Goal: Task Accomplishment & Management: Use online tool/utility

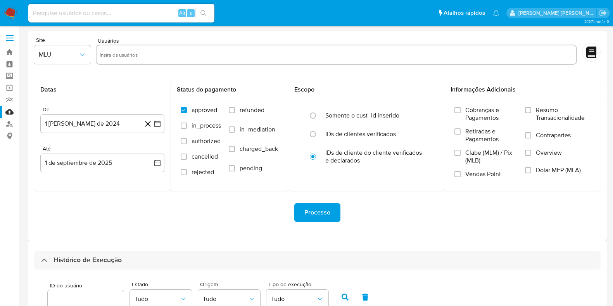
select select "100"
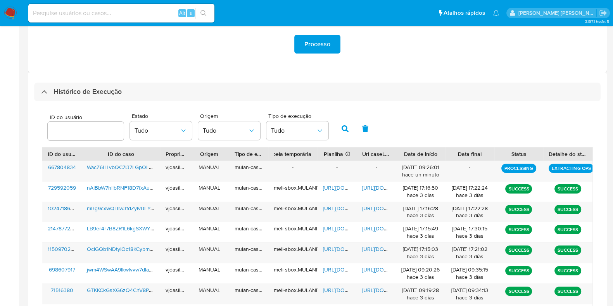
scroll to position [160, 0]
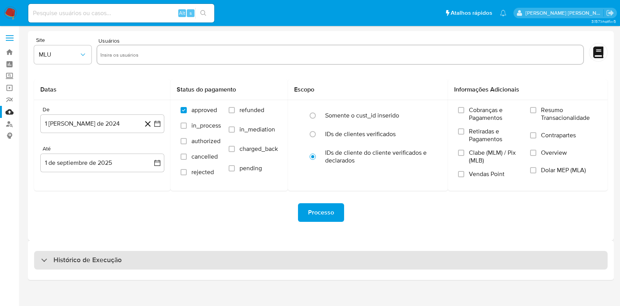
click at [139, 258] on div "Histórico de Execução" at bounding box center [320, 260] width 573 height 19
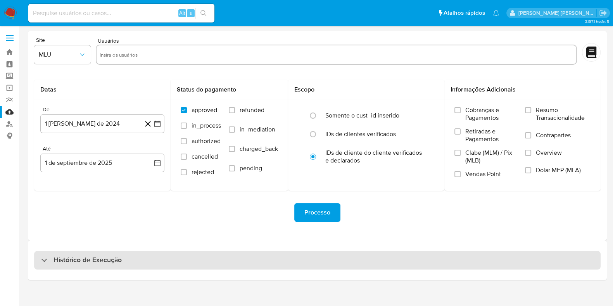
select select "10"
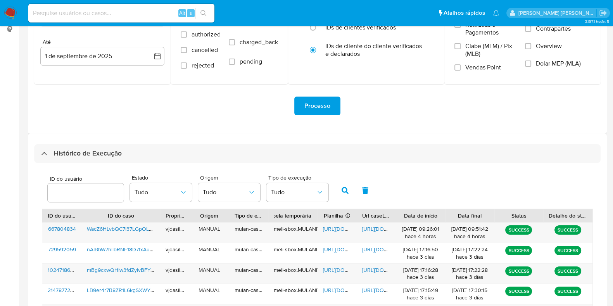
scroll to position [118, 0]
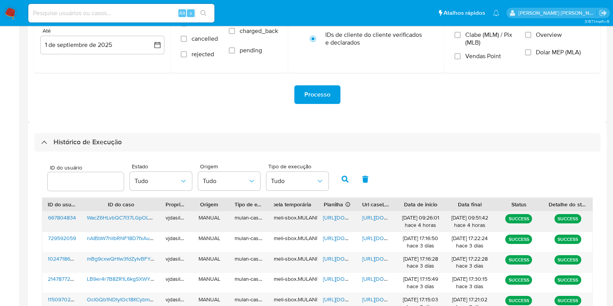
click at [376, 216] on span "https://docs.google.com/document/d/1AC7ua2-SoagHKHp-Q0axZekJxxsYdsELhds050OqxoQ…" at bounding box center [388, 218] width 53 height 8
click at [336, 215] on span "https://docs.google.com/spreadsheets/d/1tBxWNE00KOgswWcxORf-Xh0Q0X1iuC5zKAOWISR…" at bounding box center [349, 218] width 53 height 8
click at [122, 212] on div "WacZ6HLvbQC7I37LGpOLD1Is" at bounding box center [120, 221] width 79 height 20
click at [127, 217] on span "WacZ6HLvbQC7I37LGpOLD1Is" at bounding box center [123, 218] width 72 height 8
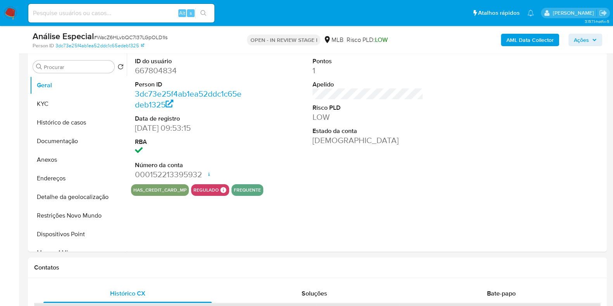
select select "10"
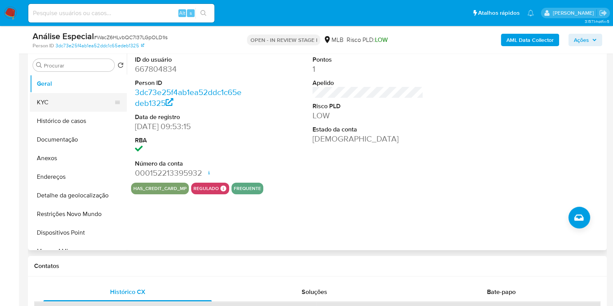
click at [56, 104] on button "KYC" at bounding box center [75, 102] width 91 height 19
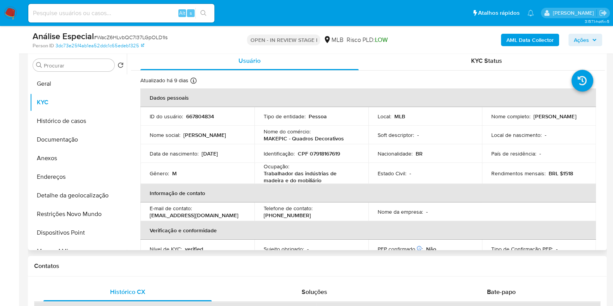
click at [269, 170] on p "Trabalhador das indústrias de madeira e do mobiliário" at bounding box center [309, 177] width 92 height 14
copy div "Ocupação : Trabalhador das indústrias de madeira e do mobiliário"
click at [80, 122] on button "Histórico de casos" at bounding box center [75, 121] width 91 height 19
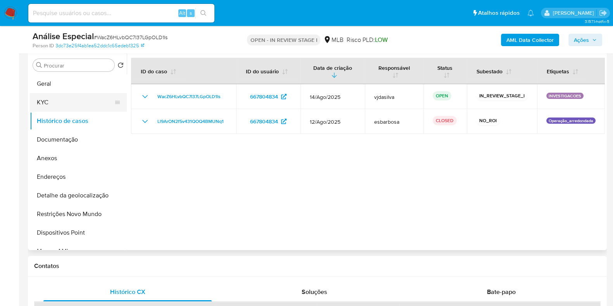
click at [76, 102] on button "KYC" at bounding box center [75, 102] width 91 height 19
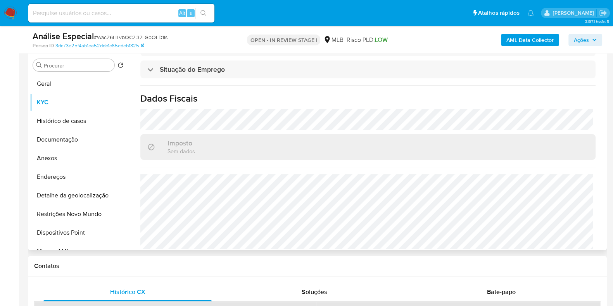
scroll to position [339, 0]
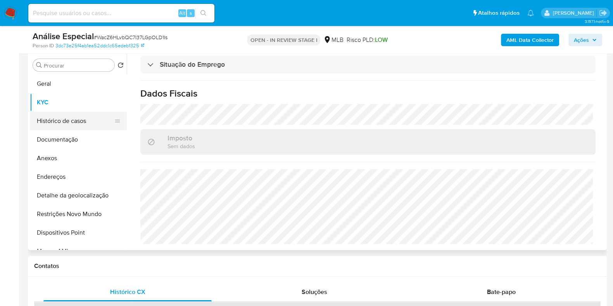
click at [74, 119] on button "Histórico de casos" at bounding box center [75, 121] width 91 height 19
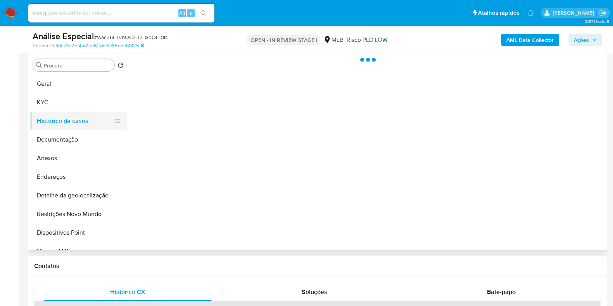
scroll to position [0, 0]
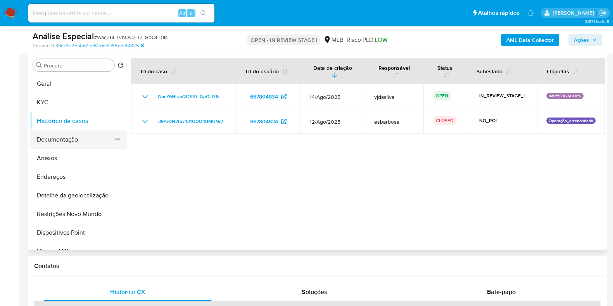
click at [75, 134] on button "Documentação" at bounding box center [75, 139] width 91 height 19
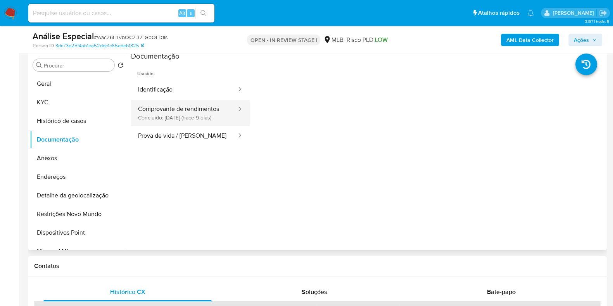
click at [196, 112] on button "Comprovante de rendimentos Concluído: 23/08/2025 (hace 9 días)" at bounding box center [184, 113] width 106 height 26
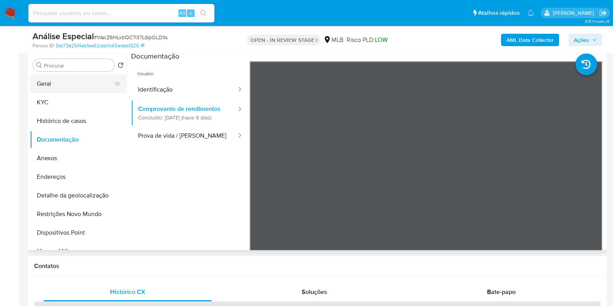
click at [89, 84] on button "Geral" at bounding box center [75, 83] width 91 height 19
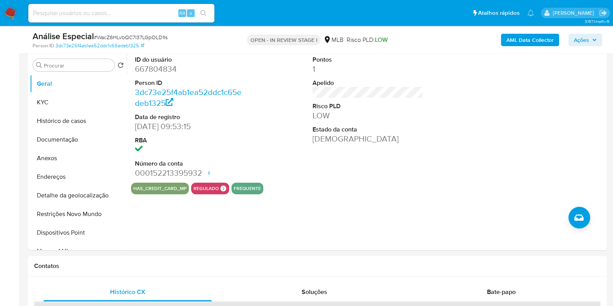
scroll to position [124, 0]
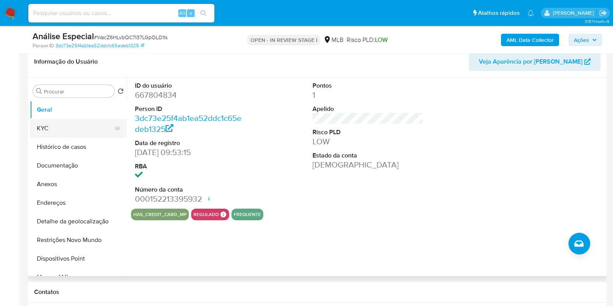
click at [80, 133] on button "KYC" at bounding box center [75, 128] width 91 height 19
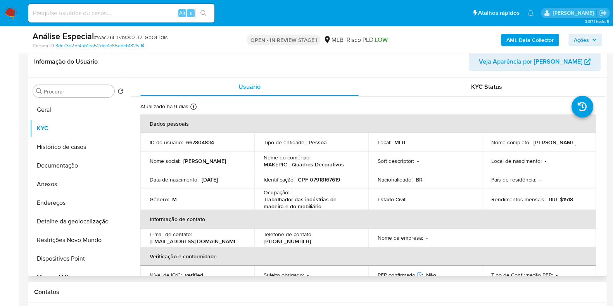
drag, startPoint x: 601, startPoint y: 100, endPoint x: 604, endPoint y: 154, distance: 54.7
click at [604, 154] on div "Procurar Retornar ao pedido padrão Geral KYC Histórico de casos Documentação An…" at bounding box center [317, 176] width 579 height 198
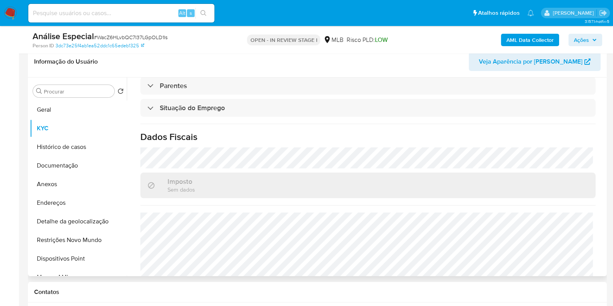
scroll to position [339, 0]
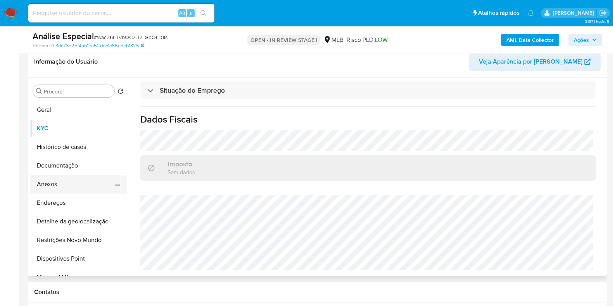
click at [86, 183] on button "Anexos" at bounding box center [75, 184] width 91 height 19
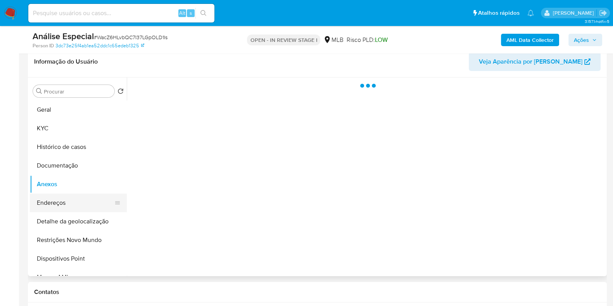
scroll to position [0, 0]
click at [89, 208] on button "Endereços" at bounding box center [75, 202] width 91 height 19
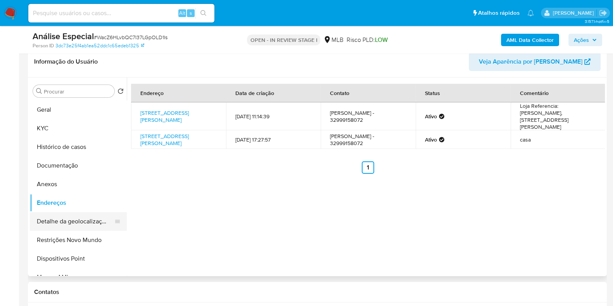
click at [95, 222] on button "Detalhe da geolocalização" at bounding box center [75, 221] width 91 height 19
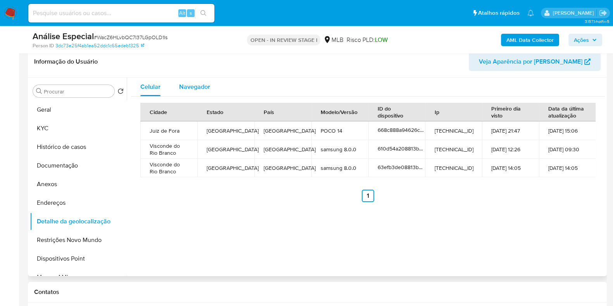
click at [191, 87] on span "Navegador" at bounding box center [194, 86] width 31 height 9
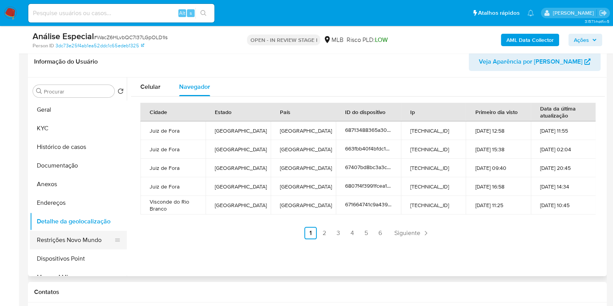
click at [89, 237] on button "Restrições Novo Mundo" at bounding box center [75, 240] width 91 height 19
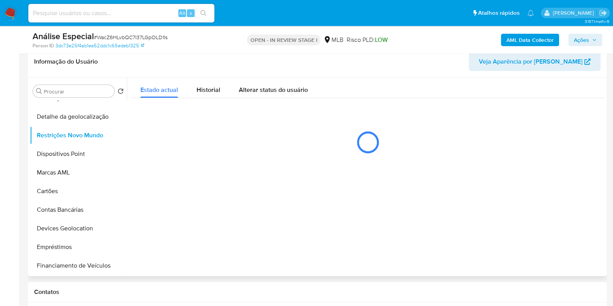
scroll to position [103, 0]
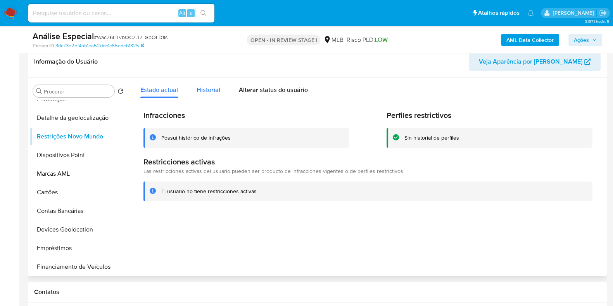
click at [207, 90] on span "Historial" at bounding box center [208, 89] width 24 height 9
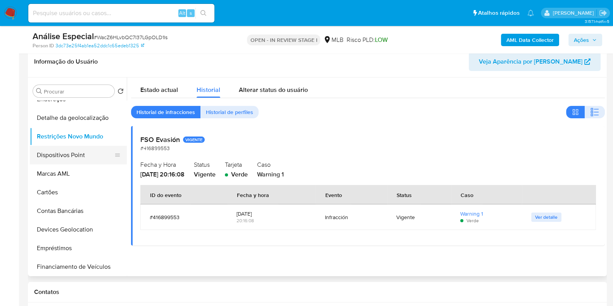
click at [78, 154] on button "Dispositivos Point" at bounding box center [75, 155] width 91 height 19
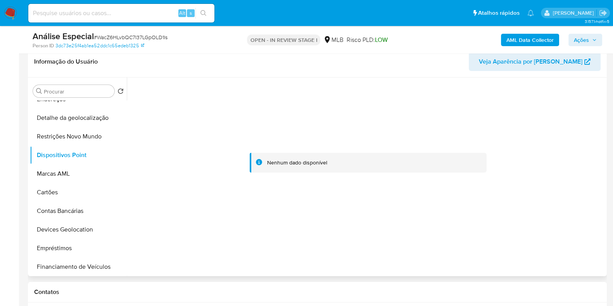
scroll to position [0, 0]
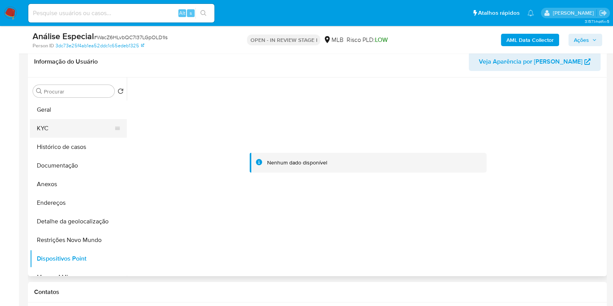
click at [69, 129] on button "KYC" at bounding box center [75, 128] width 91 height 19
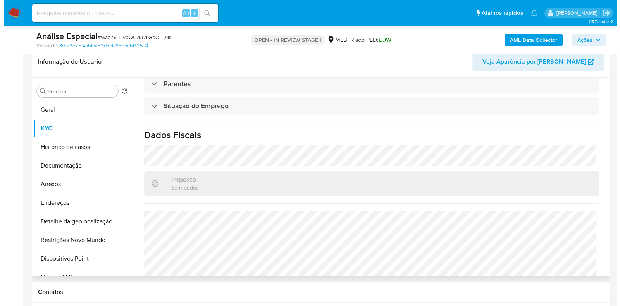
scroll to position [339, 0]
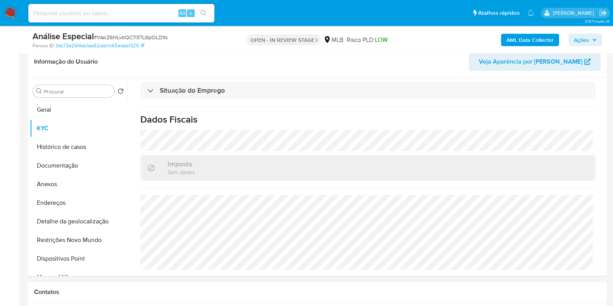
click at [589, 38] on span "Ações" at bounding box center [584, 39] width 23 height 11
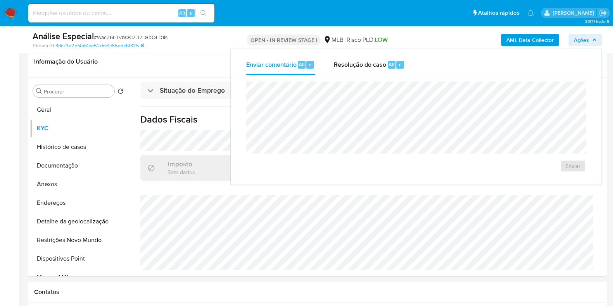
click at [542, 38] on b "AML Data Collector" at bounding box center [529, 40] width 47 height 12
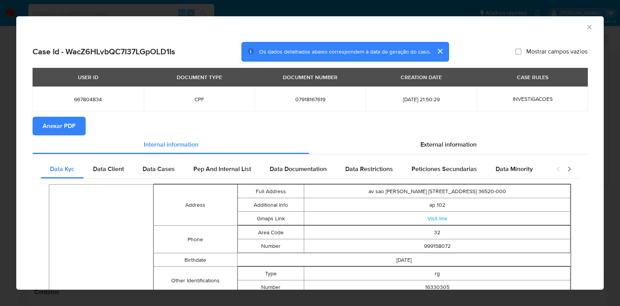
click at [66, 119] on span "Anexar PDF" at bounding box center [59, 125] width 33 height 17
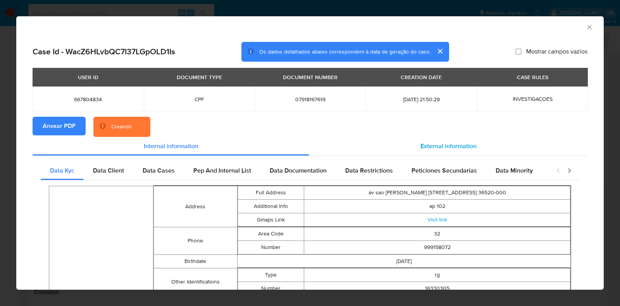
click at [458, 143] on span "External information" at bounding box center [448, 145] width 56 height 9
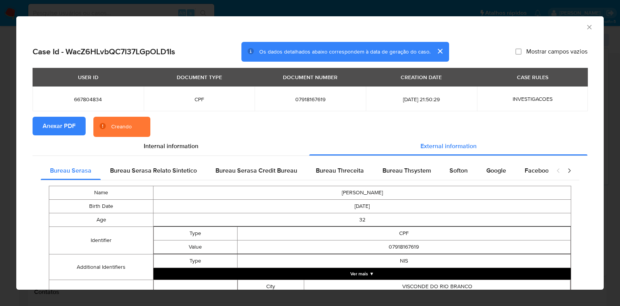
click at [358, 278] on button "Ver mais ▼" at bounding box center [361, 274] width 417 height 12
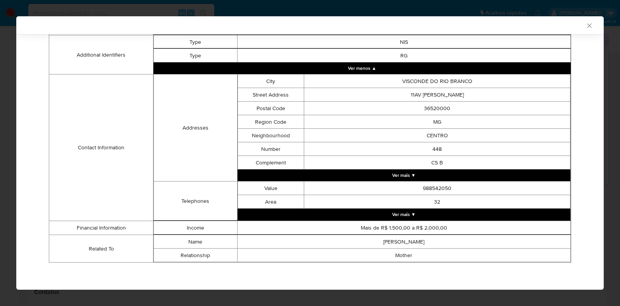
scroll to position [218, 0]
click at [454, 216] on button "Ver mais ▼" at bounding box center [404, 214] width 333 height 12
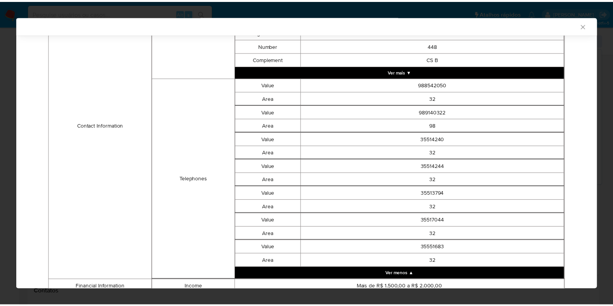
scroll to position [383, 0]
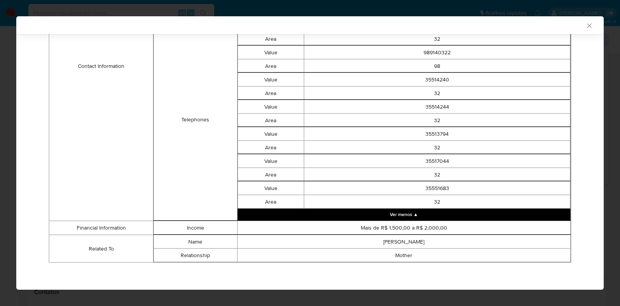
click at [587, 26] on icon "Fechar a janela" at bounding box center [589, 25] width 4 height 4
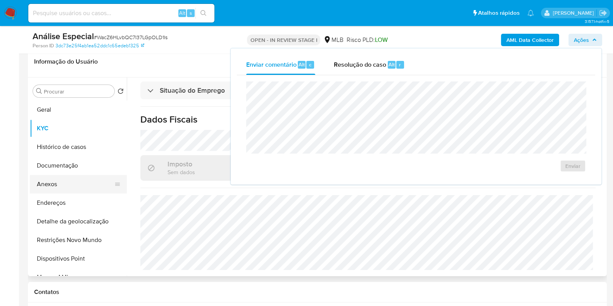
click at [68, 183] on button "Anexos" at bounding box center [75, 184] width 91 height 19
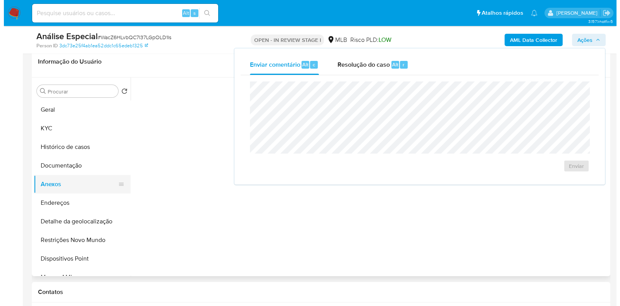
scroll to position [0, 0]
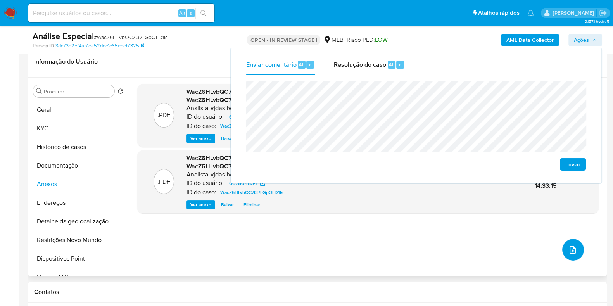
click at [570, 246] on icon "upload-file" at bounding box center [572, 249] width 9 height 9
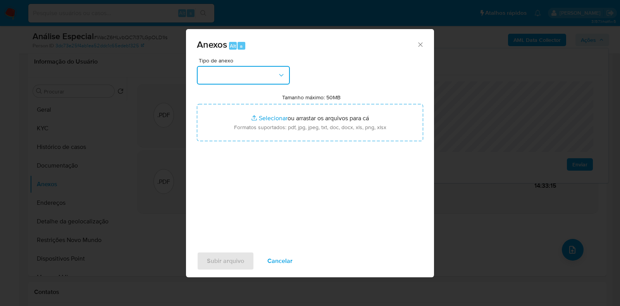
click at [278, 67] on button "button" at bounding box center [243, 75] width 93 height 19
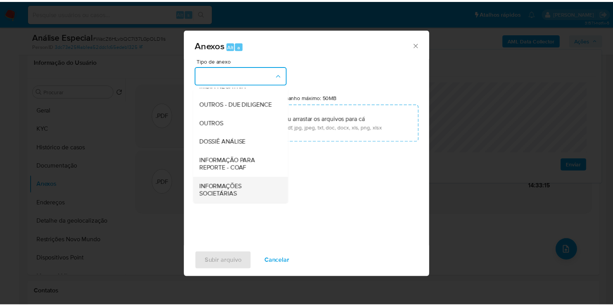
scroll to position [119, 0]
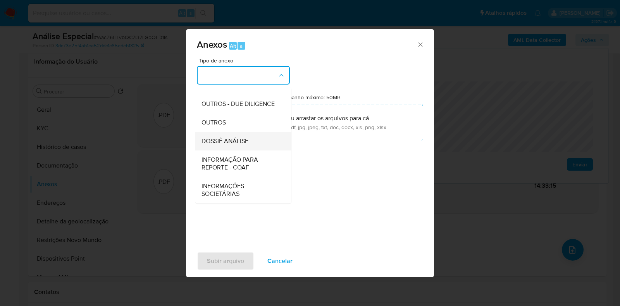
click at [252, 150] on div "DOSSIÊ ANÁLISE" at bounding box center [240, 141] width 79 height 19
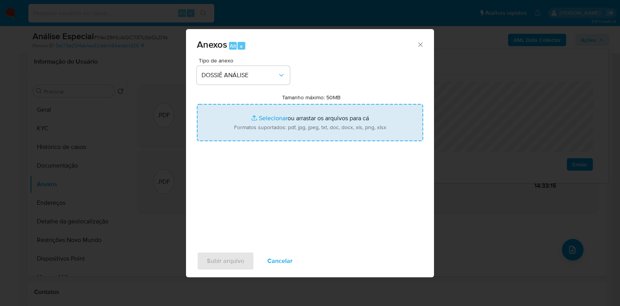
type input "C:\fakepath\SAR - XXXX - CPF 07918167619 - CARLOS HENRIQUE DE PAULA.pdf"
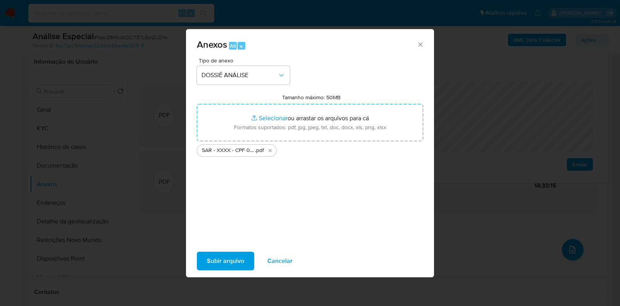
click at [227, 260] on span "Subir arquivo" at bounding box center [225, 260] width 37 height 17
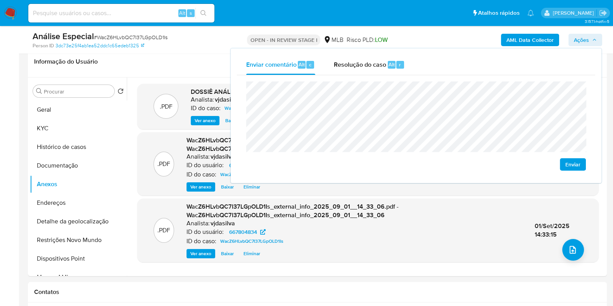
click at [568, 164] on span "Enviar" at bounding box center [572, 164] width 15 height 11
click at [267, 81] on div "Enviar" at bounding box center [416, 126] width 358 height 102
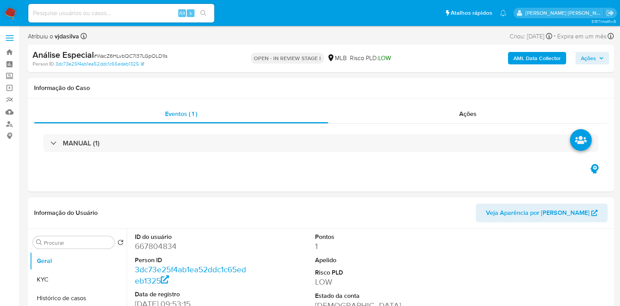
select select "10"
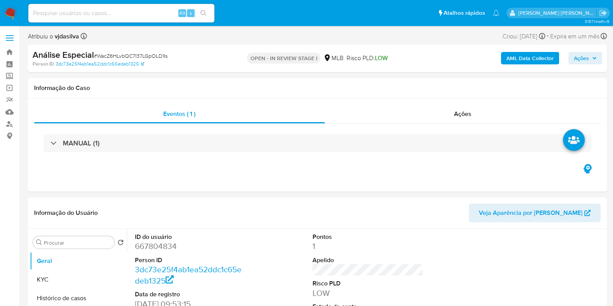
click at [576, 61] on span "Ações" at bounding box center [580, 58] width 15 height 12
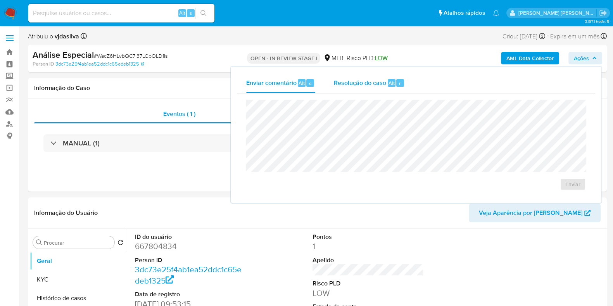
click at [364, 86] on span "Resolução do caso" at bounding box center [360, 82] width 52 height 9
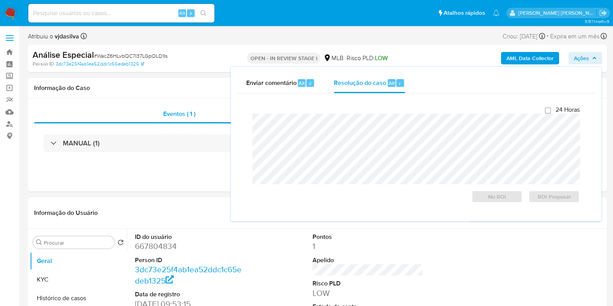
click at [201, 71] on div "Análise Especial # WacZ6HLvbQC7I37LGpOLD1Is Person ID 3dc73e25f4ab1ea52ddc1c65e…" at bounding box center [317, 59] width 579 height 28
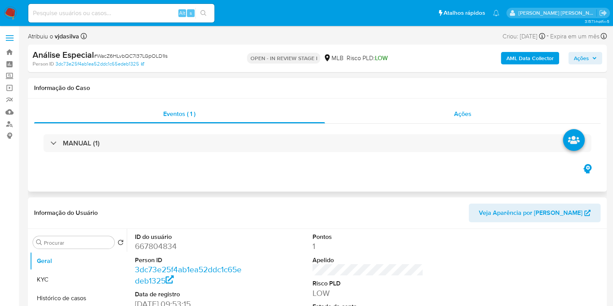
click at [444, 109] on div "Ações" at bounding box center [463, 114] width 276 height 19
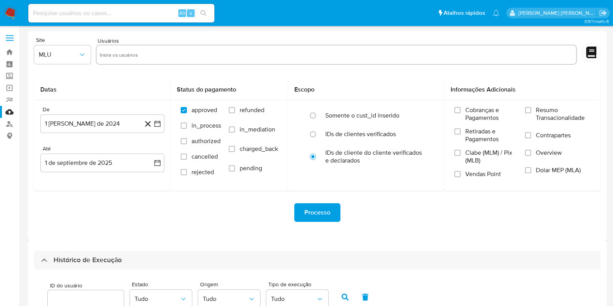
select select "10"
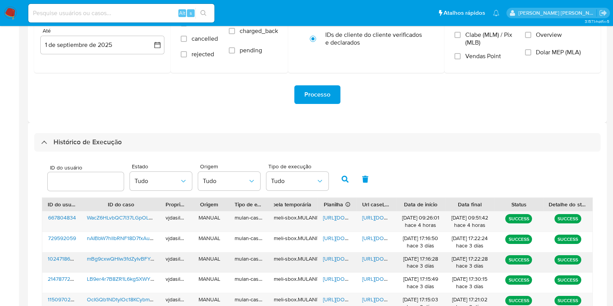
click at [376, 257] on span "https://docs.google.com/document/d/1zZG_KPMA9BdbQ-wb3J42UA613u8Y4ljEyadmkifaLpU…" at bounding box center [388, 259] width 53 height 8
click at [330, 259] on span "https://docs.google.com/spreadsheets/d/1hCY0i2z-8z1cRLOUSnF5QE0Z1r-i-SF3qKXOyX2…" at bounding box center [349, 259] width 53 height 8
click at [141, 255] on span "mBg9cxwQHIw3fdZyIvBFYx78" at bounding box center [123, 259] width 72 height 8
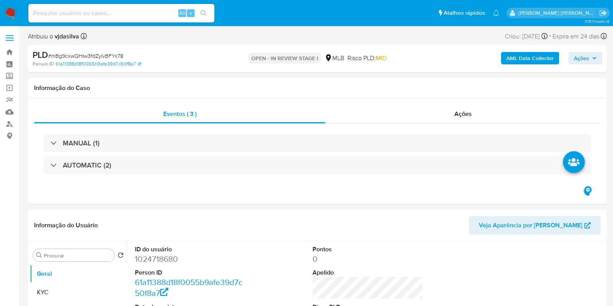
select select "10"
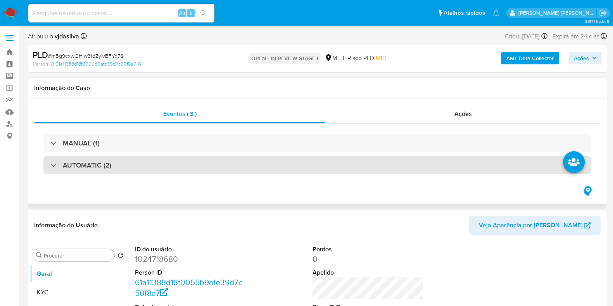
click at [134, 164] on div "AUTOMATIC (2)" at bounding box center [317, 165] width 548 height 18
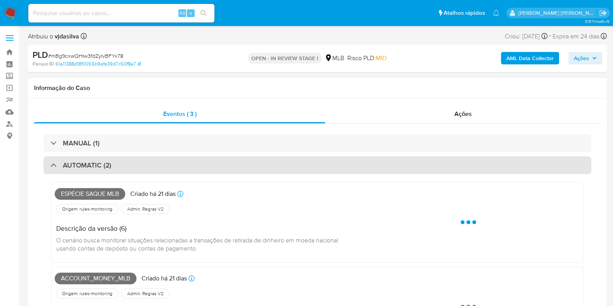
click at [134, 164] on div "AUTOMATIC (2)" at bounding box center [317, 165] width 548 height 18
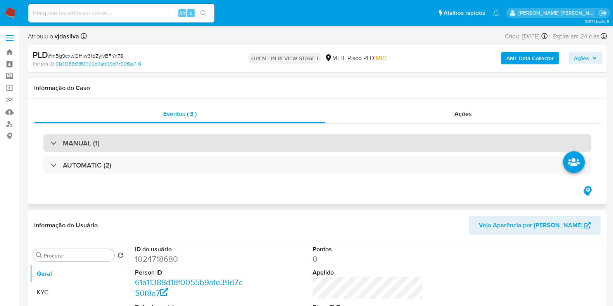
click at [134, 148] on div "MANUAL (1)" at bounding box center [317, 143] width 548 height 18
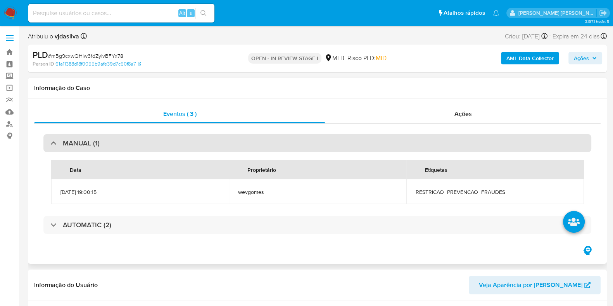
click at [134, 148] on div "MANUAL (1)" at bounding box center [317, 143] width 548 height 18
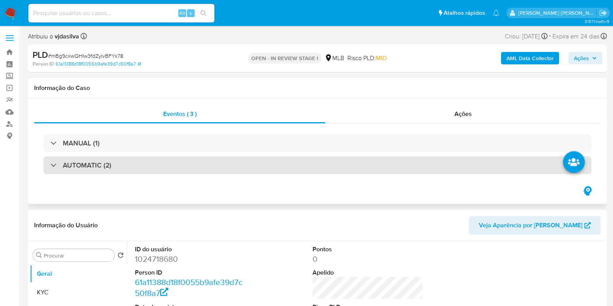
click at [131, 164] on div "AUTOMATIC (2)" at bounding box center [317, 165] width 548 height 18
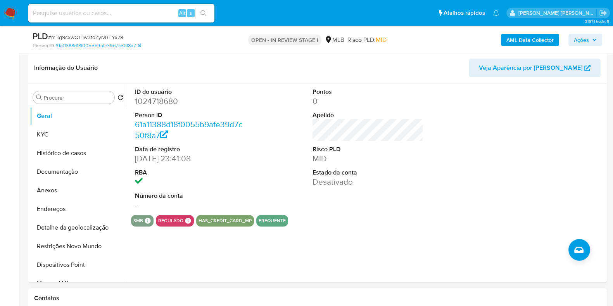
scroll to position [606, 0]
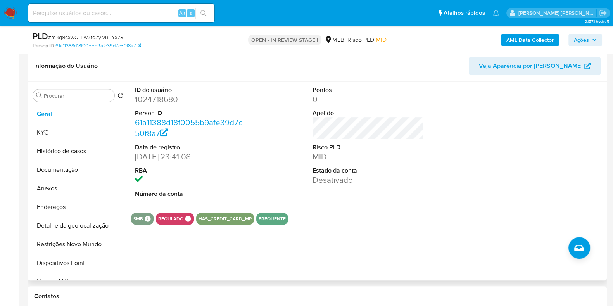
click at [155, 96] on dd "1024718680" at bounding box center [190, 99] width 111 height 11
copy dd "1024718680"
click at [79, 149] on button "Histórico de casos" at bounding box center [75, 151] width 91 height 19
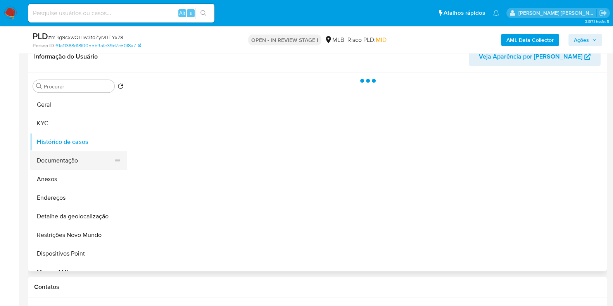
click at [80, 162] on button "Documentação" at bounding box center [75, 160] width 91 height 19
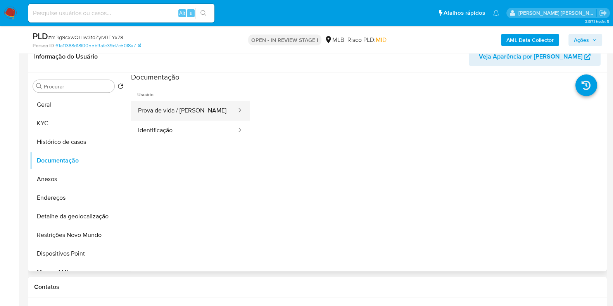
click at [169, 103] on button "Prova de vida / Selfie" at bounding box center [184, 111] width 106 height 20
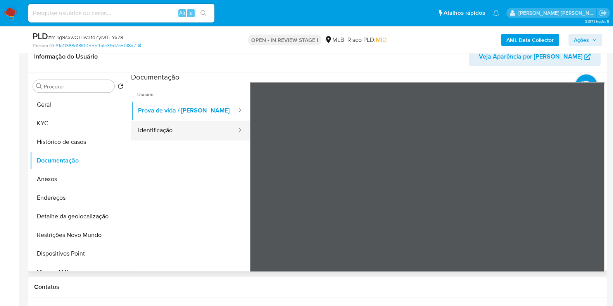
click at [173, 123] on button "Identificação" at bounding box center [184, 131] width 106 height 20
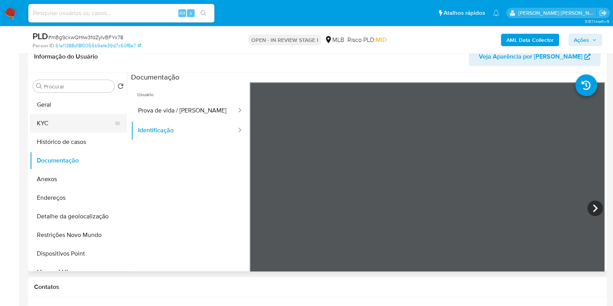
click at [94, 117] on button "KYC" at bounding box center [75, 123] width 91 height 19
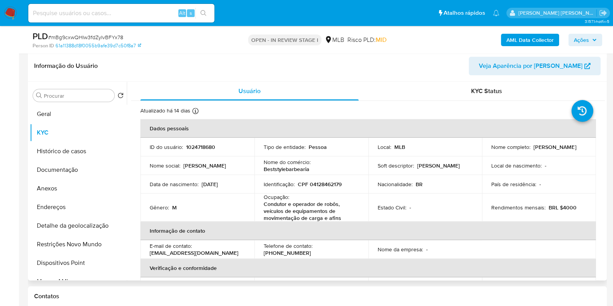
click at [308, 206] on p "Condutor e operador de robôs, veículos de equipamentos de movimentação de carga…" at bounding box center [309, 210] width 92 height 21
copy div "Ocupação : Condutor e operador de robôs, veículos de equipamentos de movimentaç…"
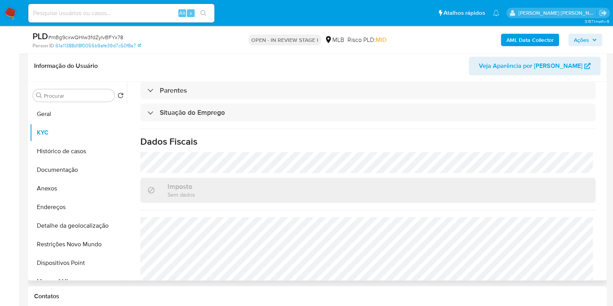
scroll to position [331, 0]
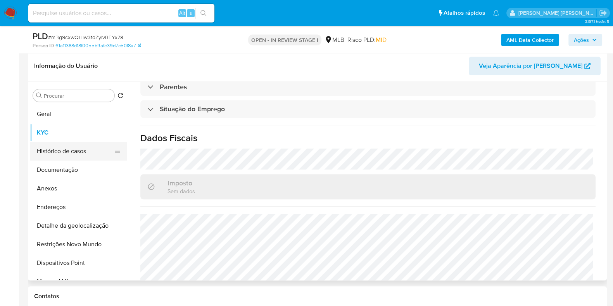
click at [79, 154] on button "Histórico de casos" at bounding box center [75, 151] width 91 height 19
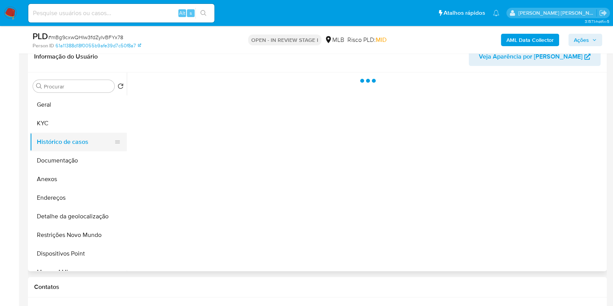
scroll to position [0, 0]
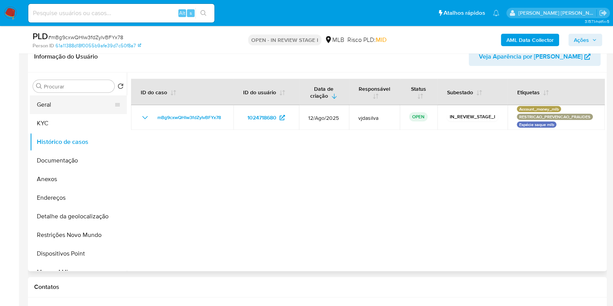
click at [77, 109] on button "Geral" at bounding box center [75, 104] width 91 height 19
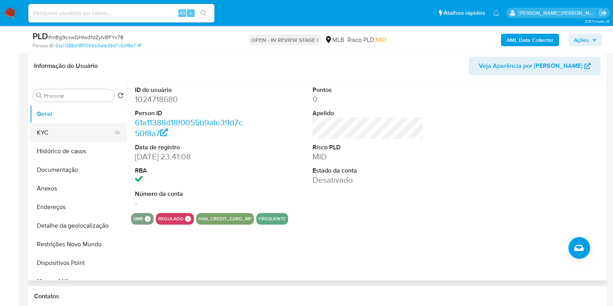
click at [65, 129] on button "KYC" at bounding box center [75, 132] width 91 height 19
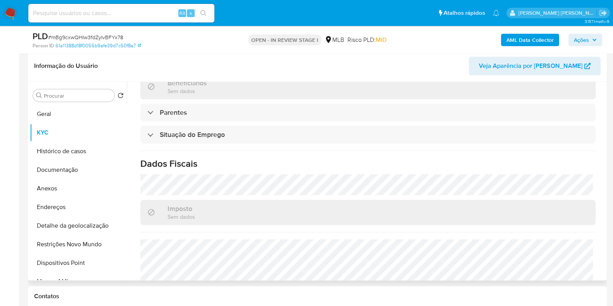
scroll to position [346, 0]
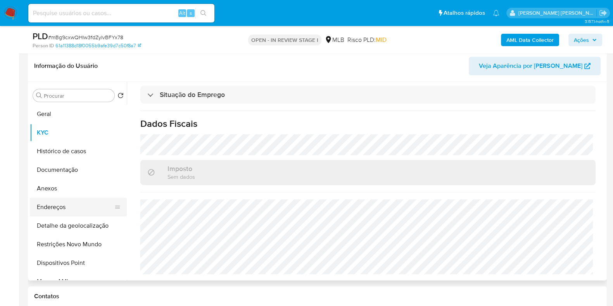
click at [79, 203] on button "Endereços" at bounding box center [75, 207] width 91 height 19
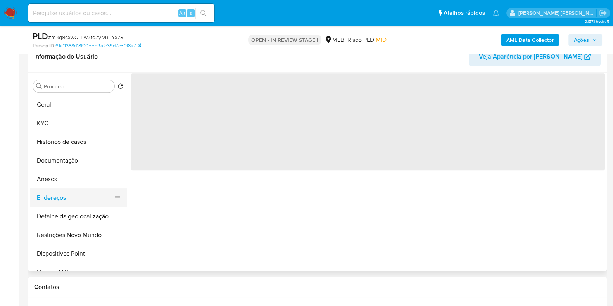
scroll to position [0, 0]
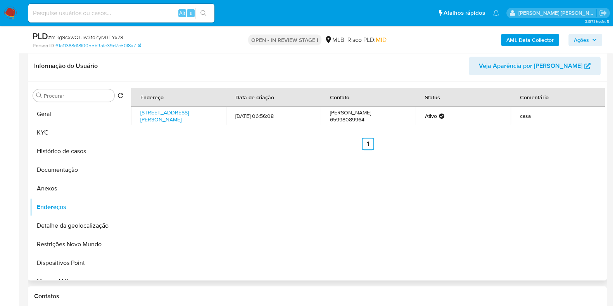
click at [541, 214] on div "Endereço Data de criação Contato Status Comentário Rua Quarenta E Oito 188, Cui…" at bounding box center [366, 181] width 478 height 198
click at [91, 226] on button "Detalhe da geolocalização" at bounding box center [75, 225] width 91 height 19
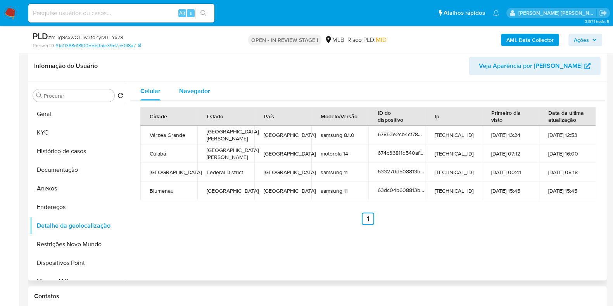
click at [197, 88] on span "Navegador" at bounding box center [194, 90] width 31 height 9
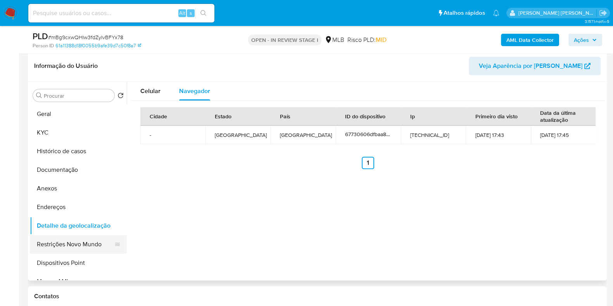
click at [93, 241] on button "Restrições Novo Mundo" at bounding box center [75, 244] width 91 height 19
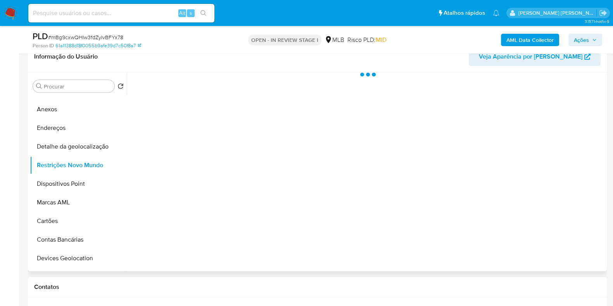
scroll to position [71, 0]
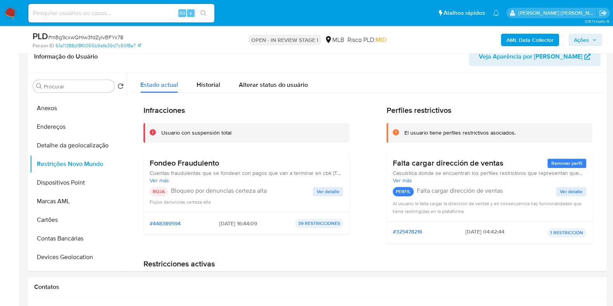
drag, startPoint x: 604, startPoint y: 88, endPoint x: 607, endPoint y: 133, distance: 44.6
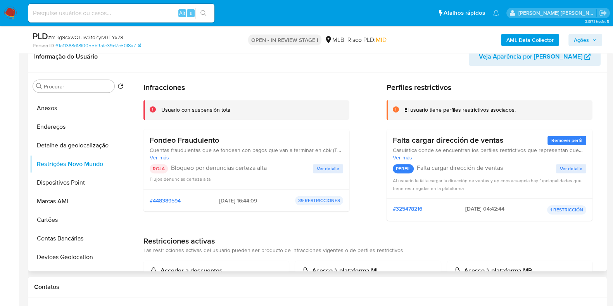
scroll to position [19, 0]
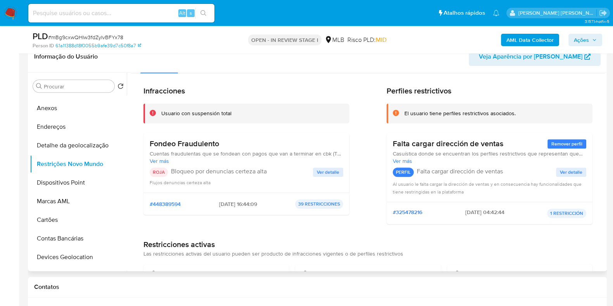
click at [318, 171] on span "Ver detalle" at bounding box center [328, 172] width 22 height 8
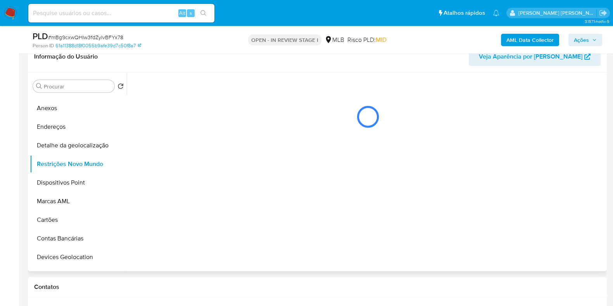
scroll to position [0, 0]
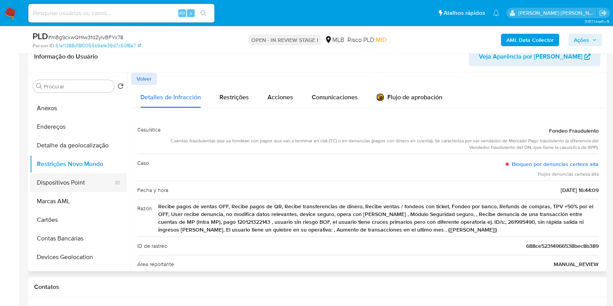
click at [71, 177] on button "Dispositivos Point" at bounding box center [75, 182] width 91 height 19
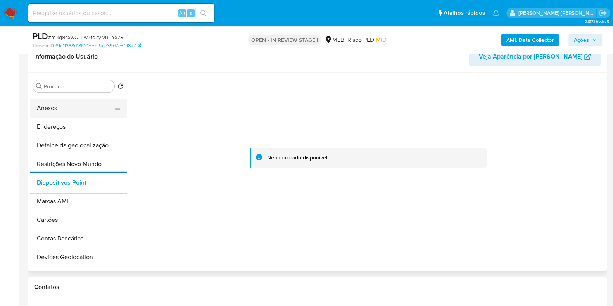
click at [74, 109] on button "Anexos" at bounding box center [75, 108] width 91 height 19
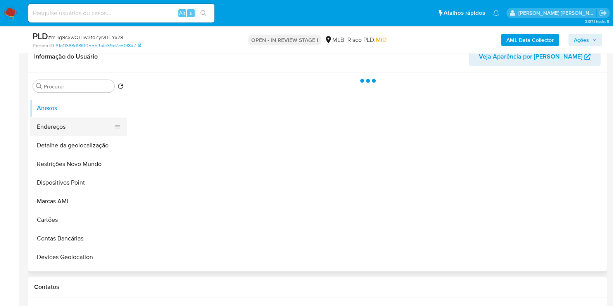
click at [94, 127] on button "Endereços" at bounding box center [75, 126] width 91 height 19
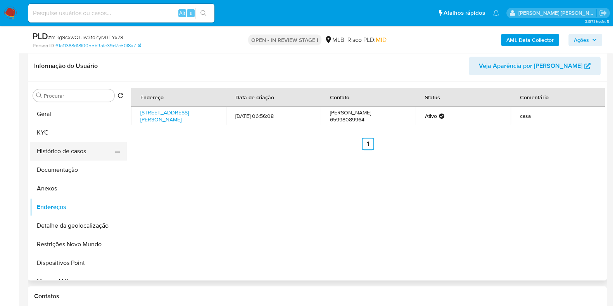
click at [79, 153] on button "Histórico de casos" at bounding box center [75, 151] width 91 height 19
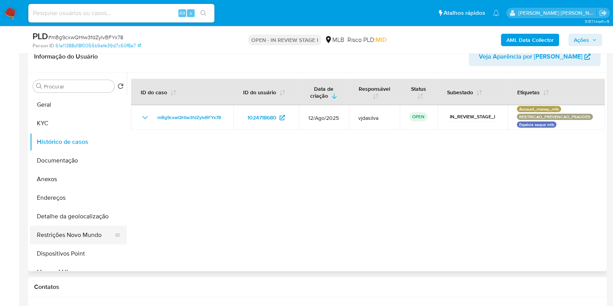
click at [84, 227] on button "Restrições Novo Mundo" at bounding box center [75, 235] width 91 height 19
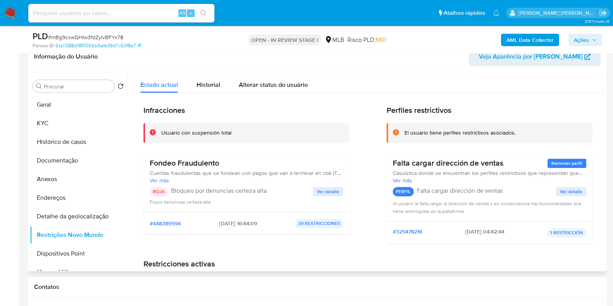
click at [326, 191] on span "Ver detalle" at bounding box center [328, 192] width 22 height 8
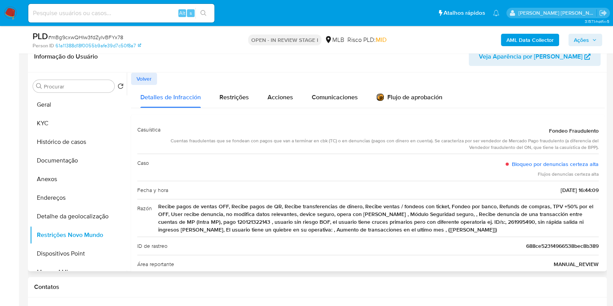
click at [312, 141] on div "Cuentas fraudulentas que se fondean con pagos que van a terminar en cbk (TC) o …" at bounding box center [383, 144] width 432 height 13
drag, startPoint x: 159, startPoint y: 205, endPoint x: 472, endPoint y: 229, distance: 314.0
click at [472, 229] on span "Recibe pagos de ventas OFF, Recibe pagos de QR, Recibe transferencias de dinero…" at bounding box center [378, 217] width 440 height 31
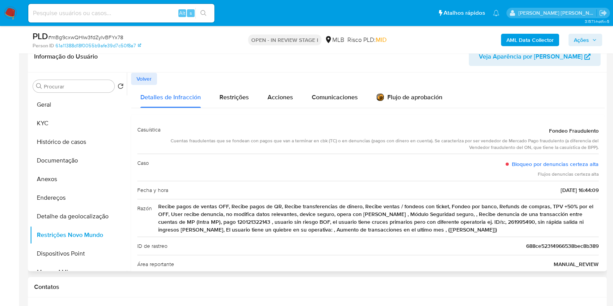
click at [345, 139] on div "Cuentas fraudulentas que se fondean con pagos que van a terminar en cbk (TC) o …" at bounding box center [383, 144] width 432 height 13
click at [78, 181] on button "Anexos" at bounding box center [75, 179] width 91 height 19
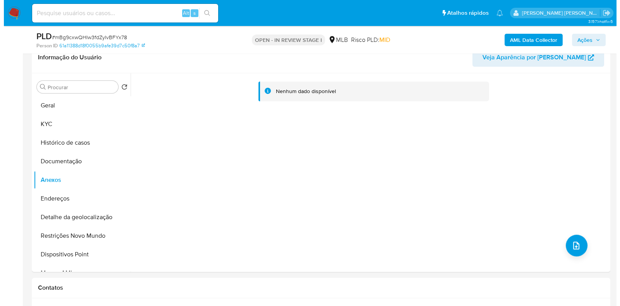
scroll to position [589, 0]
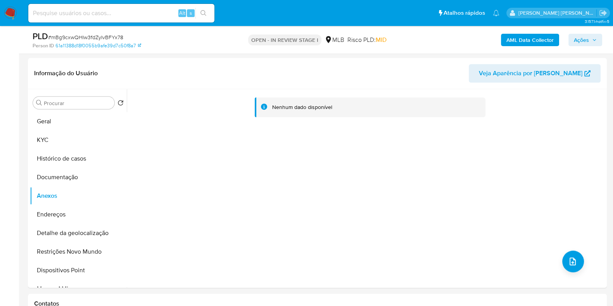
click at [529, 46] on div "AML Data Collector Ações" at bounding box center [508, 40] width 188 height 18
click at [522, 38] on b "AML Data Collector" at bounding box center [529, 40] width 47 height 12
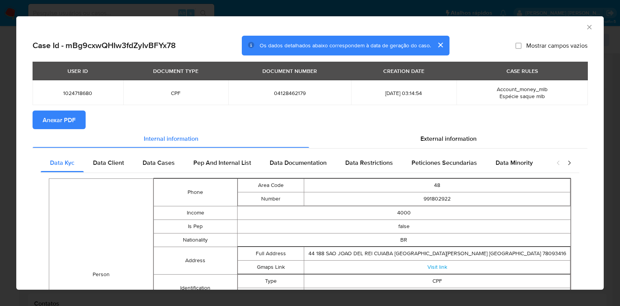
click at [66, 117] on span "Anexar PDF" at bounding box center [59, 119] width 33 height 17
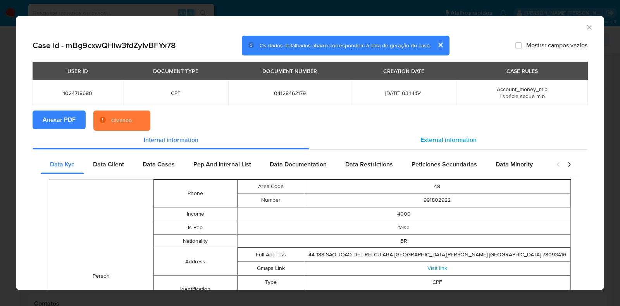
click at [438, 142] on span "External information" at bounding box center [448, 139] width 56 height 9
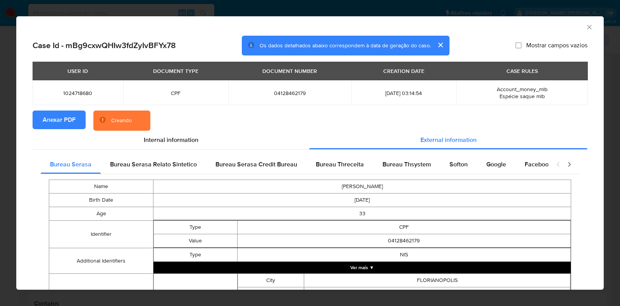
click at [402, 268] on button "Ver mais ▼" at bounding box center [361, 268] width 417 height 12
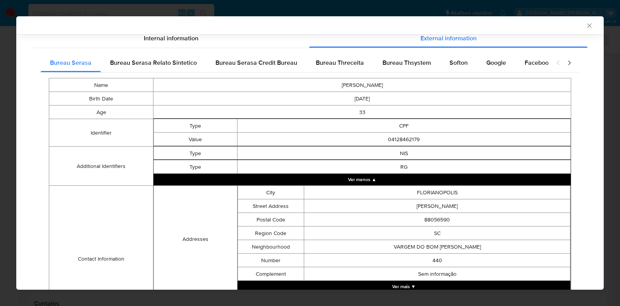
scroll to position [212, 0]
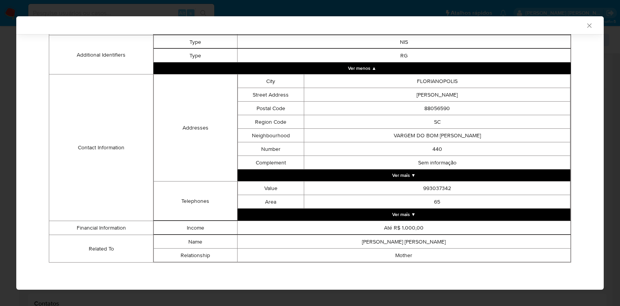
click at [443, 211] on button "Ver mais ▼" at bounding box center [404, 214] width 333 height 12
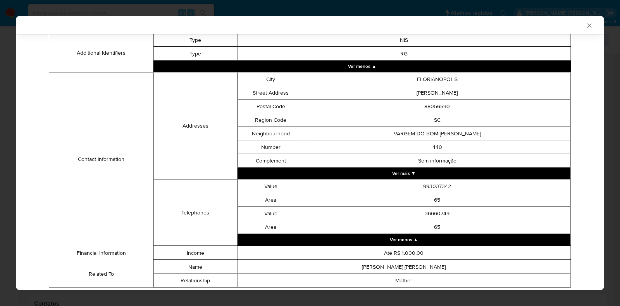
click at [441, 182] on td "993037342" at bounding box center [437, 186] width 266 height 14
click at [441, 177] on button "Ver mais ▼" at bounding box center [404, 173] width 333 height 12
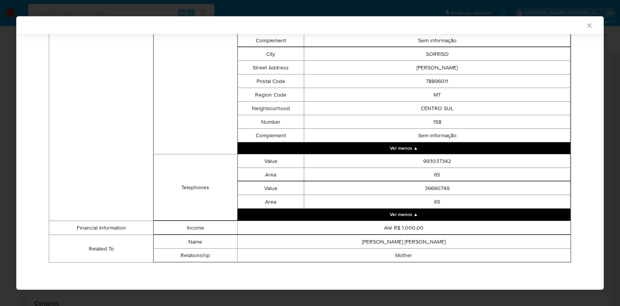
scroll to position [1192, 0]
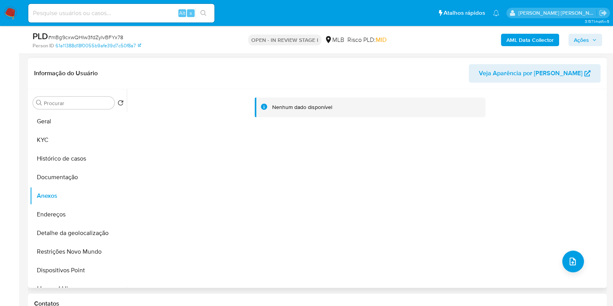
click at [581, 254] on div "Nenhum dado disponível" at bounding box center [366, 188] width 478 height 198
click at [562, 260] on button "upload-file" at bounding box center [573, 261] width 22 height 22
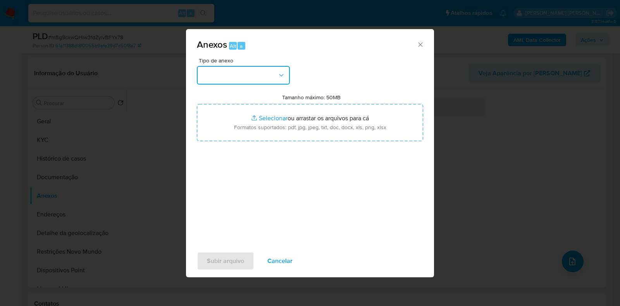
click at [270, 67] on button "button" at bounding box center [243, 75] width 93 height 19
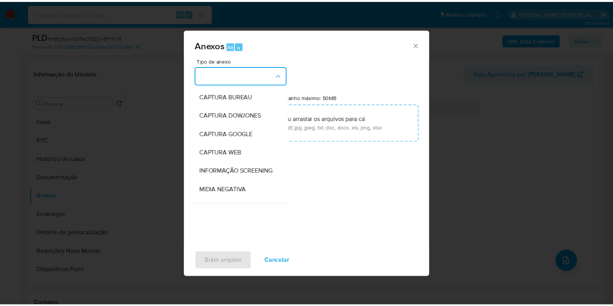
scroll to position [119, 0]
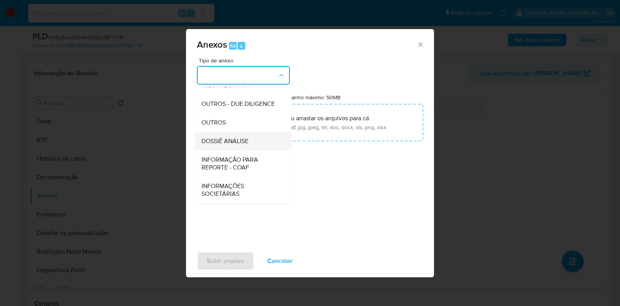
click at [248, 142] on span "DOSSIÊ ANÁLISE" at bounding box center [224, 141] width 47 height 8
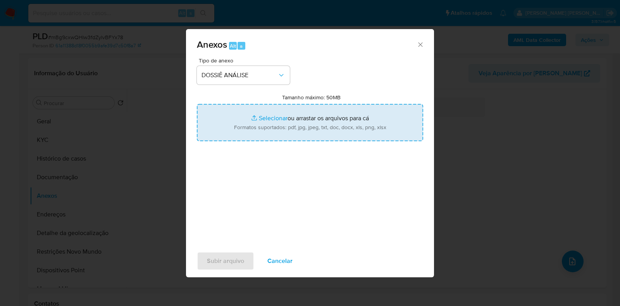
type input "C:\fakepath\SAR - XXXX - CPF 04128462179 - EZEQUIEL BATISTA ROJAS (2).pdf"
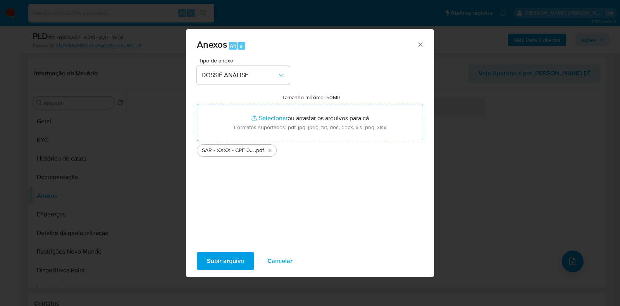
click at [223, 253] on span "Subir arquivo" at bounding box center [225, 260] width 37 height 17
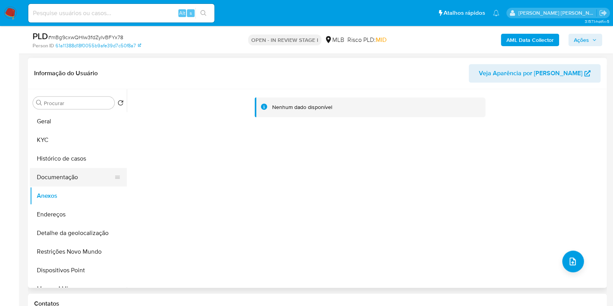
click at [72, 182] on button "Documentação" at bounding box center [75, 177] width 91 height 19
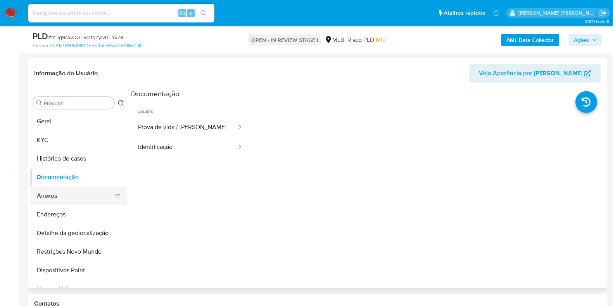
click at [74, 189] on button "Anexos" at bounding box center [75, 195] width 91 height 19
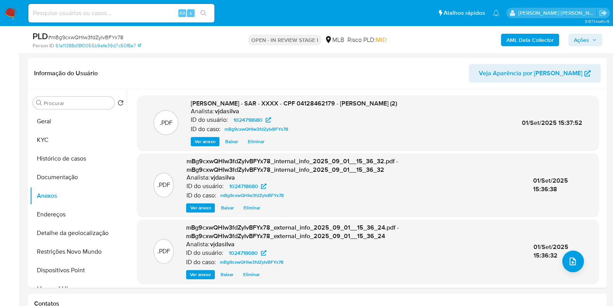
click at [579, 38] on span "Ações" at bounding box center [580, 40] width 15 height 12
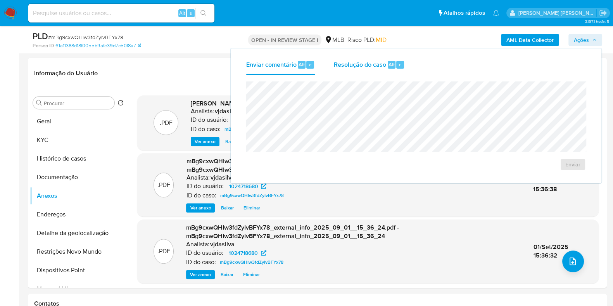
click at [354, 64] on span "Resolução do caso" at bounding box center [360, 64] width 52 height 9
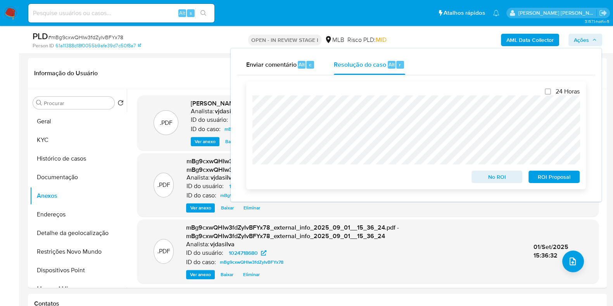
click at [554, 176] on span "ROI Proposal" at bounding box center [554, 176] width 40 height 11
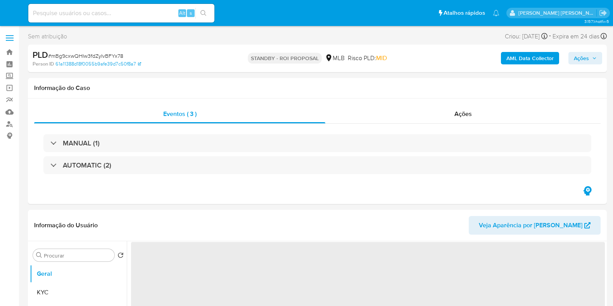
select select "10"
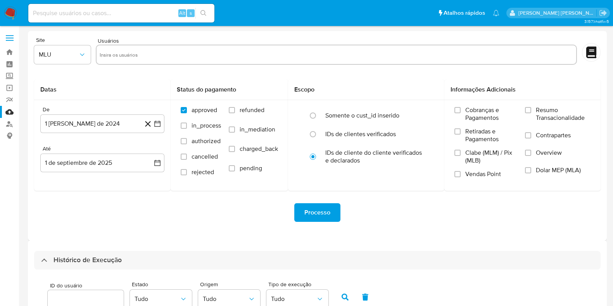
select select "10"
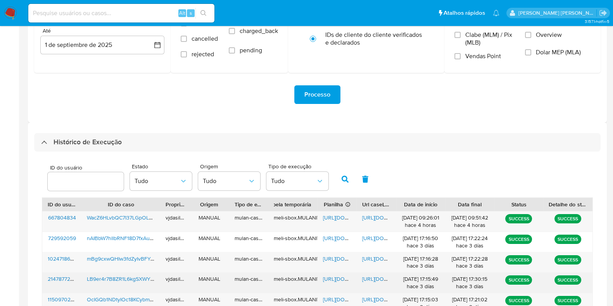
click at [362, 277] on span "[URL][DOMAIN_NAME]" at bounding box center [388, 279] width 53 height 8
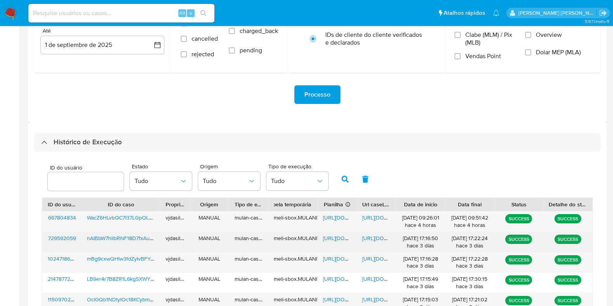
click at [374, 234] on span "[URL][DOMAIN_NAME]" at bounding box center [388, 238] width 53 height 8
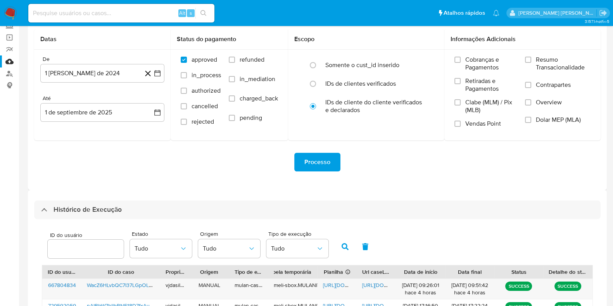
scroll to position [0, 0]
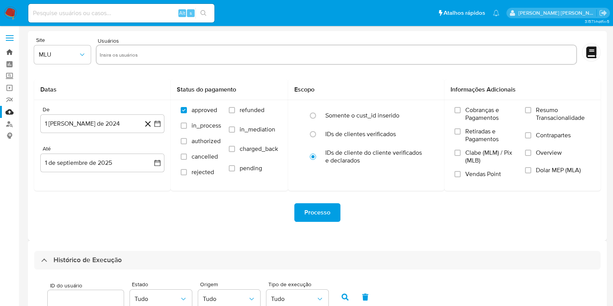
click at [10, 49] on link "Bandeja" at bounding box center [46, 52] width 92 height 12
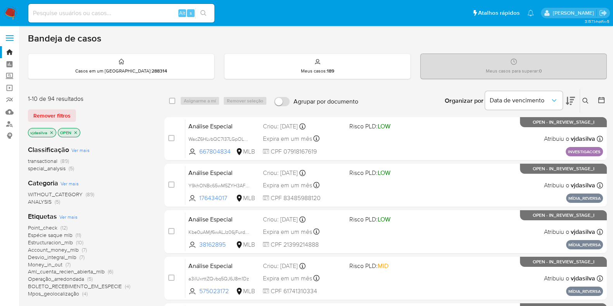
click at [70, 213] on span "Ver mais" at bounding box center [68, 216] width 18 height 7
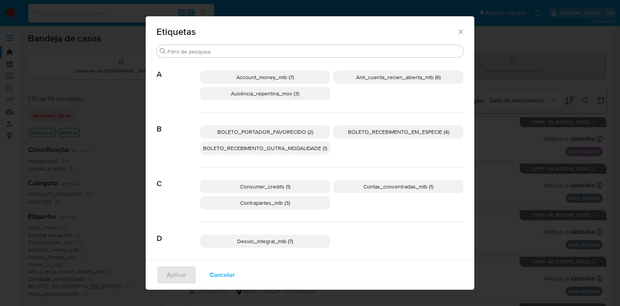
click at [263, 96] on span "Ausência_repentina_mov (3)" at bounding box center [265, 94] width 68 height 8
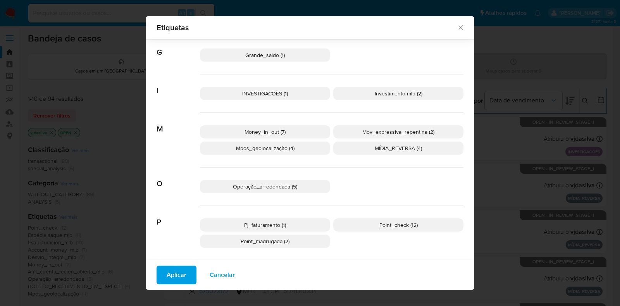
scroll to position [260, 0]
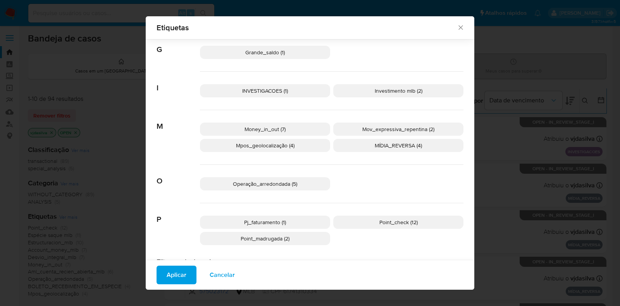
click at [300, 89] on p "INVESTIGACOES (1)" at bounding box center [265, 90] width 130 height 13
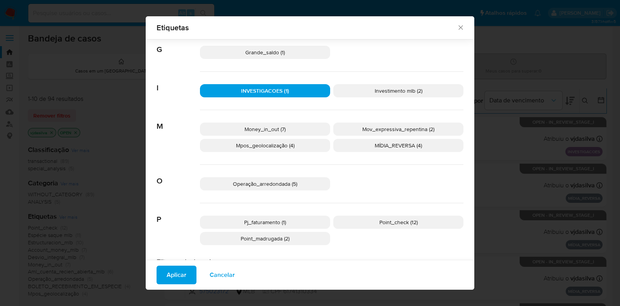
click at [168, 274] on span "Aplicar" at bounding box center [177, 274] width 20 height 17
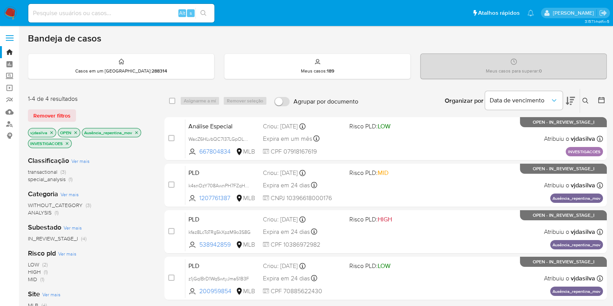
click at [137, 132] on icon "close-filter" at bounding box center [136, 132] width 5 height 5
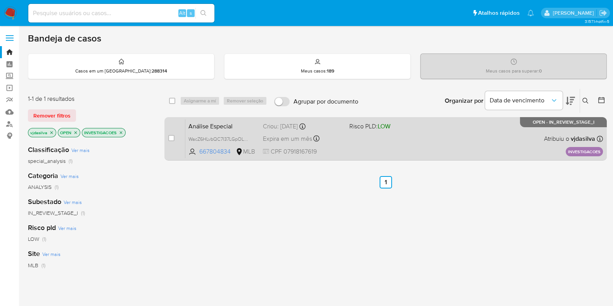
click at [434, 129] on div "Análise Especial WacZ6HLvbQC7I37LGpOLD1Is 667804834 MLB Risco PLD: LOW Criou: 1…" at bounding box center [393, 138] width 417 height 39
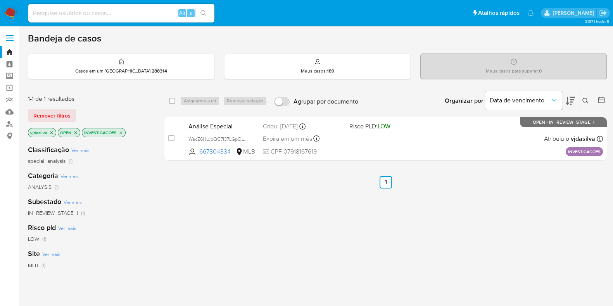
click at [121, 132] on icon "close-filter" at bounding box center [121, 132] width 5 height 5
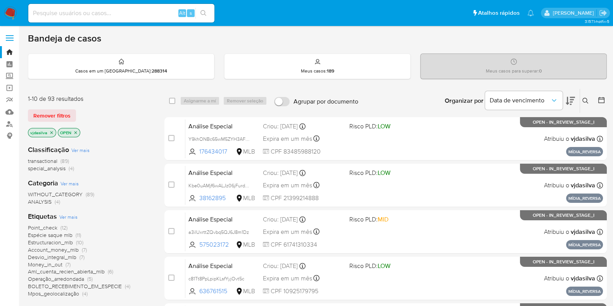
click at [68, 216] on span "Ver mais" at bounding box center [68, 216] width 18 height 7
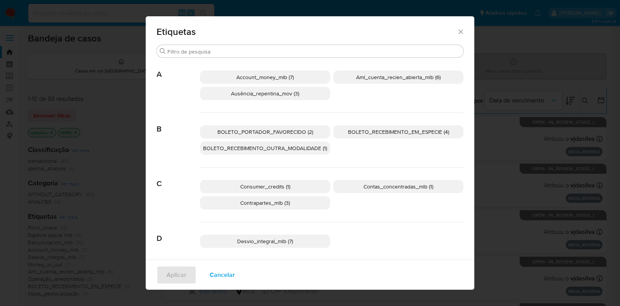
click at [277, 95] on span "Ausência_repentina_mov (3)" at bounding box center [265, 94] width 68 height 8
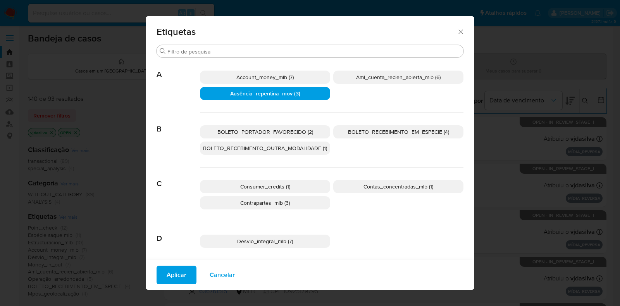
click at [177, 273] on span "Aplicar" at bounding box center [177, 274] width 20 height 17
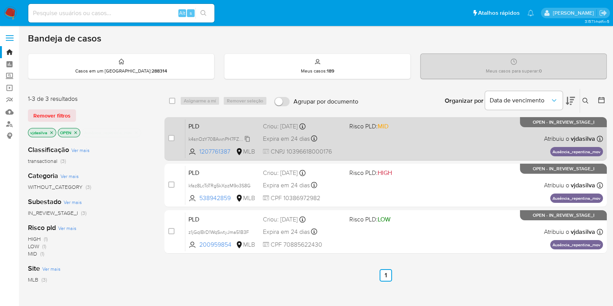
click at [249, 139] on span "k4snOzY708AwnPH7FZqHyTDL" at bounding box center [221, 138] width 67 height 9
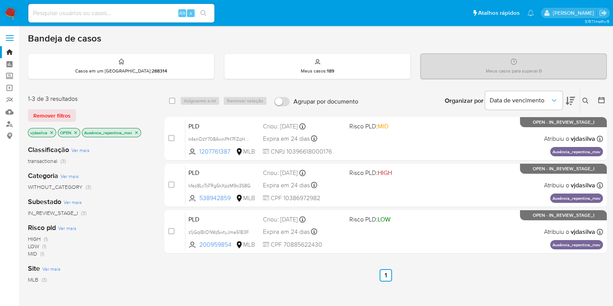
click at [135, 135] on p "Ausência_repentina_mov" at bounding box center [111, 132] width 59 height 9
click at [135, 132] on icon "close-filter" at bounding box center [136, 132] width 5 height 5
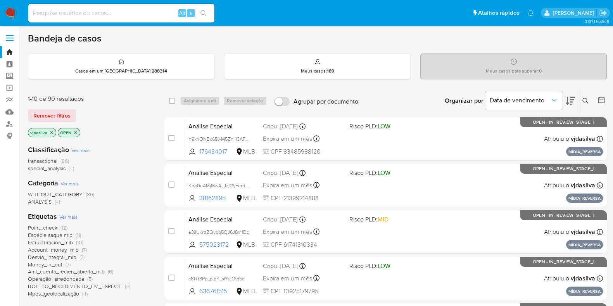
click at [71, 216] on span "Ver mais" at bounding box center [68, 216] width 18 height 7
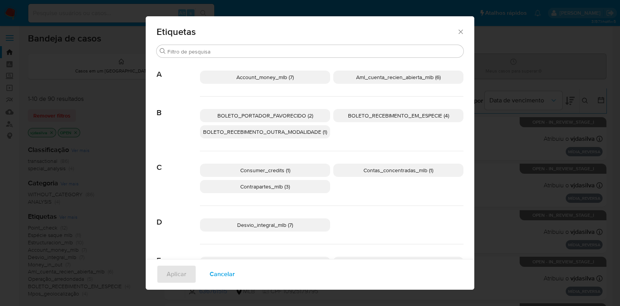
click at [422, 80] on span "Aml_cuenta_recien_abierta_mlb (6)" at bounding box center [398, 77] width 84 height 8
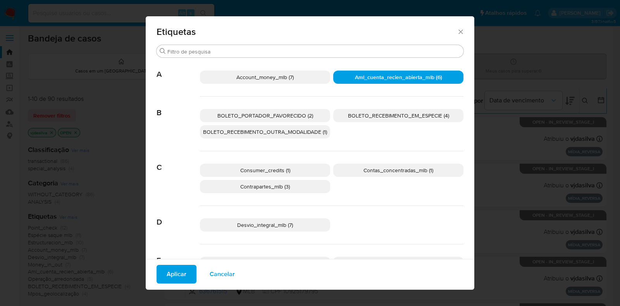
click at [169, 274] on span "Aplicar" at bounding box center [177, 273] width 20 height 17
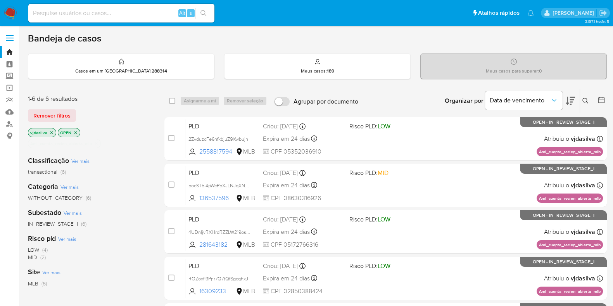
click at [570, 100] on icon at bounding box center [569, 100] width 9 height 9
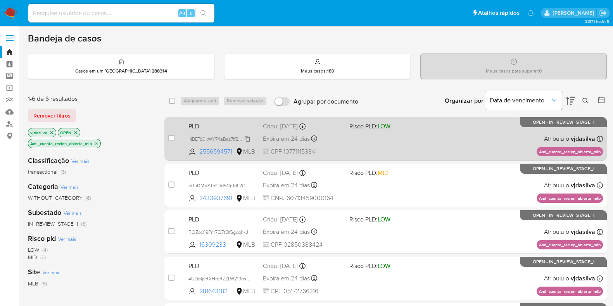
click at [246, 138] on span "NBETd0kWY74aBsz7lf2NwJL1" at bounding box center [219, 138] width 63 height 9
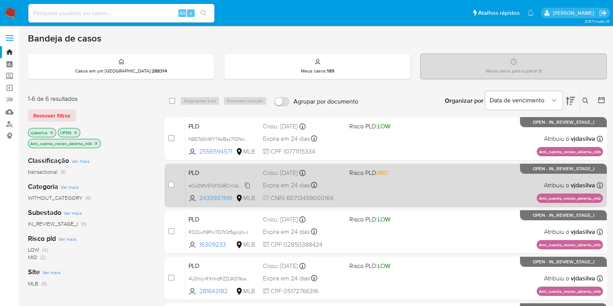
click at [248, 184] on span "e0uDMVSTpYDd5Cn1dL2CGV2l" at bounding box center [221, 185] width 67 height 9
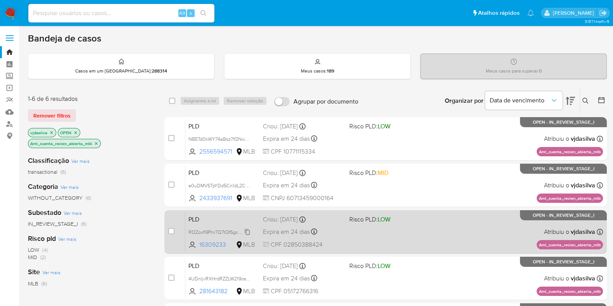
click at [247, 230] on span "ROZoxfl9Pnr7Q7tQfSgcqhxJ" at bounding box center [218, 231] width 60 height 9
click at [248, 231] on span "ROZoxfl9Pnr7Q7tQfSgcqhxJ" at bounding box center [218, 231] width 60 height 9
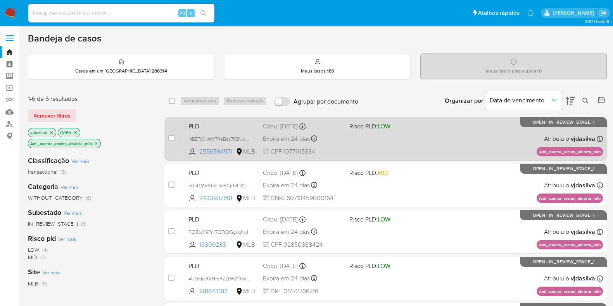
click at [424, 136] on div "PLD NBETd0kWY74aBsz7lf2NwJL1 2556594571 MLB Risco PLD: LOW Criou: 12/08/2025 Cr…" at bounding box center [393, 138] width 417 height 39
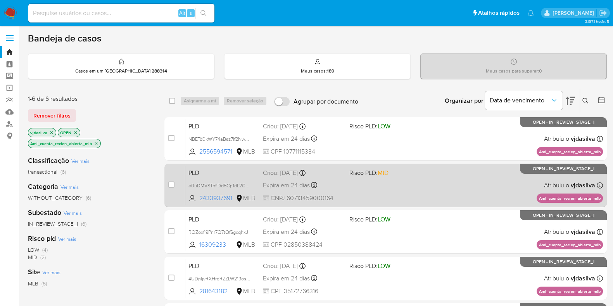
click at [405, 180] on div "PLD e0uDMVSTpYDd5Cn1dL2CGV2l 2433937691 MLB Risco PLD: MID Criou: 12/08/2025 Cr…" at bounding box center [393, 184] width 417 height 39
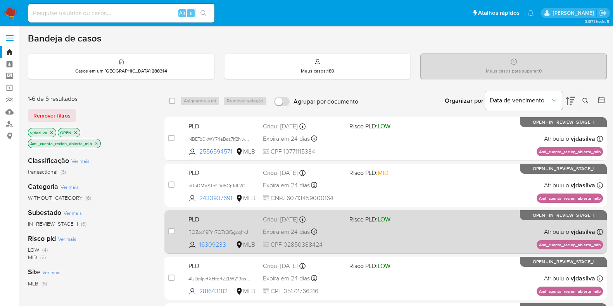
click at [425, 227] on div "PLD ROZoxfl9Pnr7Q7tQfSgcqhxJ 16309233 MLB Risco PLD: LOW Criou: 12/08/2025 Crio…" at bounding box center [393, 231] width 417 height 39
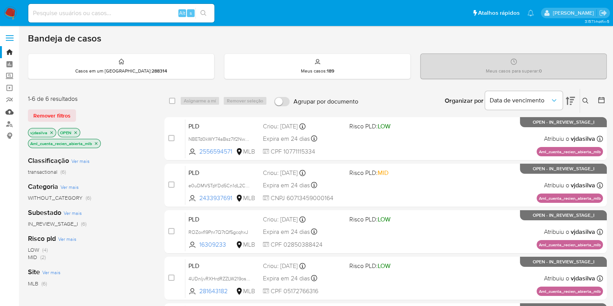
click at [11, 113] on link "Mulan" at bounding box center [46, 112] width 92 height 12
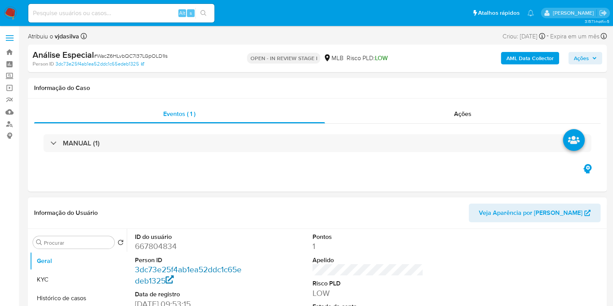
select select "10"
click at [67, 278] on button "KYC" at bounding box center [75, 279] width 91 height 19
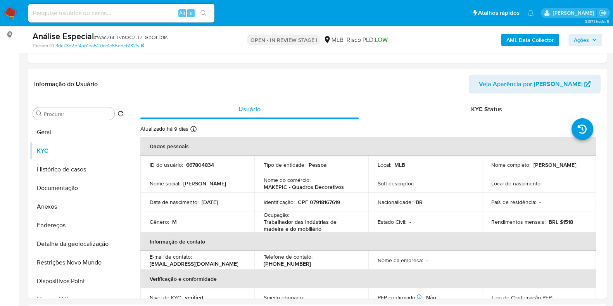
scroll to position [103, 0]
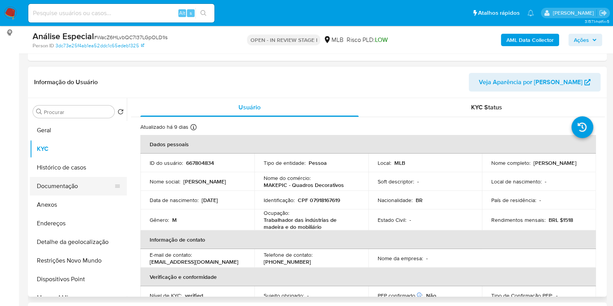
click at [77, 185] on button "Documentação" at bounding box center [75, 186] width 91 height 19
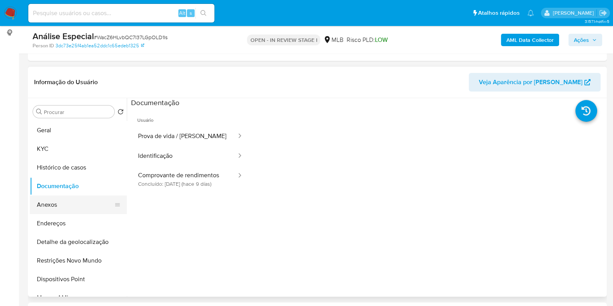
click at [88, 202] on button "Anexos" at bounding box center [75, 204] width 91 height 19
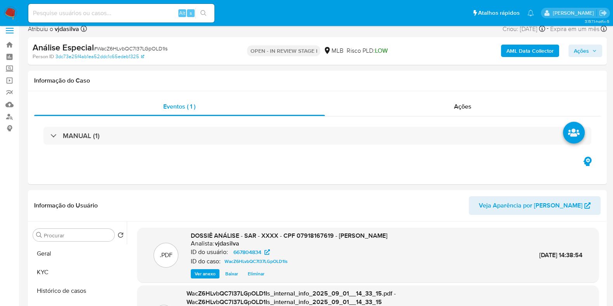
scroll to position [2, 0]
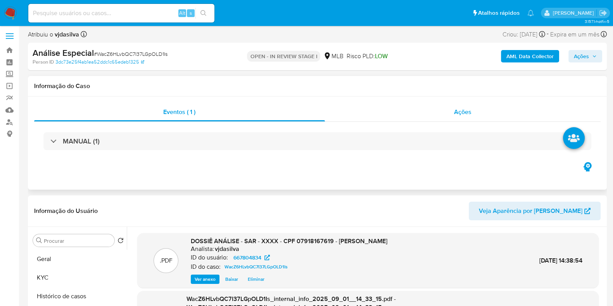
click at [472, 108] on div "Ações" at bounding box center [463, 112] width 276 height 19
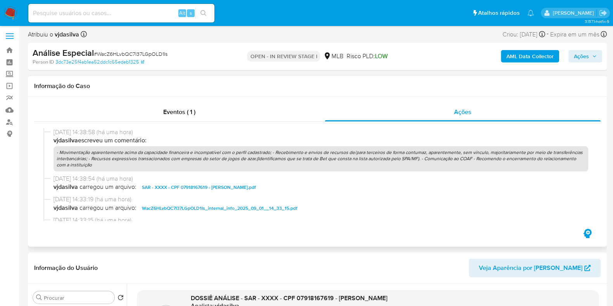
click at [453, 155] on p "- Movimentação aparentemente acima da capacidade financeira e incompatível com …" at bounding box center [320, 158] width 534 height 25
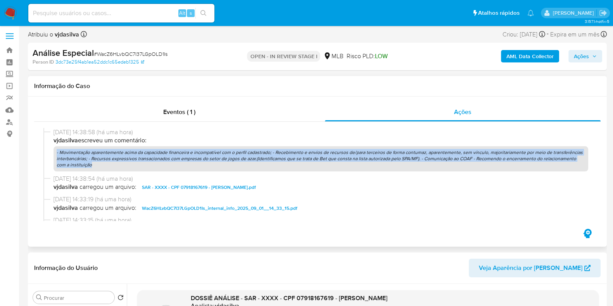
click at [453, 155] on p "- Movimentação aparentemente acima da capacidade financeira e incompatível com …" at bounding box center [320, 158] width 534 height 25
copy p "- Movimentação aparentemente acima da capacidade financeira e incompatível com …"
click at [574, 55] on span "Ações" at bounding box center [580, 56] width 15 height 12
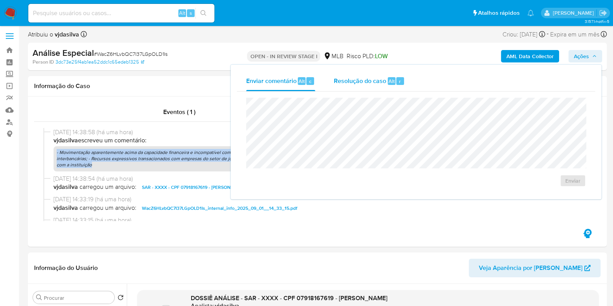
click at [376, 79] on span "Resolução do caso" at bounding box center [360, 80] width 52 height 9
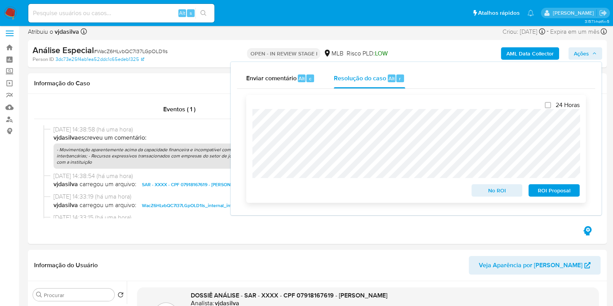
scroll to position [6, 0]
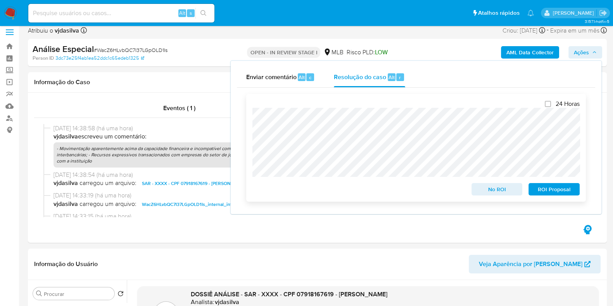
click at [556, 193] on span "ROI Proposal" at bounding box center [554, 189] width 40 height 11
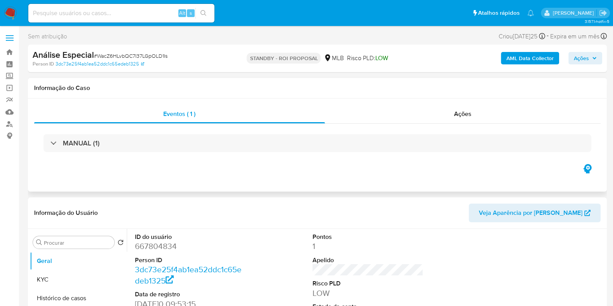
select select "10"
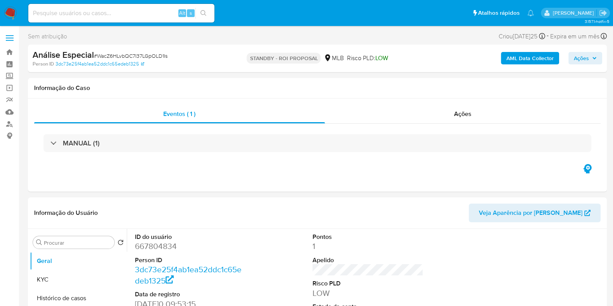
click at [170, 15] on input at bounding box center [121, 13] width 186 height 10
paste input "k4snOzY708AwnPH7FZqHyTDL"
type input "k4snOzY708AwnPH7FZqHyTDL"
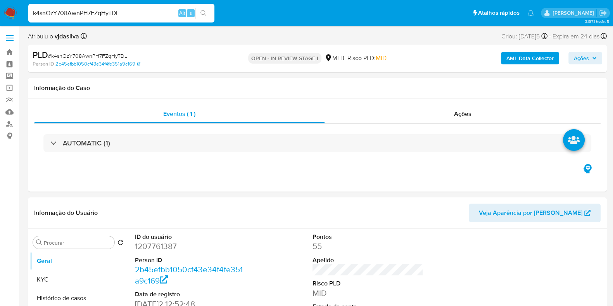
select select "10"
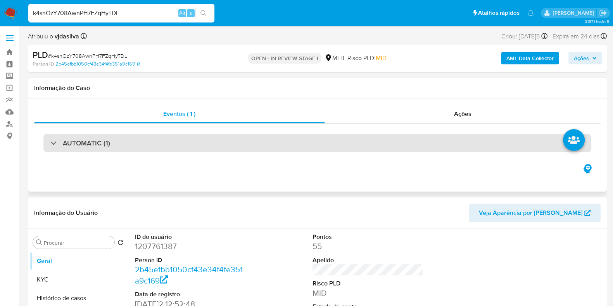
click at [296, 146] on div "AUTOMATIC (1)" at bounding box center [317, 143] width 548 height 18
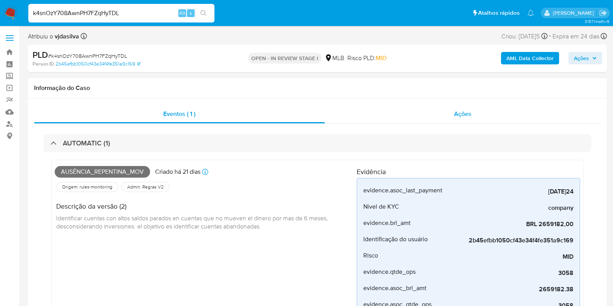
click at [461, 113] on span "Ações" at bounding box center [462, 113] width 17 height 9
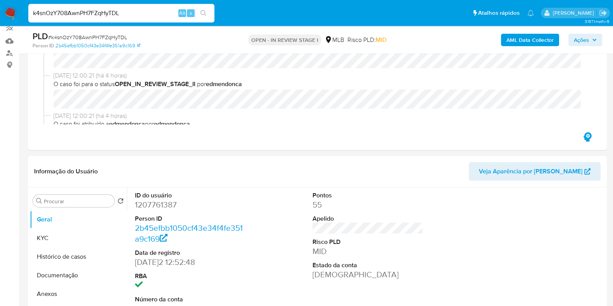
scroll to position [95, 0]
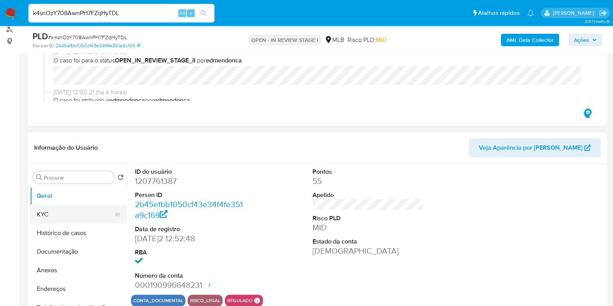
click at [58, 213] on button "KYC" at bounding box center [75, 214] width 91 height 19
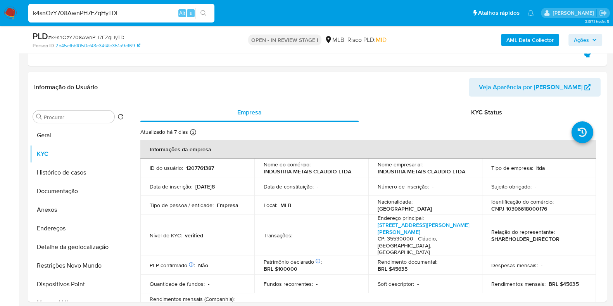
scroll to position [157, 0]
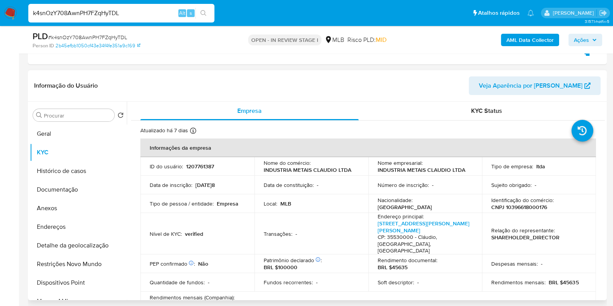
click at [410, 170] on p "INDUSTRIA METAIS CLAUDIO LTDA" at bounding box center [421, 169] width 88 height 7
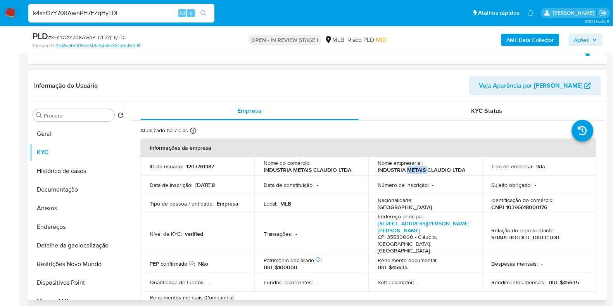
click at [410, 170] on p "INDUSTRIA METAIS CLAUDIO LTDA" at bounding box center [421, 169] width 88 height 7
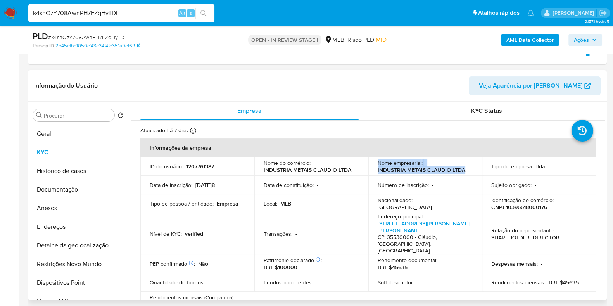
click at [467, 171] on div "Nome empresarial : INDUSTRIA METAIS CLAUDIO LTDA" at bounding box center [424, 166] width 95 height 14
drag, startPoint x: 462, startPoint y: 169, endPoint x: 375, endPoint y: 170, distance: 87.6
click at [375, 170] on td "Nome empresarial : INDUSTRIA METAIS CLAUDIO LTDA" at bounding box center [425, 166] width 114 height 19
copy p "INDUSTRIA METAIS CLAUDIO LTDA"
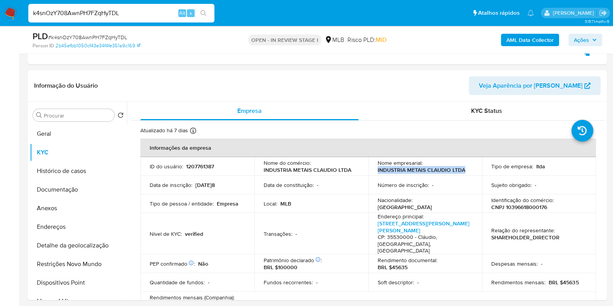
click at [582, 37] on span "Ações" at bounding box center [580, 40] width 15 height 12
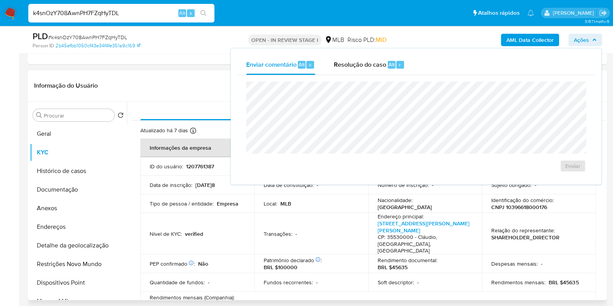
click at [194, 81] on header "Informação do Usuário Veja Aparência por Pessoa" at bounding box center [317, 85] width 566 height 19
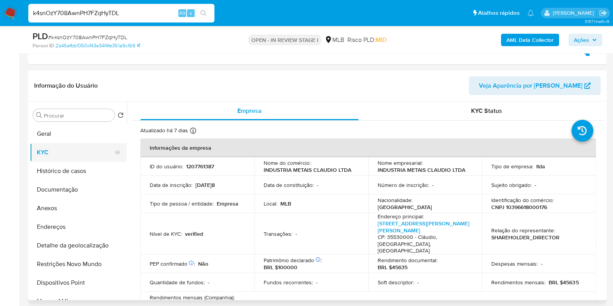
click at [52, 156] on button "KYC" at bounding box center [75, 152] width 91 height 19
click at [74, 200] on button "Anexos" at bounding box center [75, 208] width 91 height 19
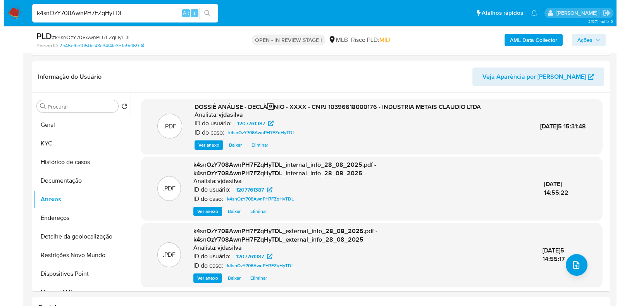
scroll to position [167, 0]
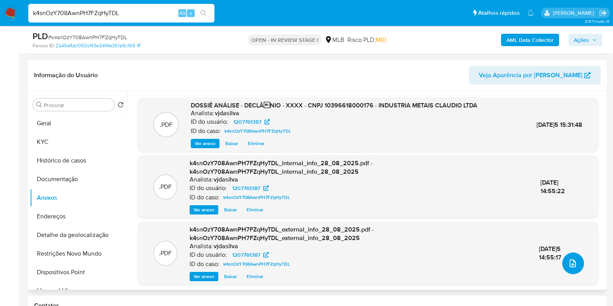
click at [568, 262] on icon "upload-file" at bounding box center [572, 262] width 9 height 9
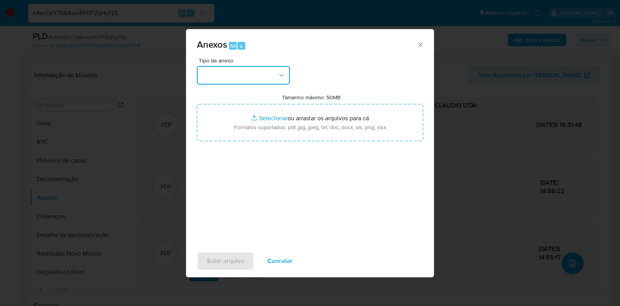
click at [281, 74] on icon "button" at bounding box center [281, 75] width 8 height 8
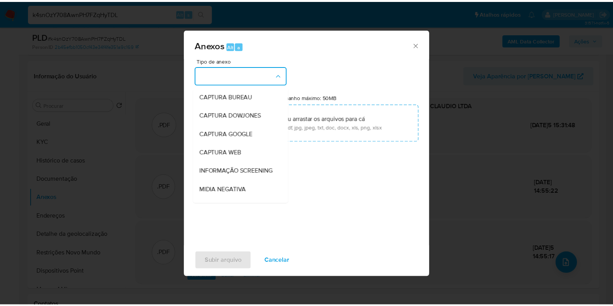
scroll to position [119, 0]
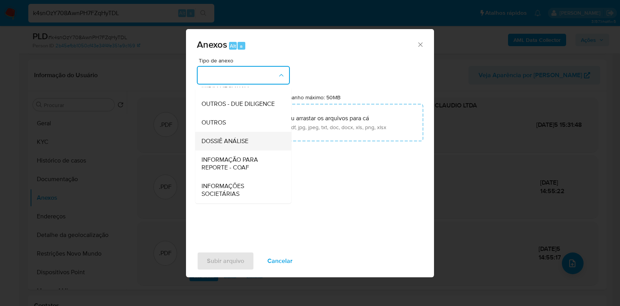
click at [242, 148] on div "DOSSIÊ ANÁLISE" at bounding box center [240, 141] width 79 height 19
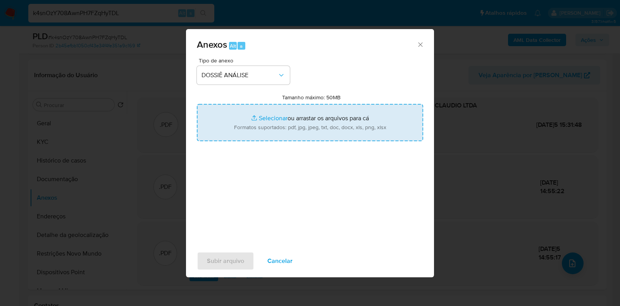
type input "C:\fakepath\DECLÍNIO - CNPJ 10396618000176 - INDUSTRIA METAIS CLAUDIO LTDA.pdf"
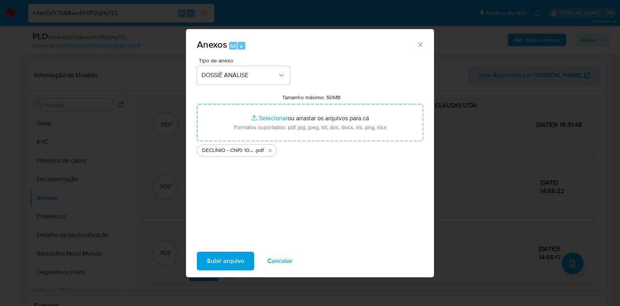
click at [220, 260] on span "Subir arquivo" at bounding box center [225, 260] width 37 height 17
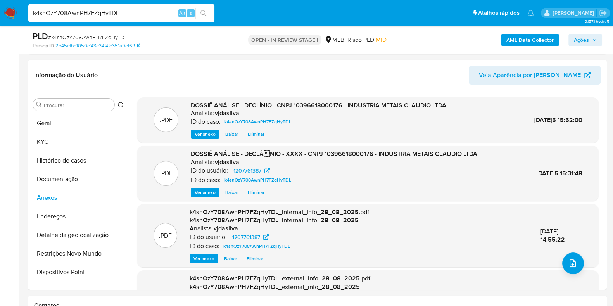
click at [585, 40] on span "Ações" at bounding box center [580, 40] width 15 height 12
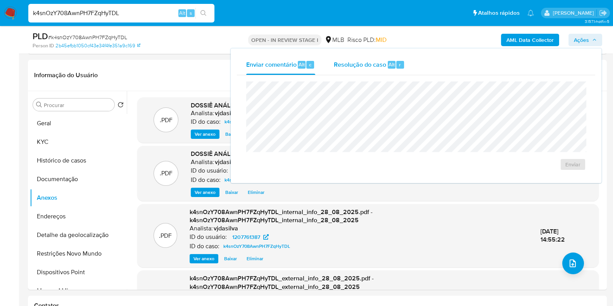
click at [355, 60] on span "Resolução do caso" at bounding box center [360, 64] width 52 height 9
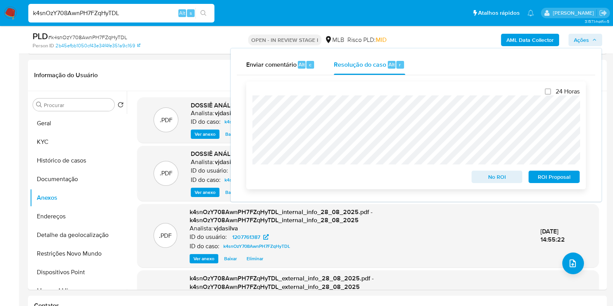
click at [494, 172] on span "No ROI" at bounding box center [497, 176] width 40 height 11
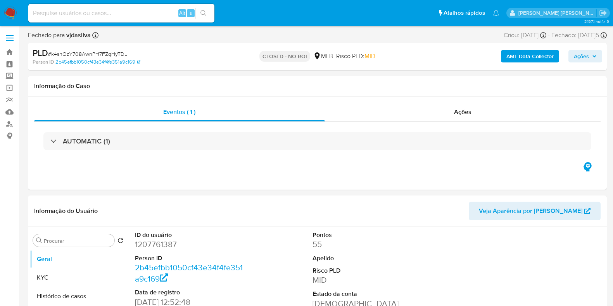
select select "10"
click at [138, 17] on input at bounding box center [121, 13] width 186 height 10
paste input "z1jGqIBrD1WqSwtyJma51B3F"
type input "z1jGqIBrD1WqSwtyJma51B3F"
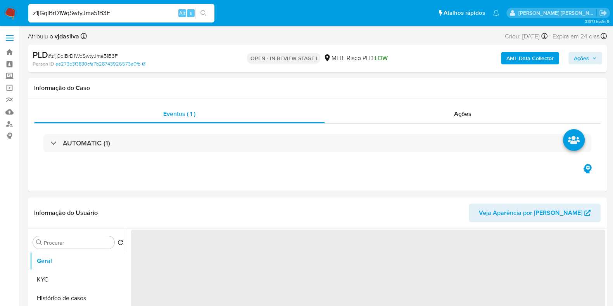
select select "10"
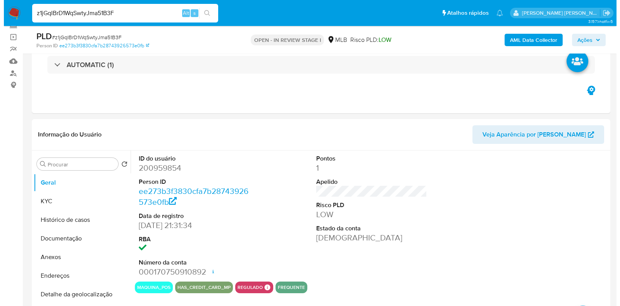
scroll to position [86, 0]
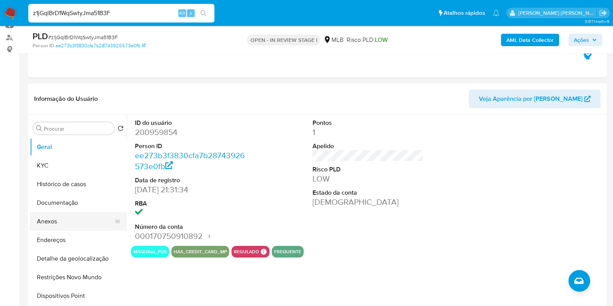
click at [75, 224] on button "Anexos" at bounding box center [75, 221] width 91 height 19
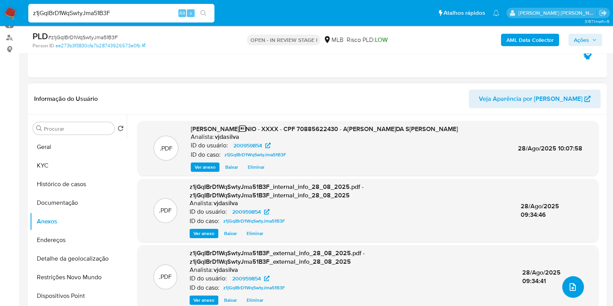
click at [570, 283] on icon "upload-file" at bounding box center [572, 286] width 9 height 9
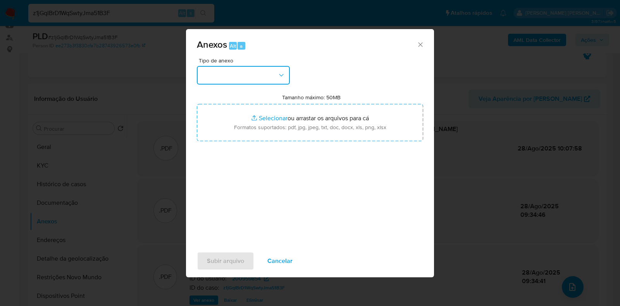
click at [279, 78] on icon "button" at bounding box center [281, 75] width 8 height 8
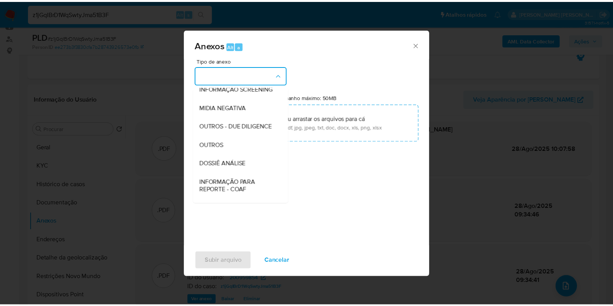
scroll to position [119, 0]
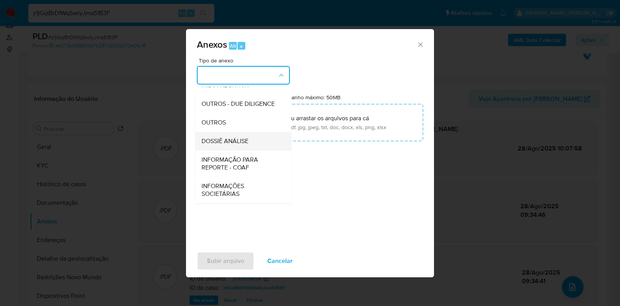
click at [262, 144] on div "DOSSIÊ ANÁLISE" at bounding box center [240, 141] width 79 height 19
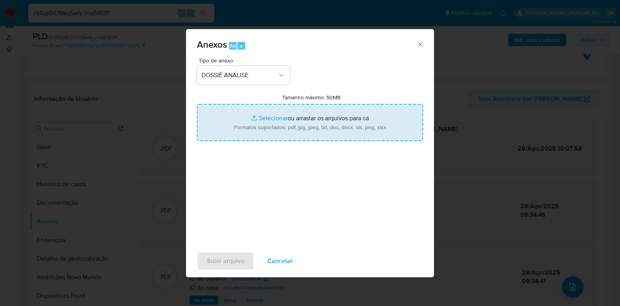
type input "C:\fakepath\DECLÍNIO - CPF 70885622430 - [PERSON_NAME] DA [PERSON_NAME].pdf"
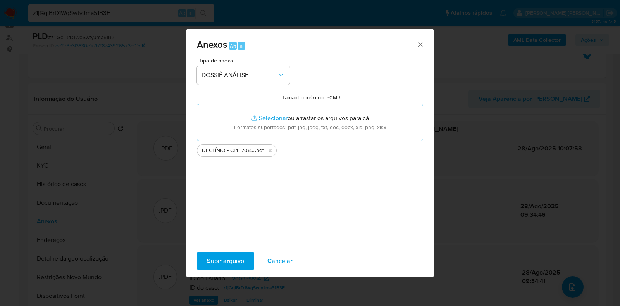
click at [215, 262] on span "Subir arquivo" at bounding box center [225, 260] width 37 height 17
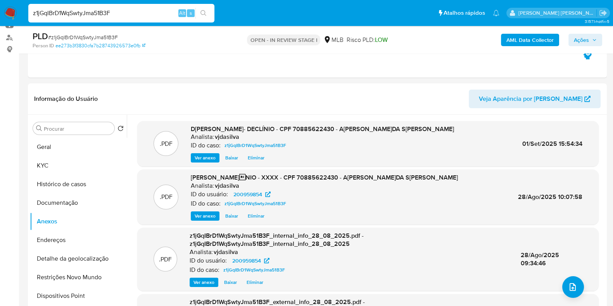
click at [589, 38] on span "Ações" at bounding box center [584, 39] width 23 height 11
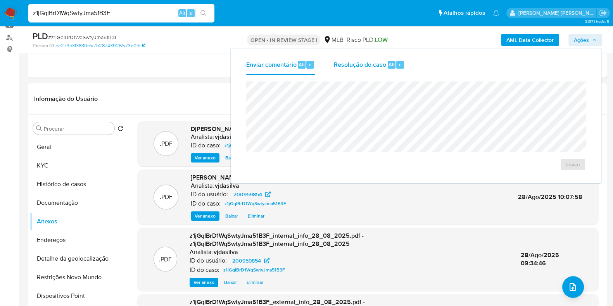
click at [350, 68] on span "Resolução do caso" at bounding box center [360, 64] width 52 height 9
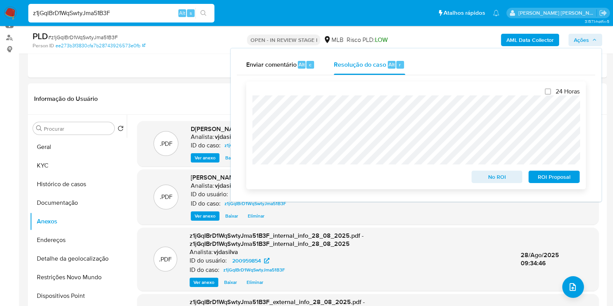
click at [491, 176] on span "No ROI" at bounding box center [497, 176] width 40 height 11
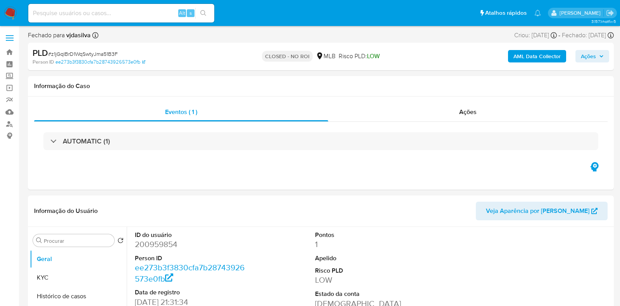
select select "10"
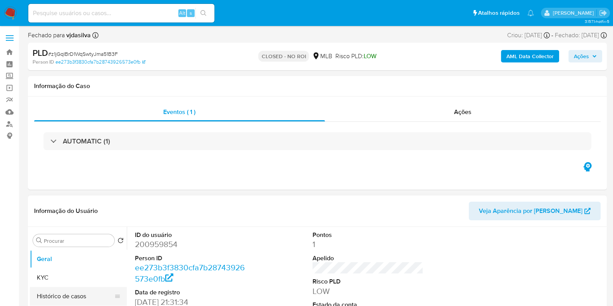
click at [91, 288] on button "Histórico de casos" at bounding box center [75, 296] width 91 height 19
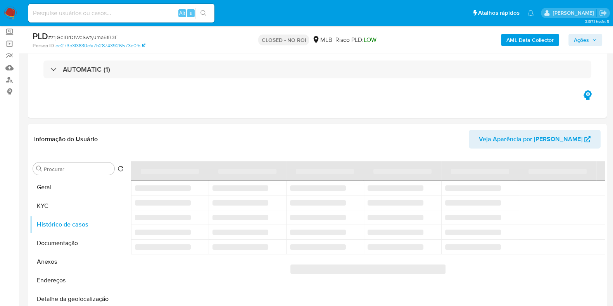
scroll to position [38, 0]
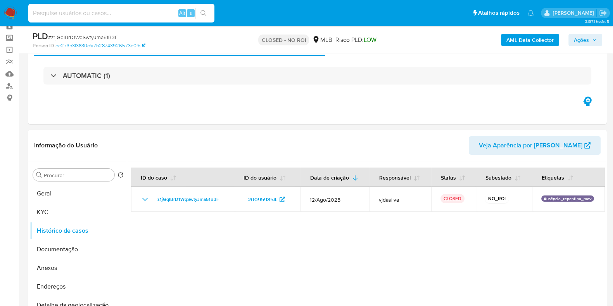
click at [140, 18] on input at bounding box center [121, 13] width 186 height 10
paste input "kfaz8LcToTRg5kXpzM9o3S8G"
type input "kfaz8LcToTRg5kXpzM9o3S8G"
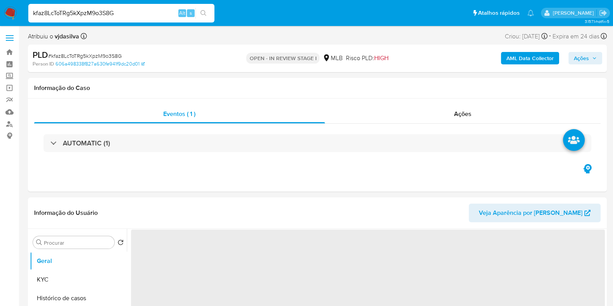
select select "10"
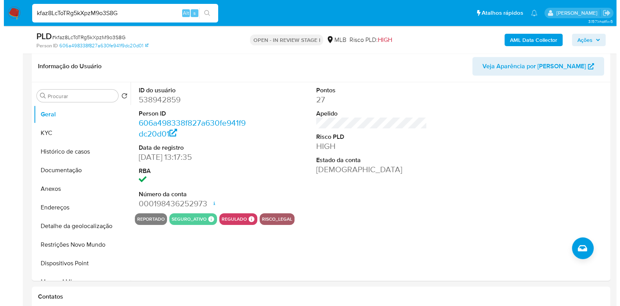
scroll to position [121, 0]
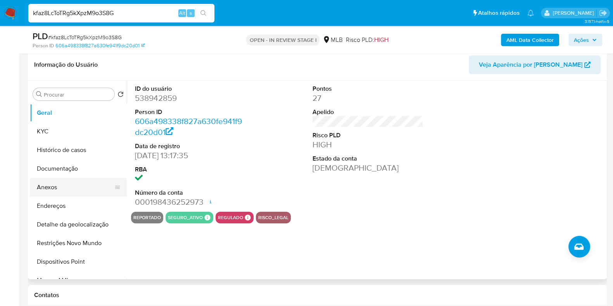
click at [89, 183] on button "Anexos" at bounding box center [75, 187] width 91 height 19
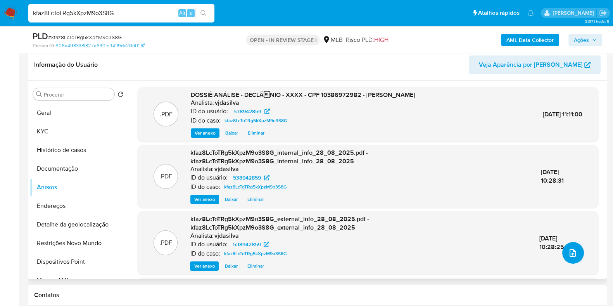
click at [572, 253] on icon "upload-file" at bounding box center [572, 252] width 9 height 9
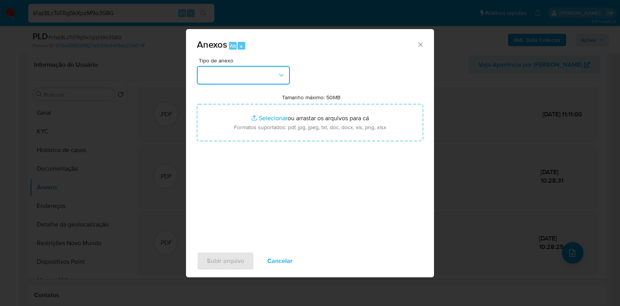
click at [281, 77] on icon "button" at bounding box center [281, 75] width 8 height 8
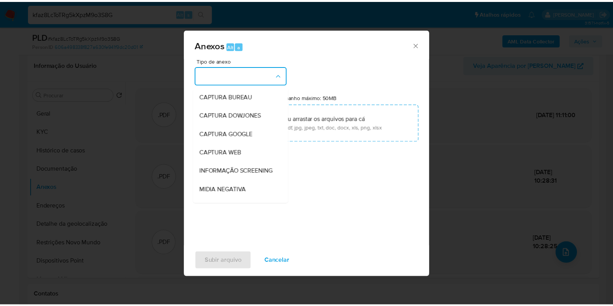
scroll to position [119, 0]
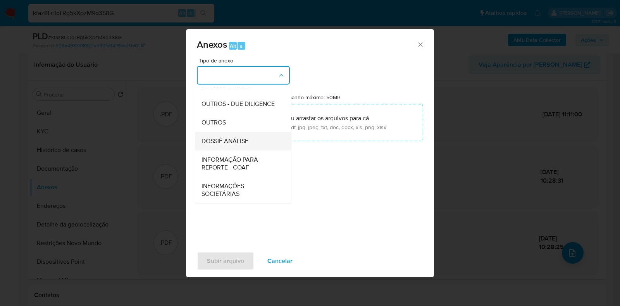
click at [255, 144] on div "DOSSIÊ ANÁLISE" at bounding box center [240, 141] width 79 height 19
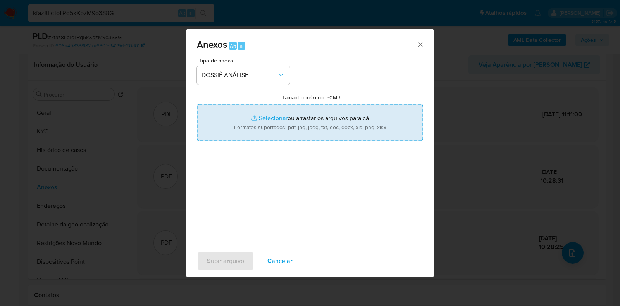
type input "C:\fakepath\DECLÍNIO - CPF 10386972982 - GABRIELE AVELAR DA SILVA.pdf"
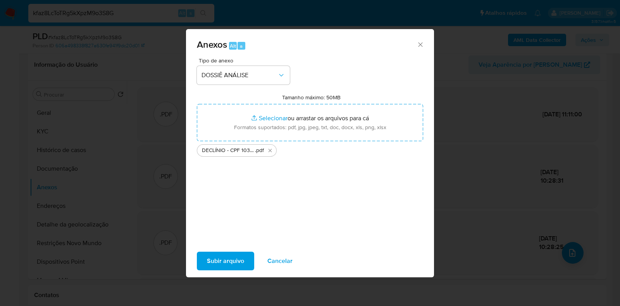
click at [230, 260] on span "Subir arquivo" at bounding box center [225, 260] width 37 height 17
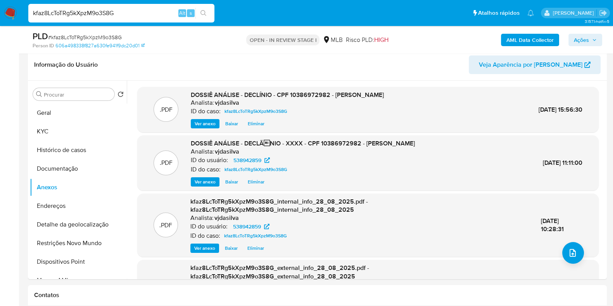
click at [579, 40] on span "Ações" at bounding box center [580, 40] width 15 height 12
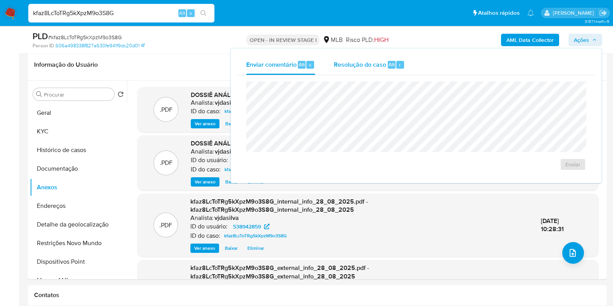
click at [372, 67] on span "Resolução do caso" at bounding box center [360, 64] width 52 height 9
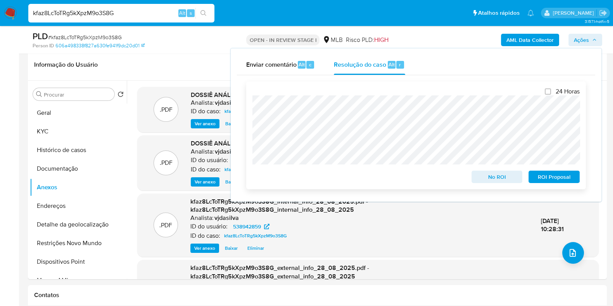
click at [495, 175] on span "No ROI" at bounding box center [497, 176] width 40 height 11
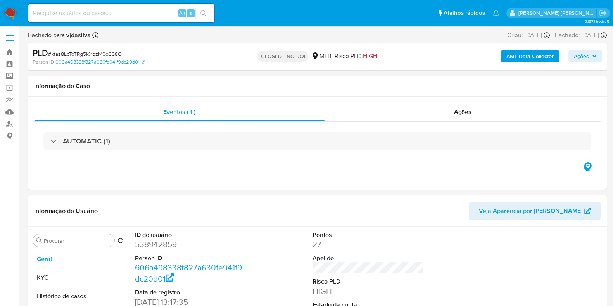
select select "10"
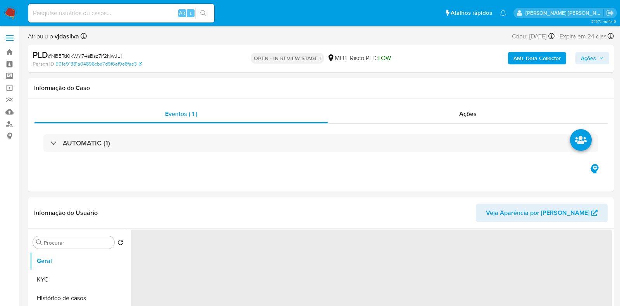
select select "10"
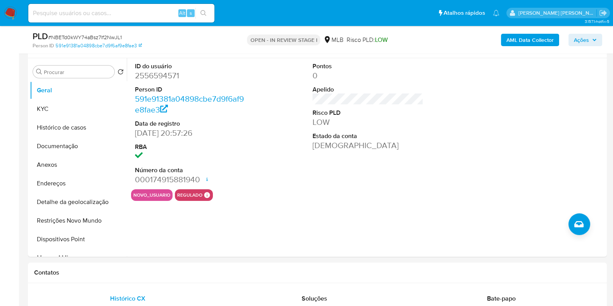
scroll to position [120, 0]
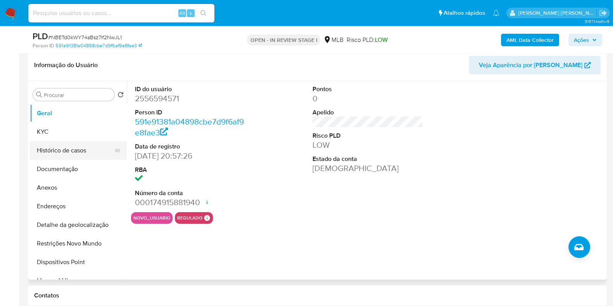
click at [82, 149] on button "Histórico de casos" at bounding box center [75, 150] width 91 height 19
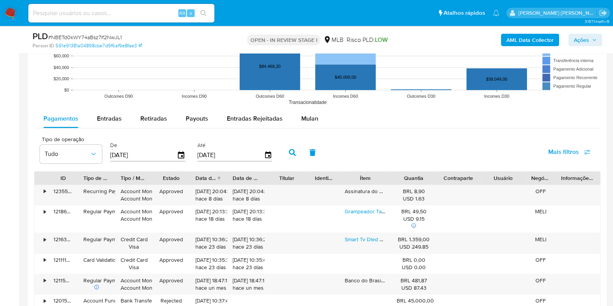
scroll to position [809, 0]
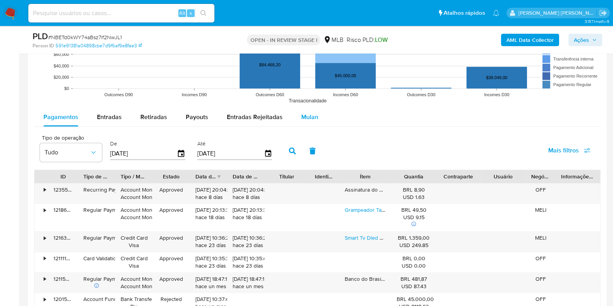
click at [306, 117] on span "Mulan" at bounding box center [309, 116] width 17 height 9
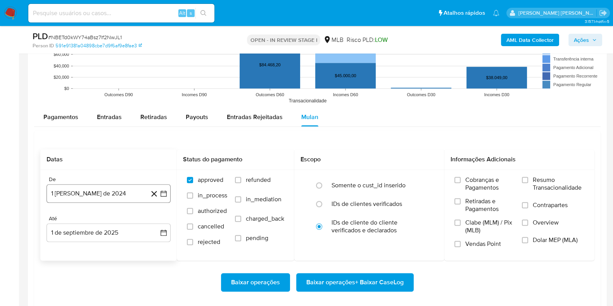
click at [130, 195] on button "1 [PERSON_NAME] de 2024" at bounding box center [108, 193] width 124 height 19
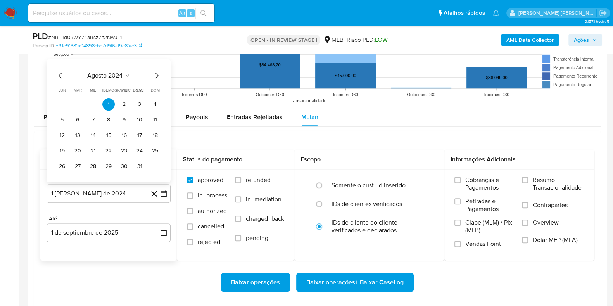
click at [124, 71] on button "agosto 2024" at bounding box center [108, 75] width 43 height 8
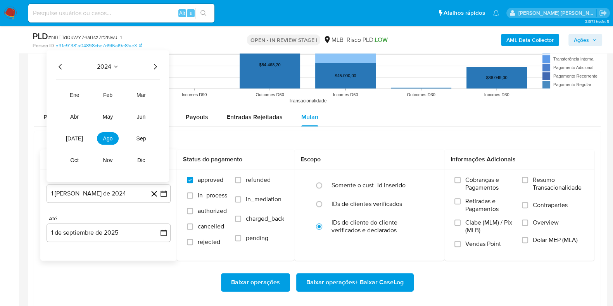
click at [157, 67] on icon "Año siguiente" at bounding box center [154, 66] width 9 height 9
click at [76, 131] on tr "ene feb mar abr may jun jul ago sep oct nov dic" at bounding box center [108, 126] width 88 height 77
click at [75, 140] on span "[DATE]" at bounding box center [74, 138] width 17 height 6
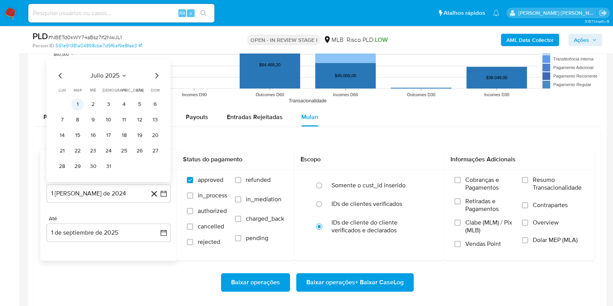
click at [81, 100] on button "1" at bounding box center [77, 104] width 12 height 12
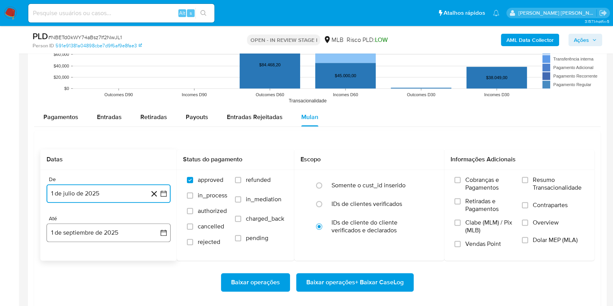
click at [130, 231] on button "1 de septiembre de 2025" at bounding box center [108, 232] width 124 height 19
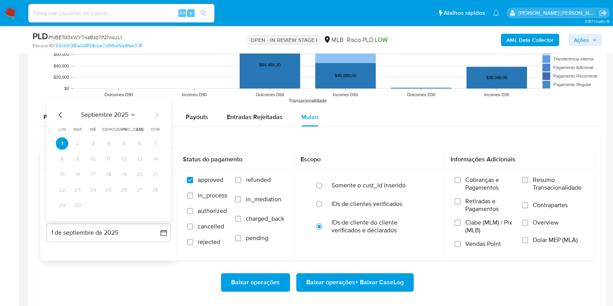
click at [62, 110] on icon "Mes anterior" at bounding box center [60, 114] width 9 height 9
click at [151, 204] on button "31" at bounding box center [155, 205] width 12 height 12
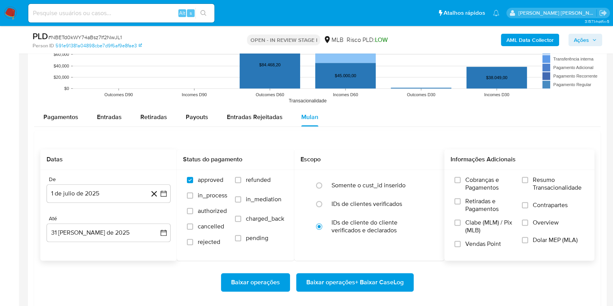
click at [524, 185] on label "Resumo Transacionalidade" at bounding box center [553, 188] width 62 height 25
click at [524, 183] on input "Resumo Transacionalidade" at bounding box center [525, 180] width 6 height 6
click at [529, 202] on label "Contrapartes" at bounding box center [553, 209] width 62 height 17
click at [528, 202] on input "Contrapartes" at bounding box center [525, 205] width 6 height 6
click at [387, 282] on span "Baixar operações + Baixar CaseLog" at bounding box center [354, 282] width 97 height 17
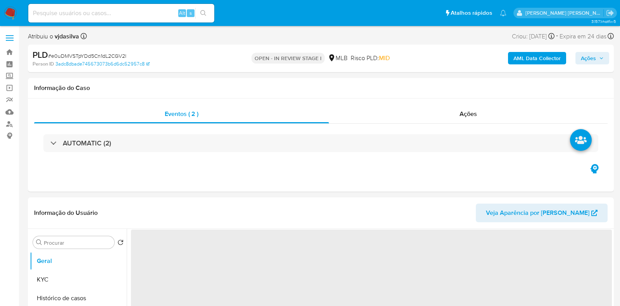
select select "10"
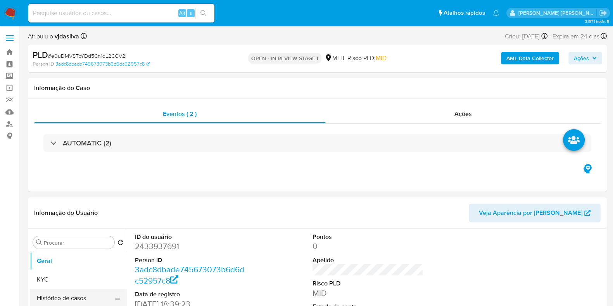
click at [76, 296] on button "Histórico de casos" at bounding box center [75, 298] width 91 height 19
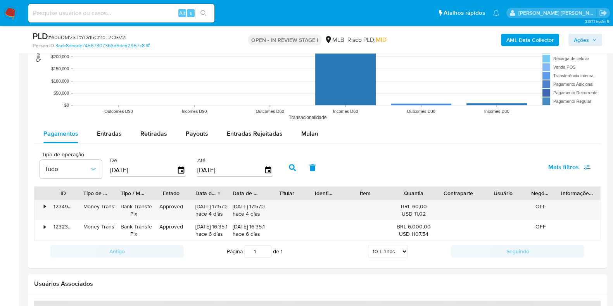
scroll to position [803, 0]
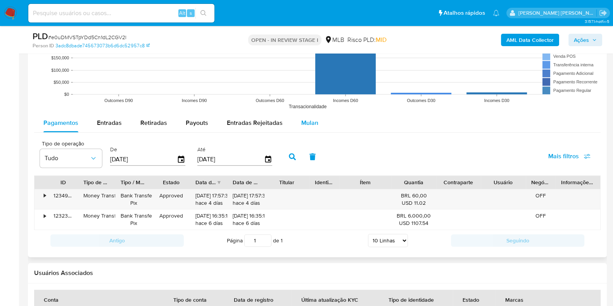
click at [311, 129] on div "Mulan" at bounding box center [309, 123] width 17 height 19
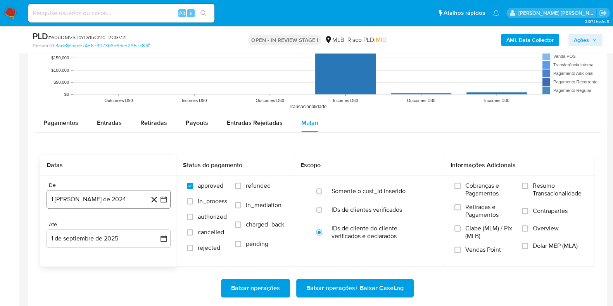
click at [122, 198] on button "1 [PERSON_NAME] de 2024" at bounding box center [108, 199] width 124 height 19
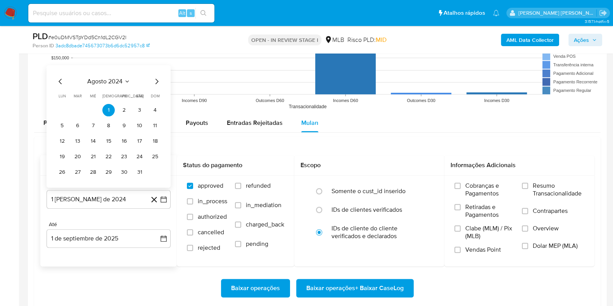
click at [119, 78] on span "agosto 2024" at bounding box center [104, 81] width 35 height 8
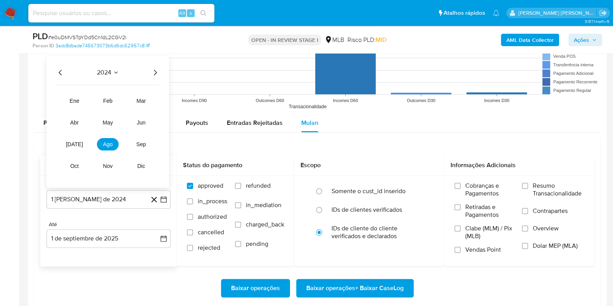
click at [160, 71] on div "2024 2024 ene feb mar abr may jun [DATE] ago sep oct nov dic" at bounding box center [107, 121] width 122 height 131
click at [157, 71] on icon "Año siguiente" at bounding box center [154, 71] width 9 height 9
click at [77, 144] on span "[DATE]" at bounding box center [74, 144] width 17 height 6
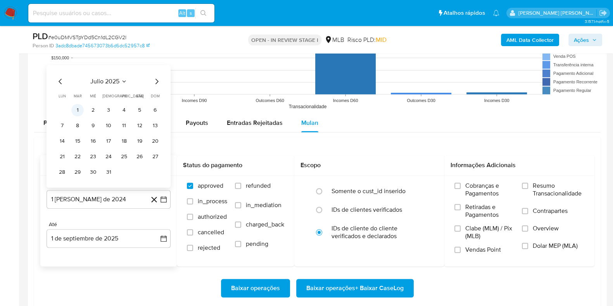
click at [78, 109] on button "1" at bounding box center [77, 109] width 12 height 12
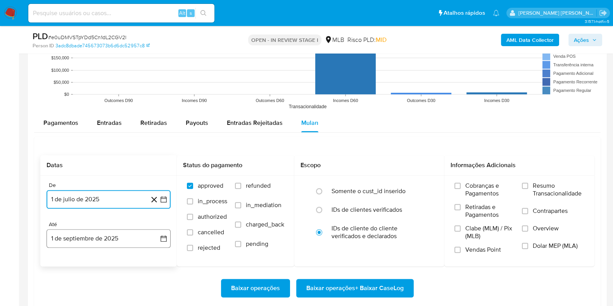
click at [112, 238] on button "1 de septiembre de 2025" at bounding box center [108, 238] width 124 height 19
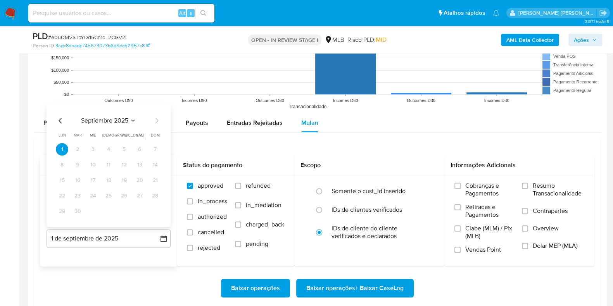
click at [60, 116] on icon "Mes anterior" at bounding box center [60, 119] width 9 height 9
click at [157, 210] on button "31" at bounding box center [155, 211] width 12 height 12
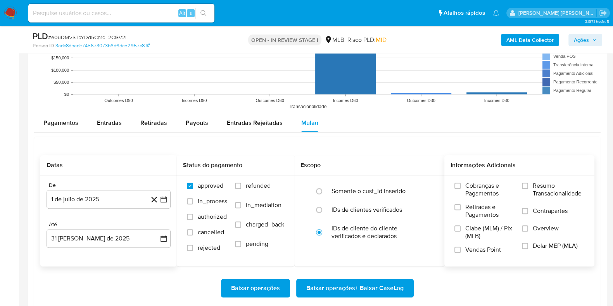
click at [542, 185] on span "Resumo Transacionalidade" at bounding box center [558, 189] width 52 height 15
click at [528, 185] on input "Resumo Transacionalidade" at bounding box center [525, 186] width 6 height 6
click at [542, 209] on span "Contrapartes" at bounding box center [549, 211] width 35 height 8
click at [528, 209] on input "Contrapartes" at bounding box center [525, 211] width 6 height 6
click at [397, 283] on span "Baixar operações + Baixar CaseLog" at bounding box center [354, 287] width 97 height 17
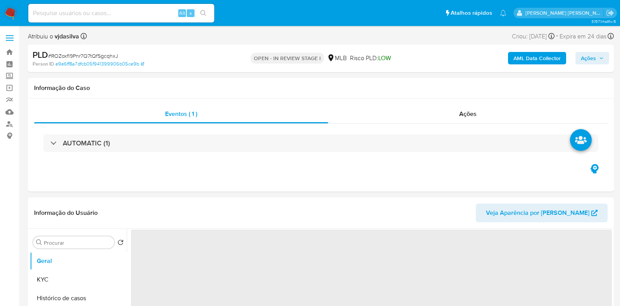
select select "10"
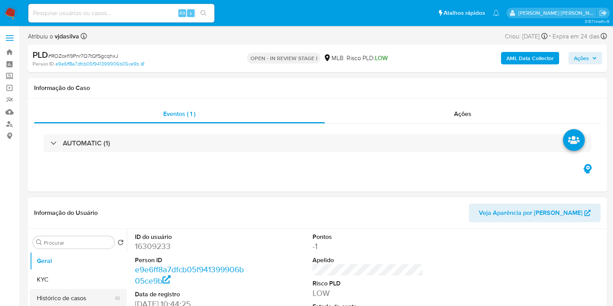
click at [73, 299] on button "Histórico de casos" at bounding box center [75, 298] width 91 height 19
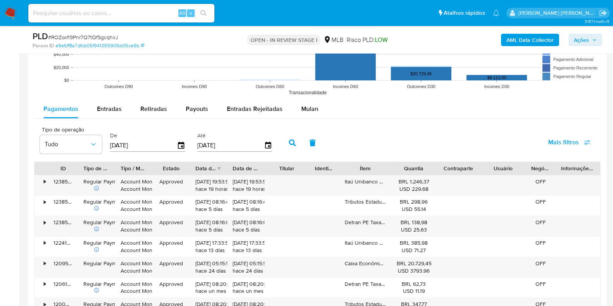
scroll to position [822, 0]
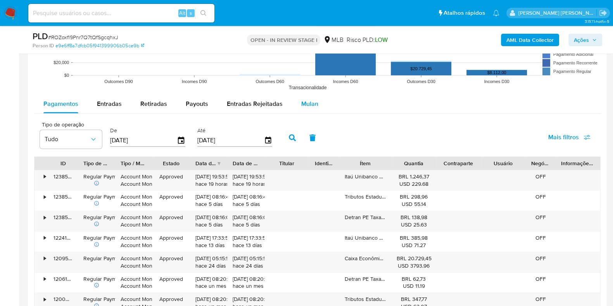
click at [304, 103] on span "Mulan" at bounding box center [309, 103] width 17 height 9
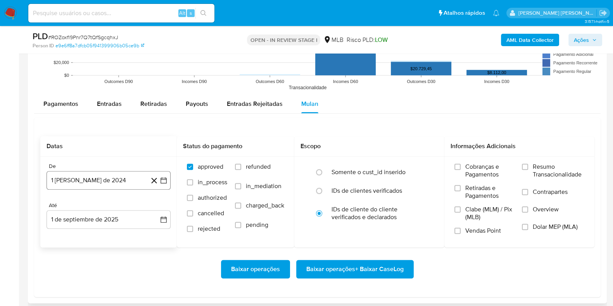
click at [82, 176] on button "1 [PERSON_NAME] de 2024" at bounding box center [108, 180] width 124 height 19
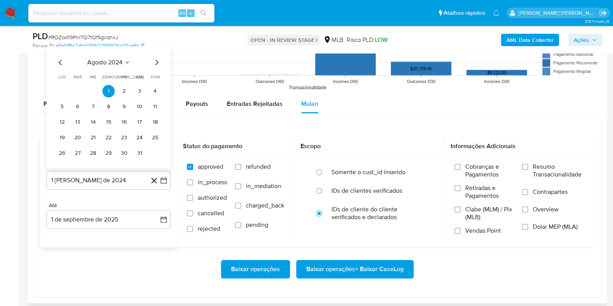
click at [113, 55] on div "agosto 2024 agosto 2024 lun lunes mar martes mié miércoles jue jueves vie viern…" at bounding box center [108, 107] width 124 height 122
click at [126, 60] on icon "Seleccionar mes y año" at bounding box center [127, 62] width 6 height 6
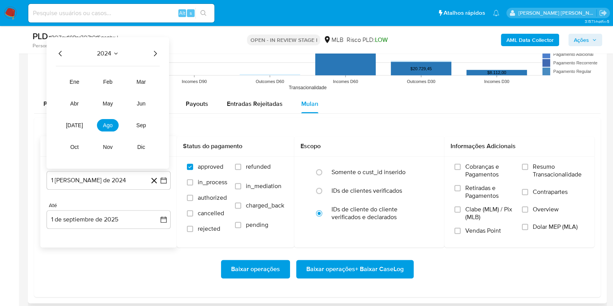
click at [159, 54] on icon "Año siguiente" at bounding box center [154, 52] width 9 height 9
click at [77, 122] on span "[DATE]" at bounding box center [74, 125] width 17 height 6
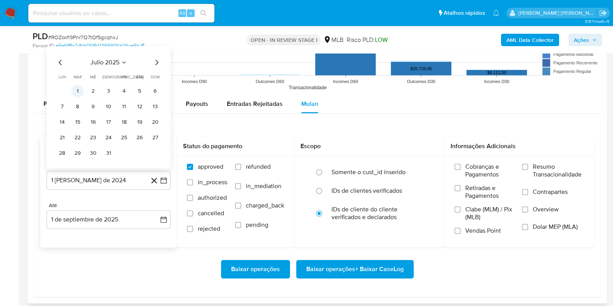
click at [80, 92] on button "1" at bounding box center [77, 90] width 12 height 12
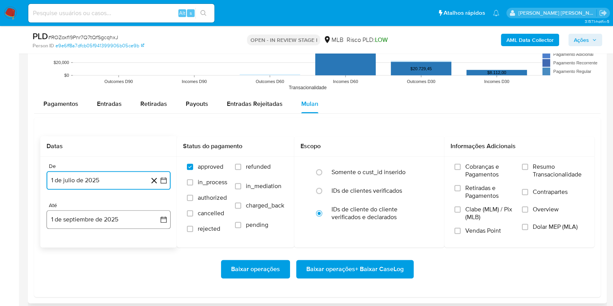
click at [105, 215] on button "1 de septiembre de 2025" at bounding box center [108, 219] width 124 height 19
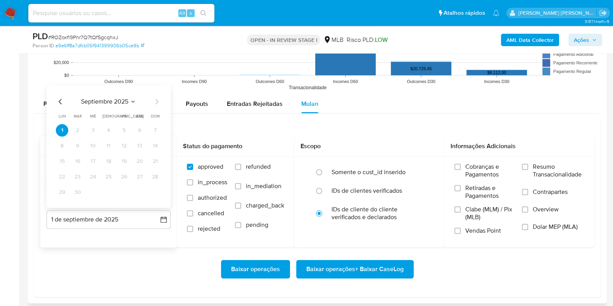
click at [58, 103] on icon "Mes anterior" at bounding box center [60, 100] width 9 height 9
click at [152, 191] on button "31" at bounding box center [155, 192] width 12 height 12
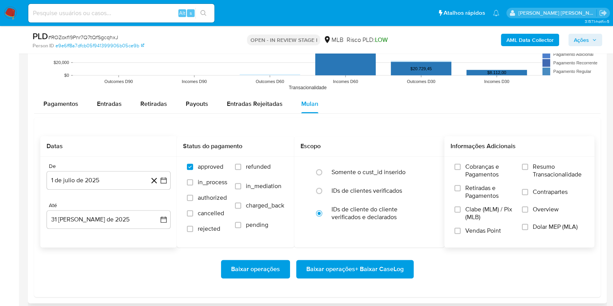
click at [531, 167] on label "Resumo Transacionalidade" at bounding box center [553, 175] width 62 height 25
click at [528, 167] on input "Resumo Transacionalidade" at bounding box center [525, 167] width 6 height 6
click at [531, 190] on label "Contrapartes" at bounding box center [553, 196] width 62 height 17
click at [528, 190] on input "Contrapartes" at bounding box center [525, 192] width 6 height 6
click at [379, 265] on span "Baixar operações + Baixar CaseLog" at bounding box center [354, 268] width 97 height 17
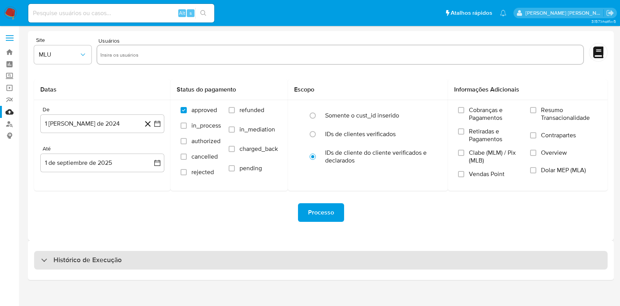
click at [93, 260] on h3 "Histórico de Execução" at bounding box center [87, 259] width 68 height 9
select select "10"
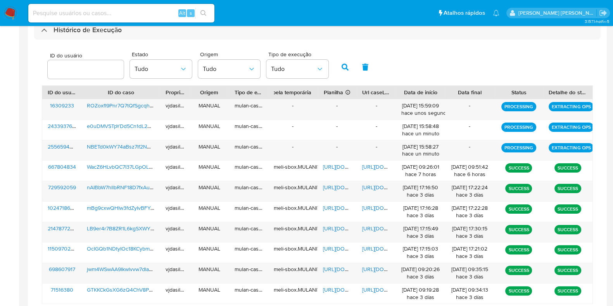
scroll to position [238, 0]
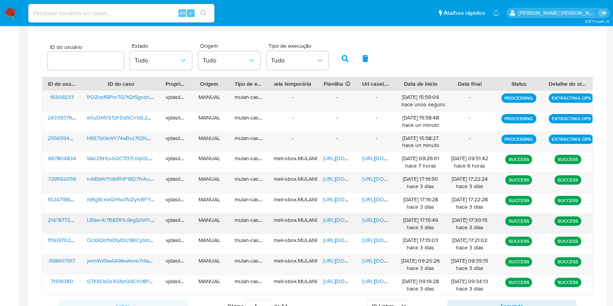
click at [378, 218] on span "https://docs.google.com/document/d/1NDXN-1BlFpov85ESGaU_m61bENCxlt19BY8DxksHa2k…" at bounding box center [388, 220] width 53 height 8
click at [337, 218] on span "https://docs.google.com/spreadsheets/d/171oSCdD7ZPNKBGEu2EnTUNWM3Vlz0gk-ouBDf_o…" at bounding box center [349, 220] width 53 height 8
click at [106, 218] on span "LB9er4r7B8ZR1L6kgSXWYY2h" at bounding box center [123, 220] width 73 height 8
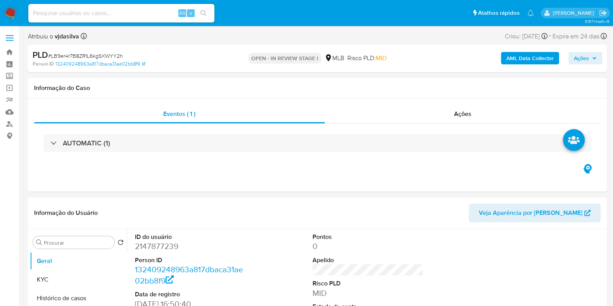
select select "10"
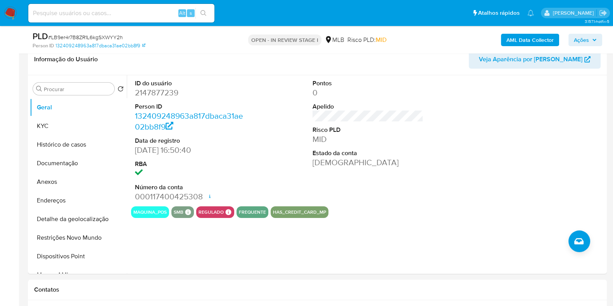
scroll to position [129, 0]
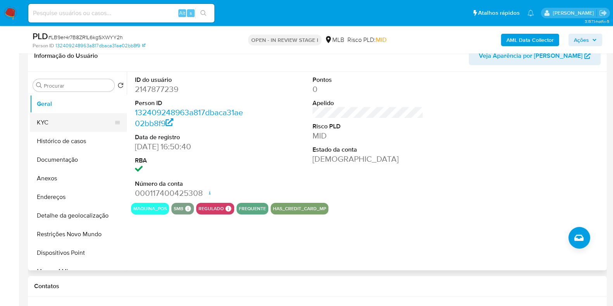
click at [76, 123] on button "KYC" at bounding box center [75, 122] width 91 height 19
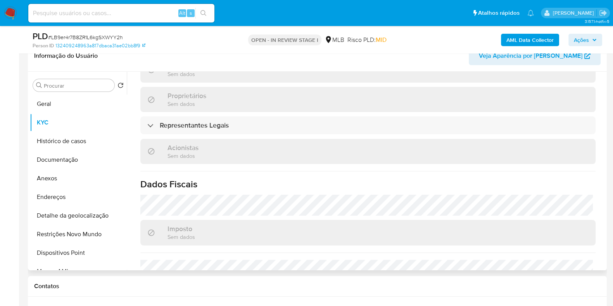
scroll to position [481, 0]
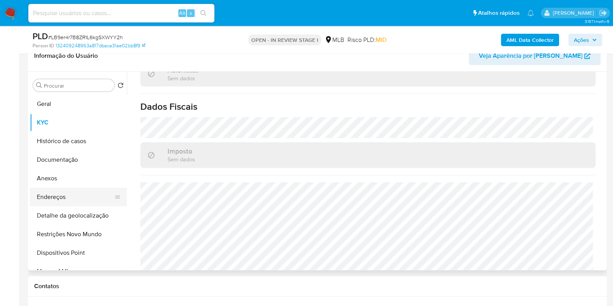
click at [74, 201] on button "Endereços" at bounding box center [75, 197] width 91 height 19
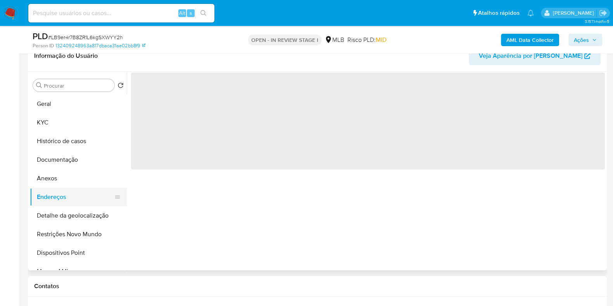
scroll to position [0, 0]
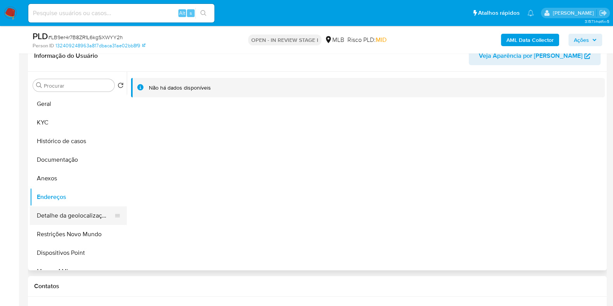
click at [86, 220] on button "Detalhe da geolocalização" at bounding box center [75, 215] width 91 height 19
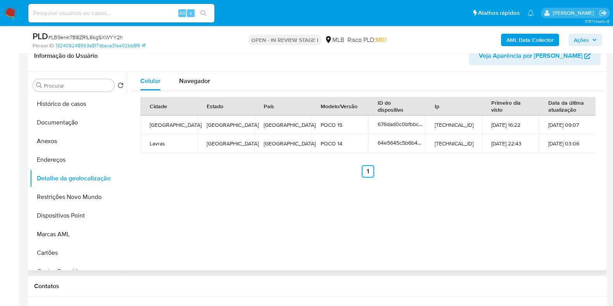
scroll to position [41, 0]
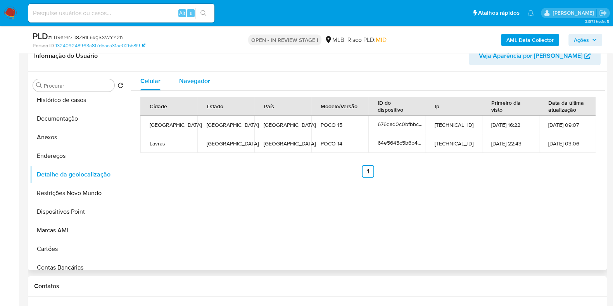
click at [200, 82] on span "Navegador" at bounding box center [194, 80] width 31 height 9
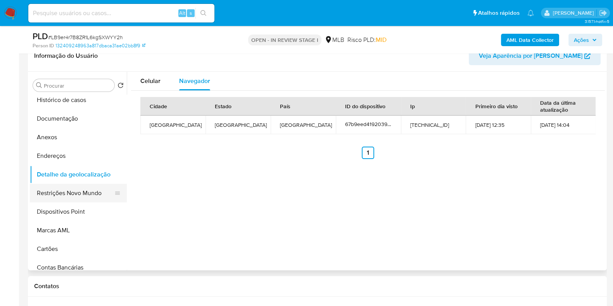
click at [72, 191] on button "Restrições Novo Mundo" at bounding box center [75, 193] width 91 height 19
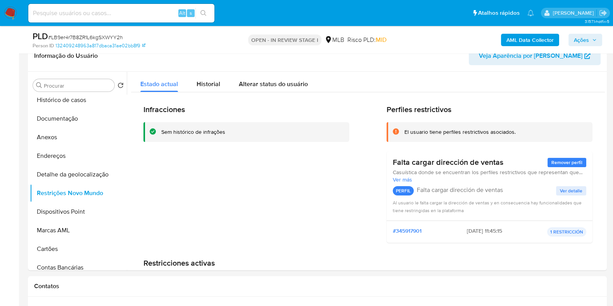
drag, startPoint x: 601, startPoint y: 108, endPoint x: 615, endPoint y: 191, distance: 83.7
click at [566, 193] on span "Ver detalle" at bounding box center [571, 191] width 22 height 8
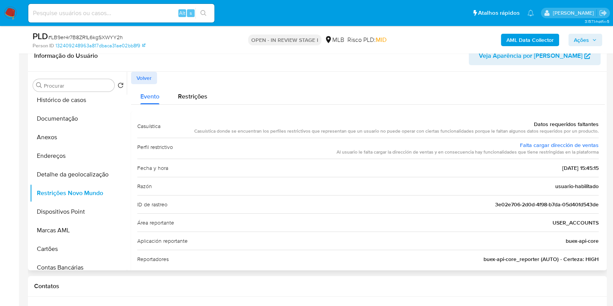
click at [148, 77] on span "Volver" at bounding box center [143, 77] width 15 height 11
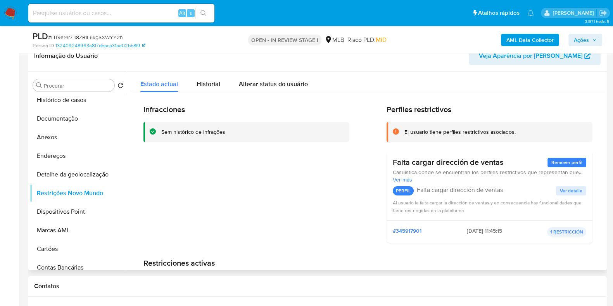
click at [403, 193] on p "PERFIL" at bounding box center [403, 190] width 21 height 9
click at [482, 197] on div "PERFIL Falta cargar dirección de ventas Ver detalle" at bounding box center [489, 190] width 193 height 15
click at [410, 177] on span "Ver más" at bounding box center [489, 179] width 193 height 7
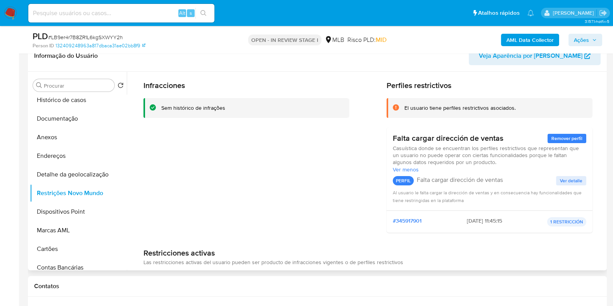
scroll to position [23, 0]
click at [573, 181] on span "Ver detalle" at bounding box center [571, 181] width 22 height 8
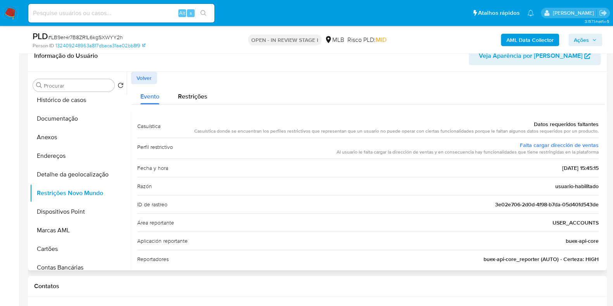
click at [530, 133] on div "Casuística donde se encuentran los perfiles restrictivos que representan que un…" at bounding box center [396, 131] width 404 height 7
click at [52, 206] on button "Dispositivos Point" at bounding box center [75, 211] width 91 height 19
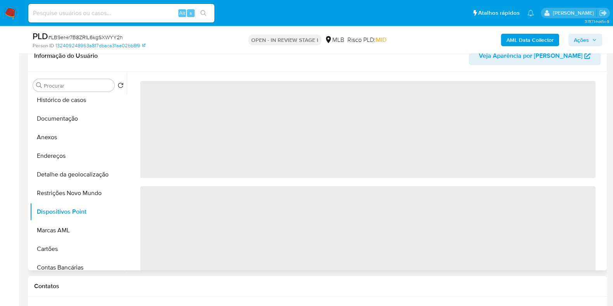
scroll to position [65, 0]
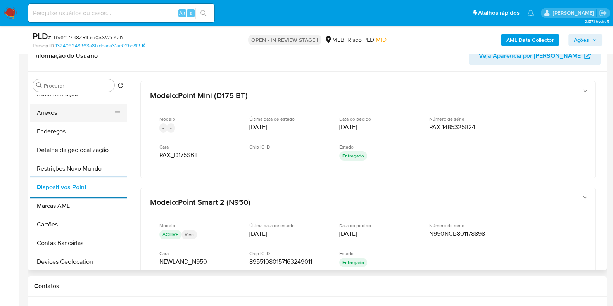
click at [73, 108] on button "Anexos" at bounding box center [75, 112] width 91 height 19
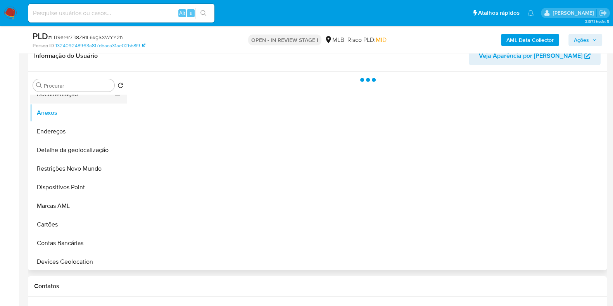
click at [72, 96] on button "Documentação" at bounding box center [75, 94] width 91 height 19
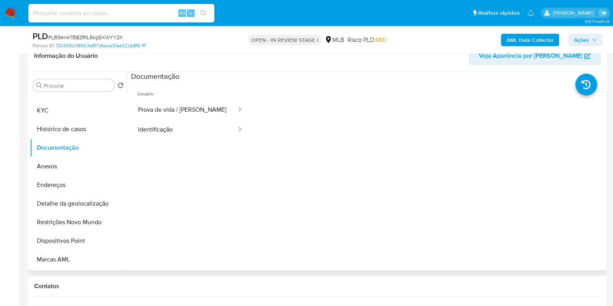
scroll to position [0, 0]
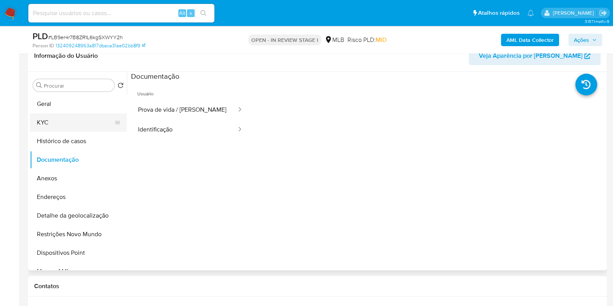
click at [85, 119] on button "KYC" at bounding box center [75, 122] width 91 height 19
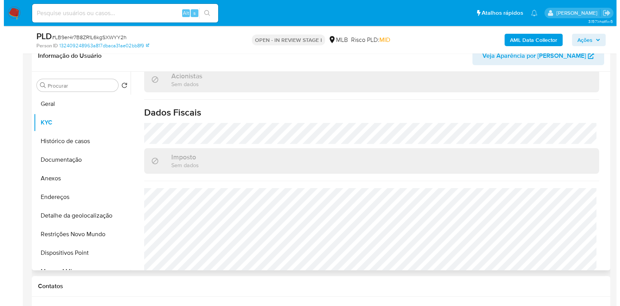
scroll to position [481, 0]
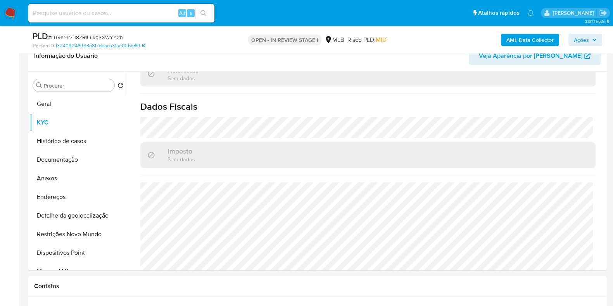
click at [535, 45] on b "AML Data Collector" at bounding box center [529, 40] width 47 height 12
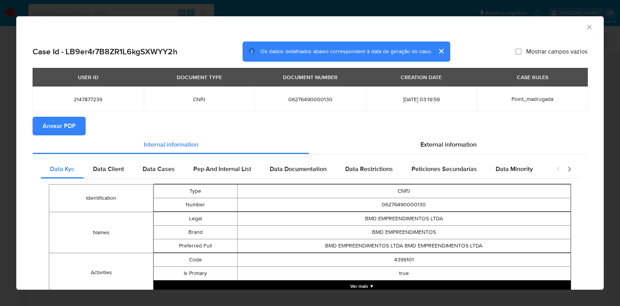
click at [64, 130] on span "Anexar PDF" at bounding box center [59, 125] width 33 height 17
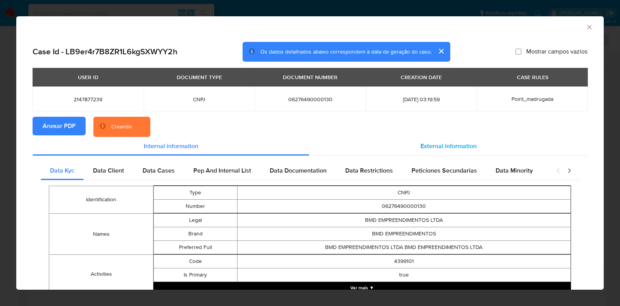
click at [444, 151] on div "External information" at bounding box center [448, 146] width 278 height 19
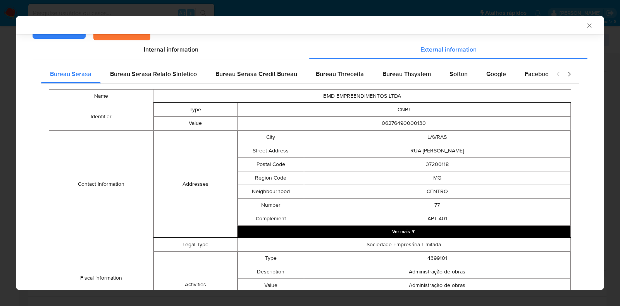
scroll to position [91, 0]
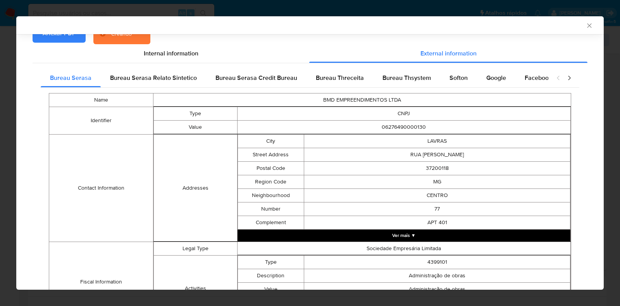
click at [382, 240] on button "Ver mais ▼" at bounding box center [404, 235] width 333 height 12
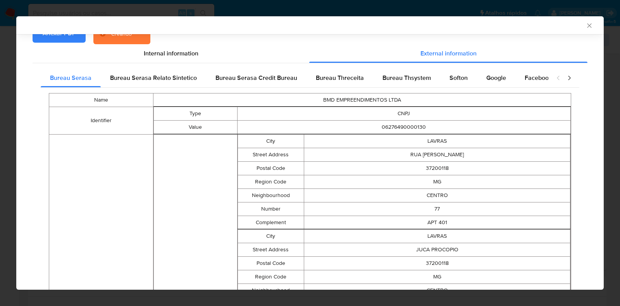
click at [605, 118] on div "AML Data Collector Case Id - LB9er4r7B8ZR1L6kgSXWYY2h Os dados detalhados abaix…" at bounding box center [310, 153] width 620 height 306
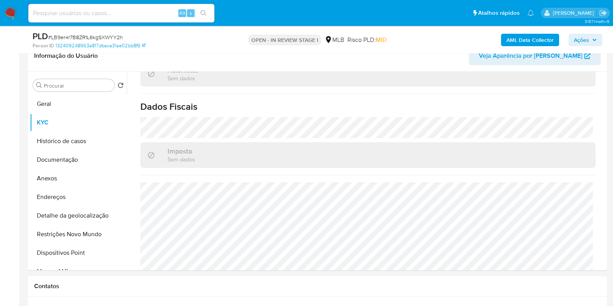
click at [538, 41] on b "AML Data Collector" at bounding box center [529, 40] width 47 height 12
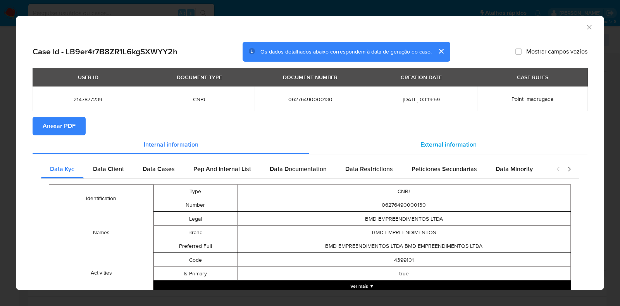
click at [453, 147] on span "External information" at bounding box center [448, 144] width 56 height 9
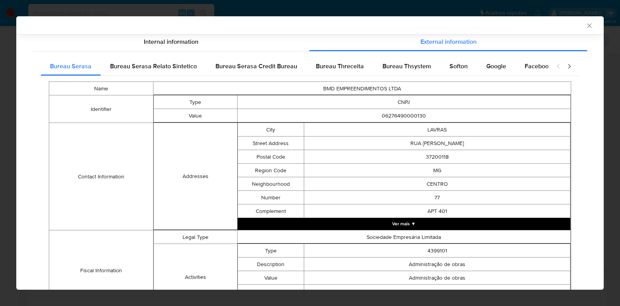
scroll to position [102, 0]
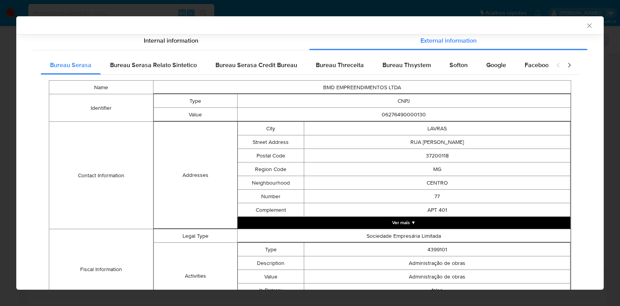
click at [393, 219] on button "Ver mais ▼" at bounding box center [404, 223] width 333 height 12
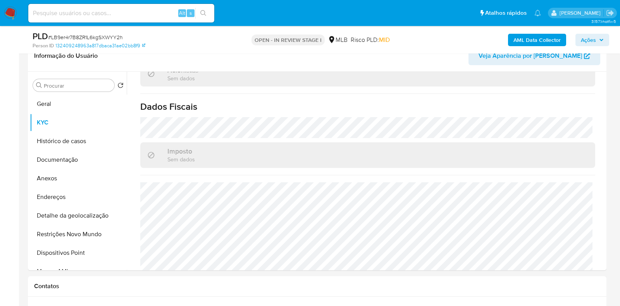
click at [523, 41] on b "AML Data Collector" at bounding box center [536, 40] width 47 height 12
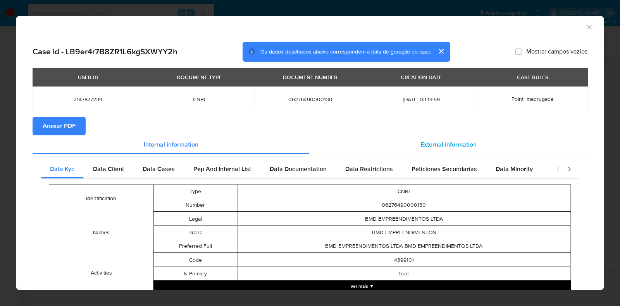
click at [426, 152] on div "External information" at bounding box center [448, 144] width 278 height 19
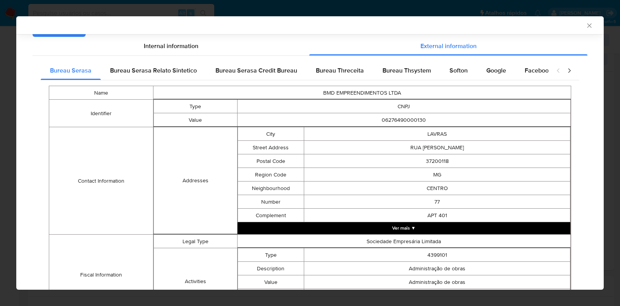
scroll to position [99, 0]
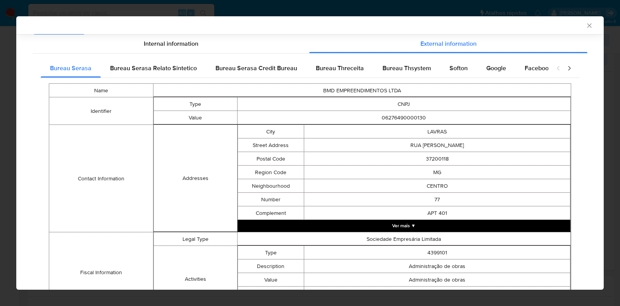
click at [482, 224] on button "Ver mais ▼" at bounding box center [404, 226] width 333 height 12
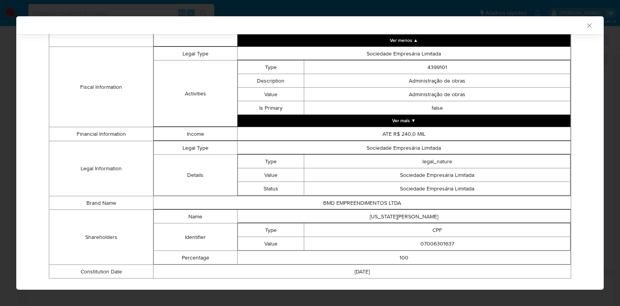
scroll to position [712, 0]
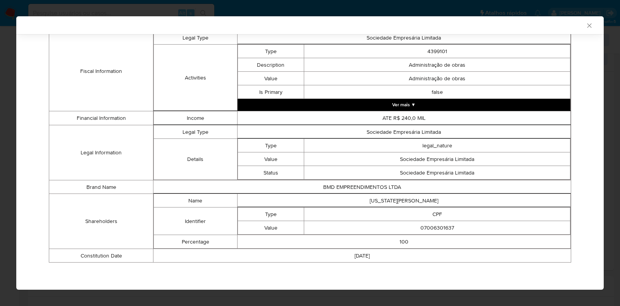
click at [586, 25] on icon "Fechar a janela" at bounding box center [590, 26] width 8 height 8
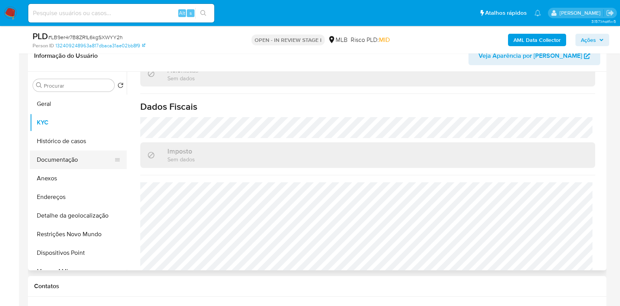
click at [76, 158] on button "Documentação" at bounding box center [75, 159] width 91 height 19
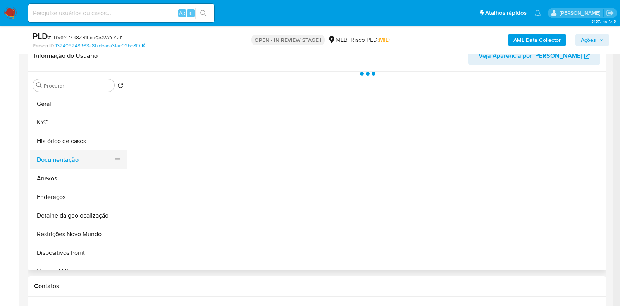
scroll to position [0, 0]
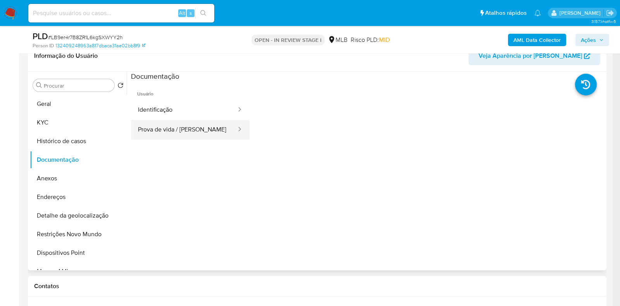
click at [167, 126] on button "Prova de vida / [PERSON_NAME]" at bounding box center [184, 130] width 106 height 20
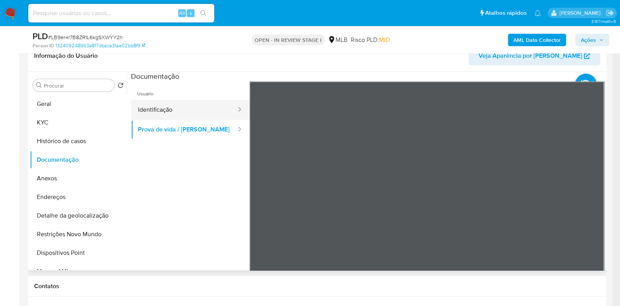
click at [173, 106] on button "Identificação" at bounding box center [184, 110] width 106 height 20
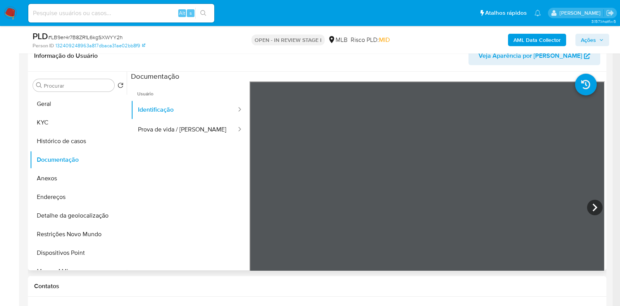
scroll to position [105, 0]
click at [85, 199] on button "Endereços" at bounding box center [75, 197] width 91 height 19
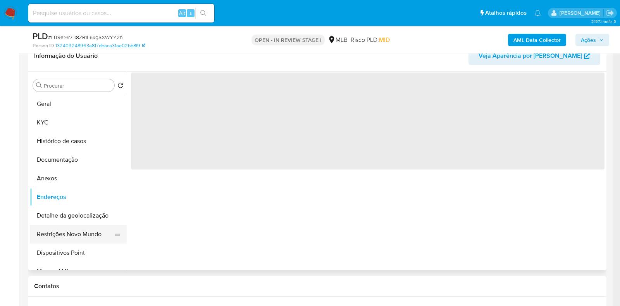
click at [85, 230] on button "Restrições Novo Mundo" at bounding box center [75, 234] width 91 height 19
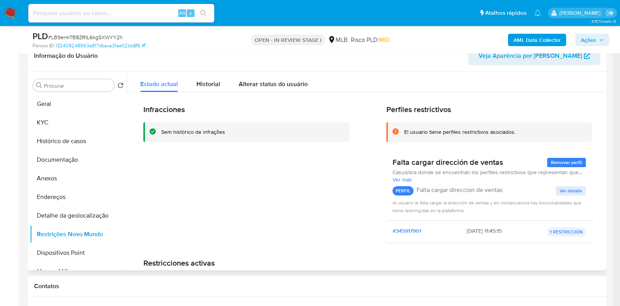
drag, startPoint x: 401, startPoint y: 131, endPoint x: 502, endPoint y: 166, distance: 107.3
click at [502, 166] on div "Perfiles restrictivos El usuario tiene perfiles restrictivos asociados. Falta c…" at bounding box center [489, 177] width 206 height 144
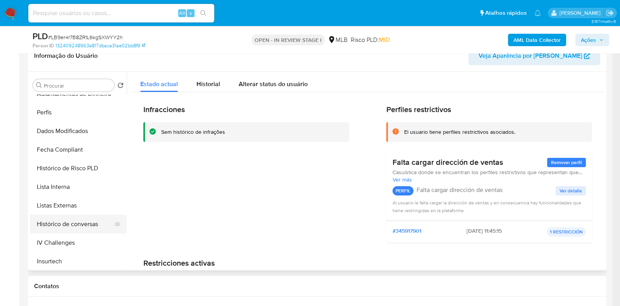
scroll to position [289, 0]
drag, startPoint x: 123, startPoint y: 224, endPoint x: 125, endPoint y: 239, distance: 14.9
click at [125, 239] on ul "Geral KYC Histórico de casos Documentação Anexos Endereços Detalhe da geolocali…" at bounding box center [78, 182] width 97 height 175
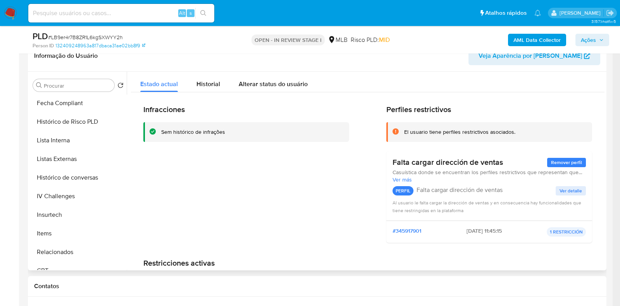
scroll to position [345, 0]
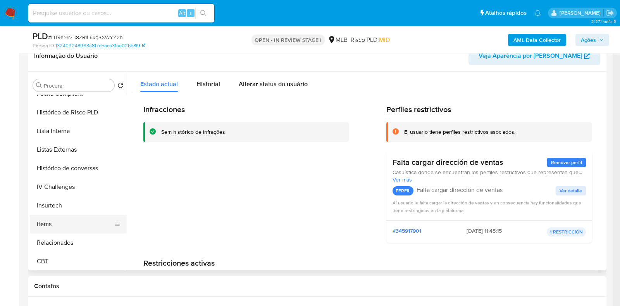
click at [91, 224] on button "Items" at bounding box center [75, 224] width 91 height 19
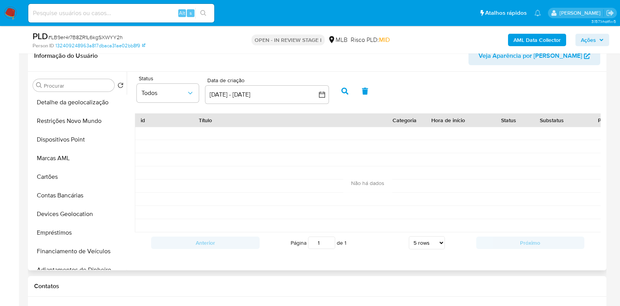
scroll to position [0, 0]
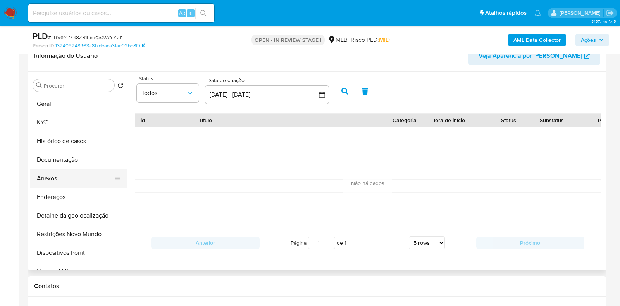
click at [92, 176] on button "Anexos" at bounding box center [75, 178] width 91 height 19
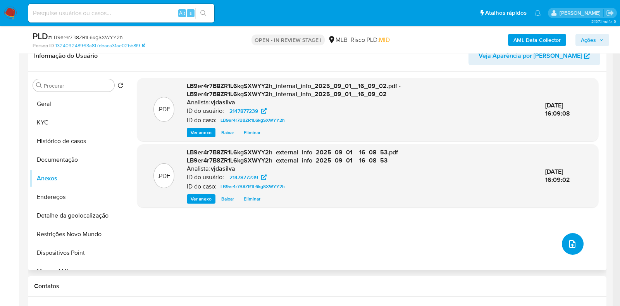
click at [573, 237] on button "upload-file" at bounding box center [573, 244] width 22 height 22
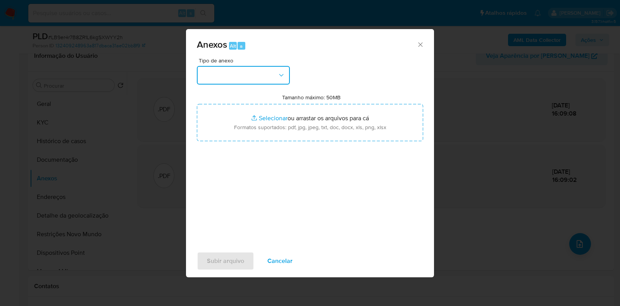
click at [286, 74] on button "button" at bounding box center [243, 75] width 93 height 19
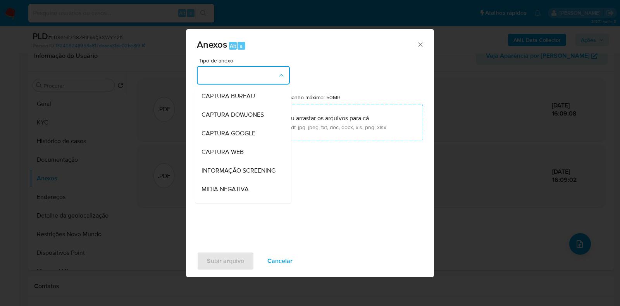
scroll to position [119, 0]
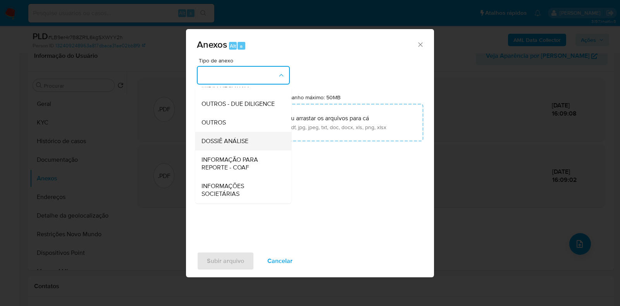
click at [256, 139] on div "DOSSIÊ ANÁLISE" at bounding box center [240, 141] width 79 height 19
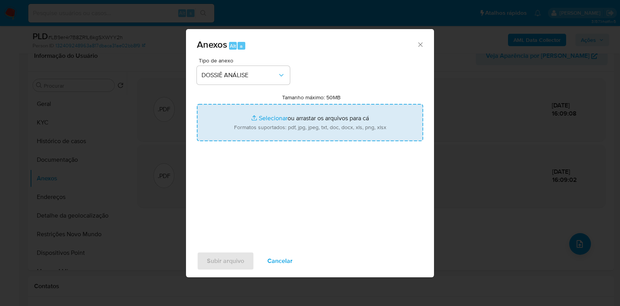
type input "C:\fakepath\SAR - XXXX - CNPJ 06276490000130 - BMD EMPREENDIMENTOS LTDA.pdf"
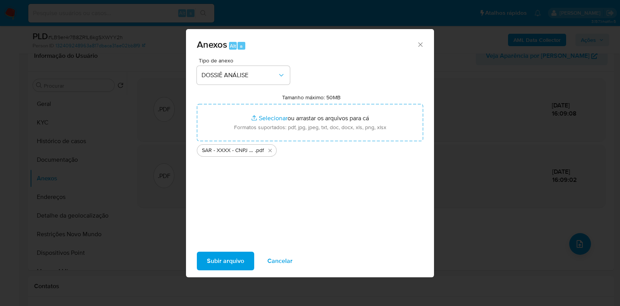
click at [224, 258] on span "Subir arquivo" at bounding box center [225, 260] width 37 height 17
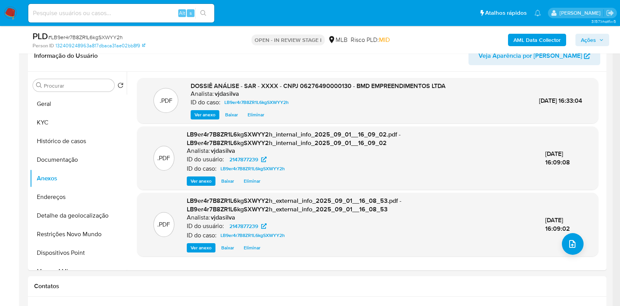
click at [597, 38] on span "Ações" at bounding box center [592, 39] width 23 height 11
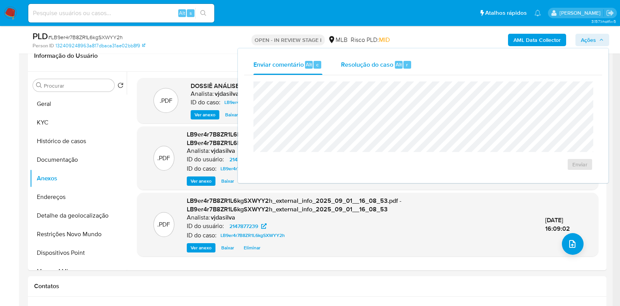
click at [384, 62] on span "Resolução do caso" at bounding box center [367, 64] width 52 height 9
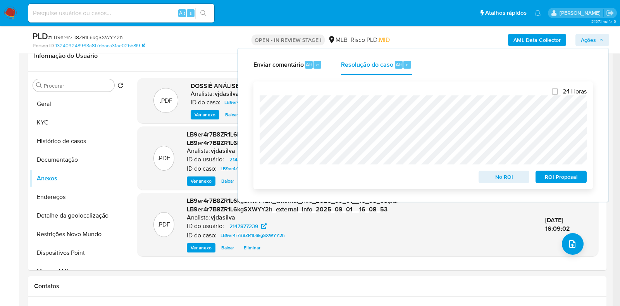
click at [552, 173] on span "ROI Proposal" at bounding box center [561, 176] width 40 height 11
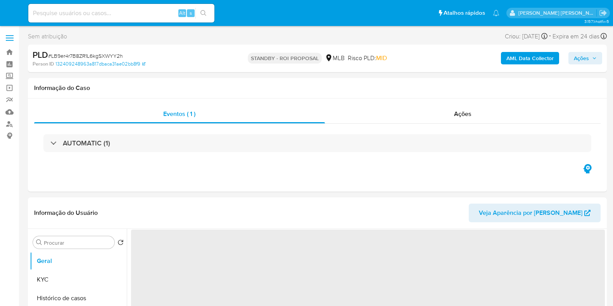
select select "10"
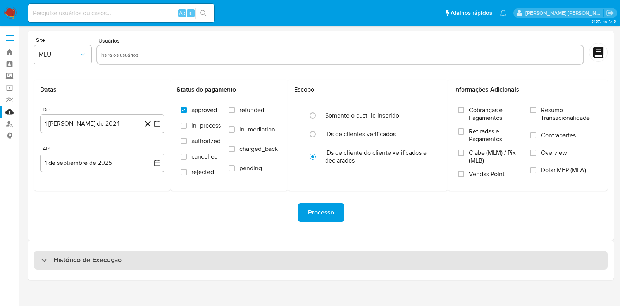
click at [74, 268] on div "Histórico de Execução" at bounding box center [320, 260] width 573 height 19
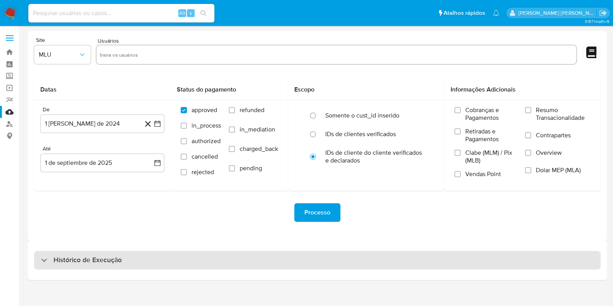
select select "10"
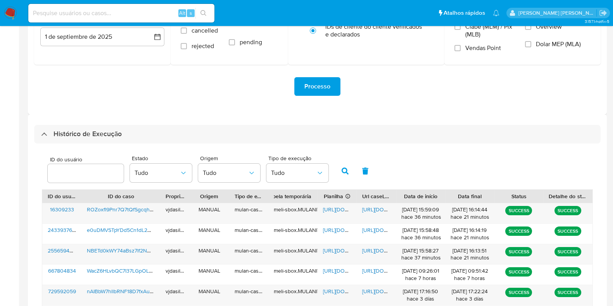
scroll to position [133, 0]
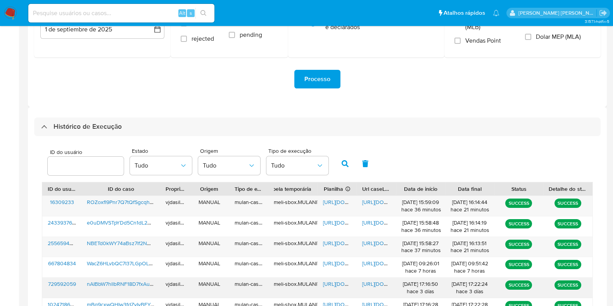
click at [382, 284] on span "https://docs.google.com/document/d/1U9sNLYfp74gLWwkjXG5A096-xu1-HpZuAb21y1vA80o…" at bounding box center [388, 284] width 53 height 8
click at [337, 282] on span "https://docs.google.com/spreadsheets/d/1ee8N7UtHJOYwMhxgyqPAwSzpNNfpexAzrYuE6uY…" at bounding box center [349, 284] width 53 height 8
click at [125, 280] on span "nAIBbW7hllbRNF18D7fxAuyH" at bounding box center [121, 284] width 69 height 8
click at [374, 280] on span "https://docs.google.com/document/d/1U9sNLYfp74gLWwkjXG5A096-xu1-HpZuAb21y1vA80o…" at bounding box center [388, 284] width 53 height 8
click at [328, 282] on span "https://docs.google.com/spreadsheets/d/1ee8N7UtHJOYwMhxgyqPAwSzpNNfpexAzrYuE6uY…" at bounding box center [349, 284] width 53 height 8
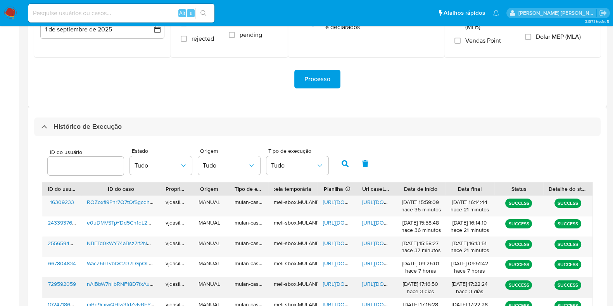
click at [135, 280] on span "nAIBbW7hllbRNF18D7fxAuyH" at bounding box center [121, 284] width 69 height 8
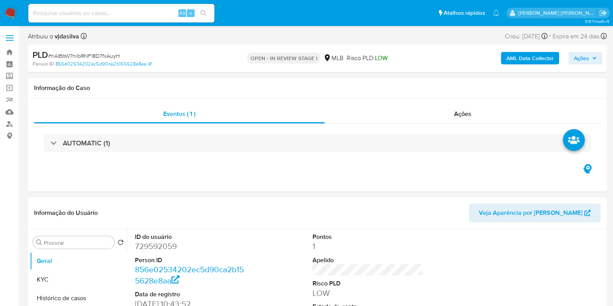
select select "10"
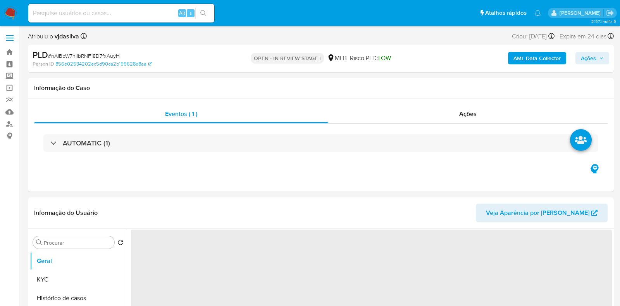
select select "10"
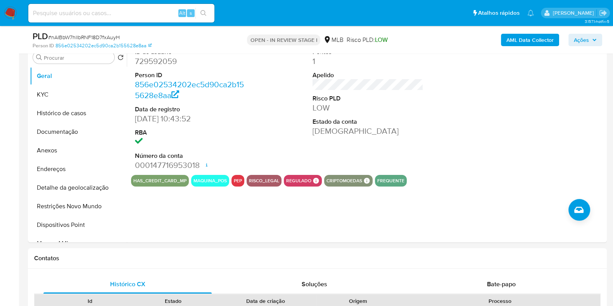
scroll to position [159, 0]
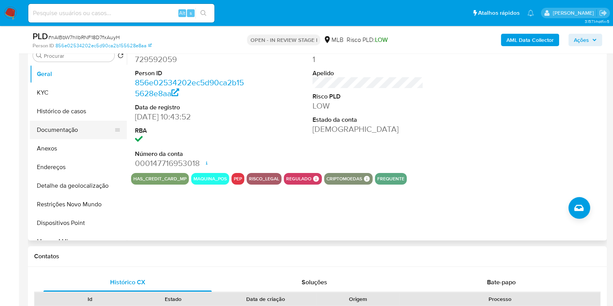
click at [72, 127] on button "Documentação" at bounding box center [75, 130] width 91 height 19
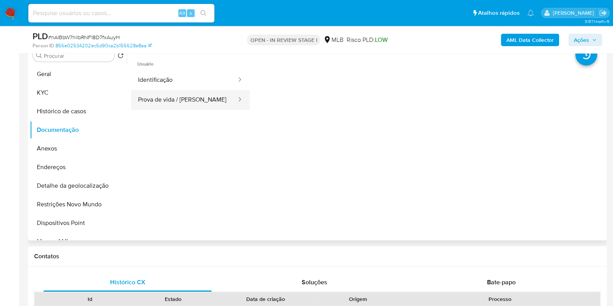
click at [157, 100] on button "Prova de vida / Selfie" at bounding box center [184, 100] width 106 height 20
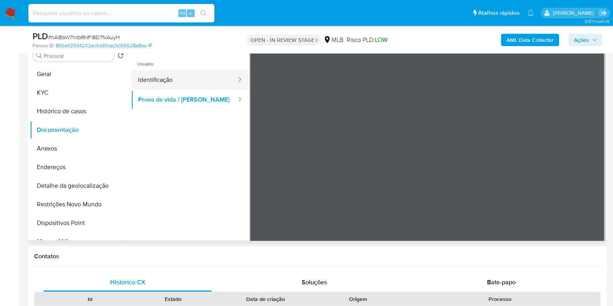
click at [156, 77] on button "Identificação" at bounding box center [184, 80] width 106 height 20
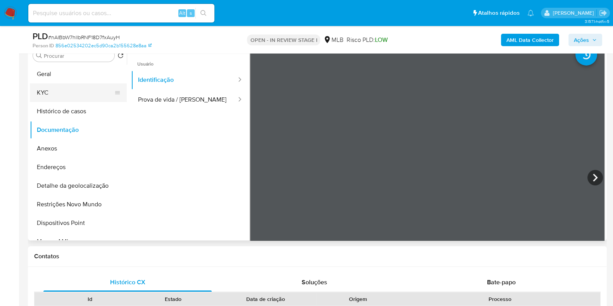
click at [70, 92] on button "KYC" at bounding box center [75, 92] width 91 height 19
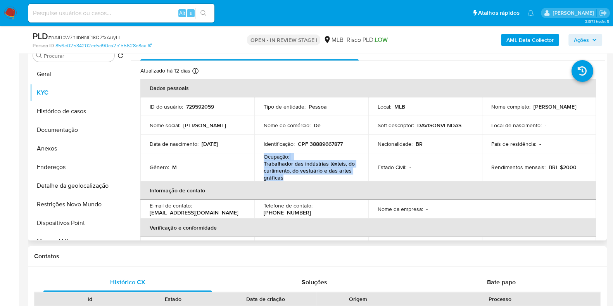
drag, startPoint x: 288, startPoint y: 175, endPoint x: 263, endPoint y: 155, distance: 32.1
click at [263, 155] on div "Ocupação : Trabalhador das indústrias têxteis, do curtimento, do vestuário e da…" at bounding box center [310, 167] width 95 height 28
copy div "Ocupação : Trabalhador das indústrias têxteis, do curtimento, do vestuário e da…"
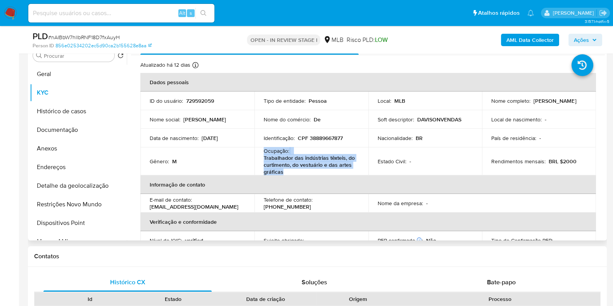
scroll to position [3, 0]
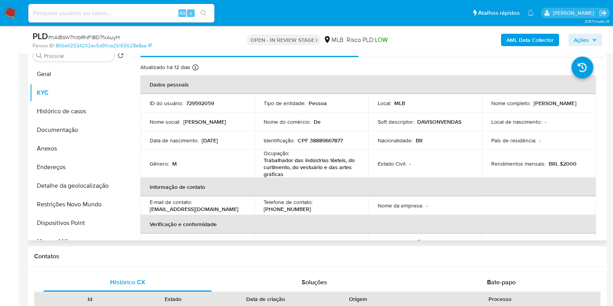
click at [441, 121] on p "DAVISONVENDAS" at bounding box center [439, 121] width 44 height 7
click at [238, 138] on div "Data de nascimento : 13/09/1989" at bounding box center [197, 140] width 95 height 7
click at [77, 79] on button "Geral" at bounding box center [75, 74] width 91 height 19
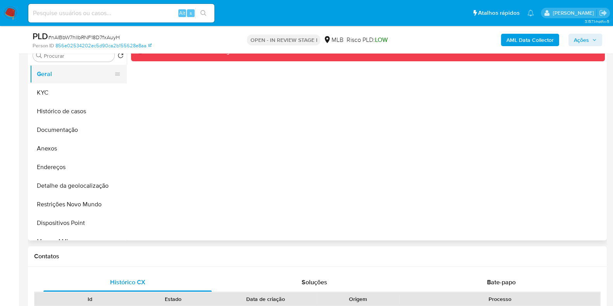
click at [65, 76] on button "Geral" at bounding box center [75, 74] width 91 height 19
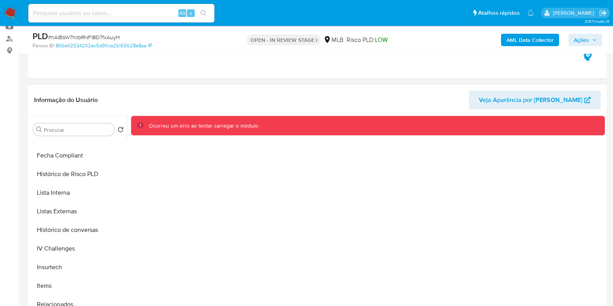
scroll to position [346, 0]
click at [90, 270] on button "Items" at bounding box center [75, 267] width 91 height 19
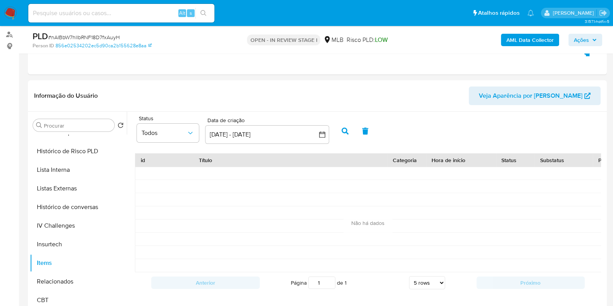
scroll to position [104, 0]
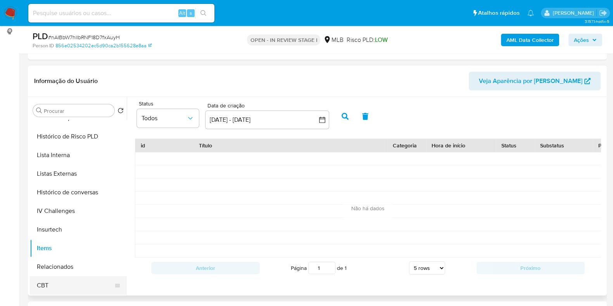
click at [94, 282] on button "CBT" at bounding box center [75, 285] width 91 height 19
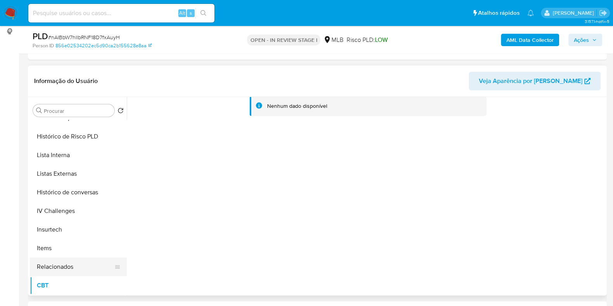
drag, startPoint x: 122, startPoint y: 249, endPoint x: 121, endPoint y: 273, distance: 24.0
click at [121, 273] on ul "Geral KYC Histórico de casos Documentação Anexos Endereços Detalhe da geolocali…" at bounding box center [78, 207] width 97 height 175
click at [93, 189] on button "Histórico de conversas" at bounding box center [75, 192] width 91 height 19
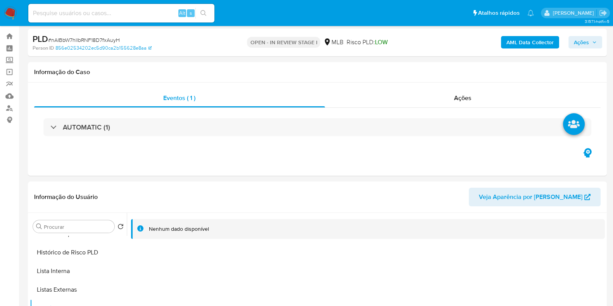
scroll to position [17, 0]
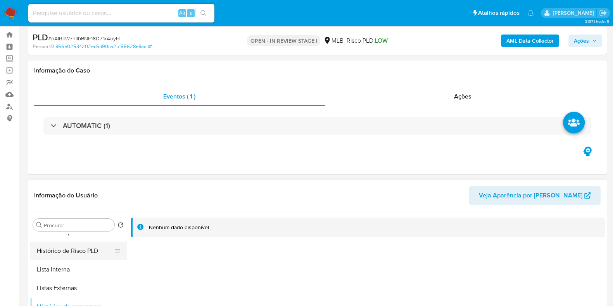
click at [77, 243] on button "Histórico de Risco PLD" at bounding box center [75, 250] width 91 height 19
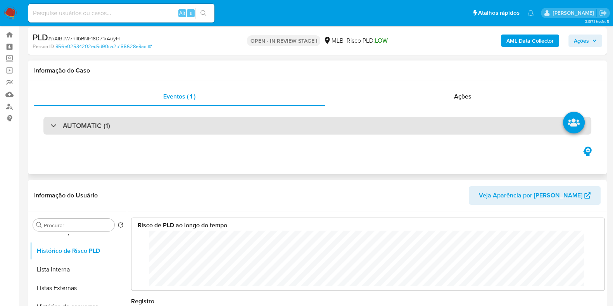
scroll to position [58, 457]
click at [445, 118] on div "AUTOMATIC (1)" at bounding box center [317, 126] width 548 height 18
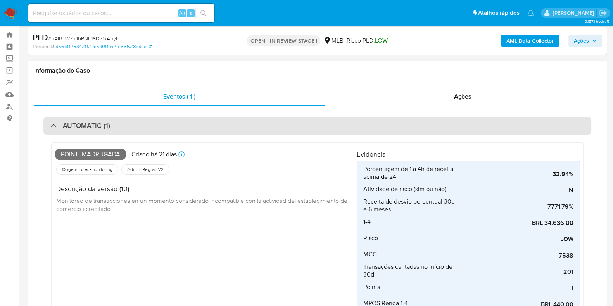
click at [445, 118] on div "AUTOMATIC (1)" at bounding box center [317, 126] width 548 height 18
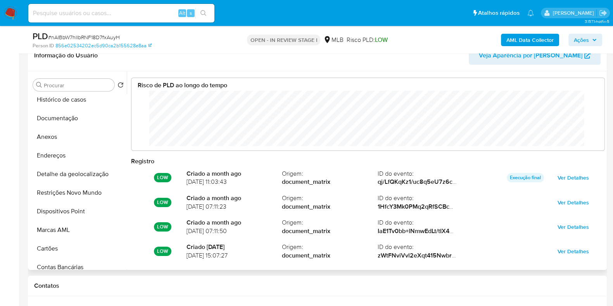
scroll to position [0, 0]
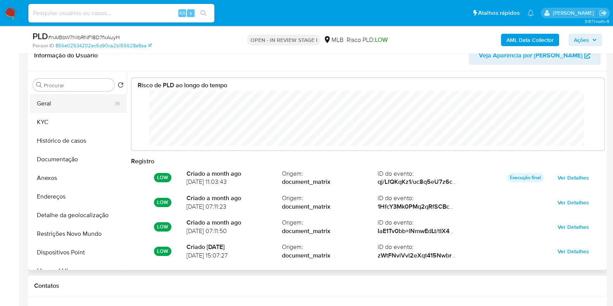
click at [100, 104] on button "Geral" at bounding box center [75, 103] width 91 height 19
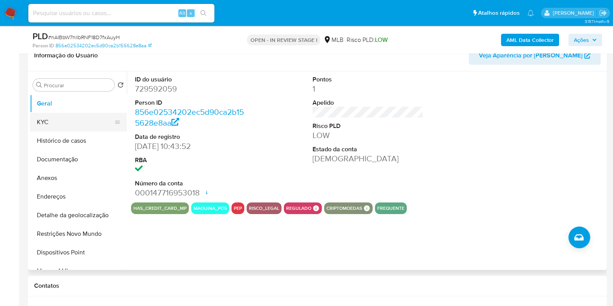
click at [77, 122] on button "KYC" at bounding box center [75, 122] width 91 height 19
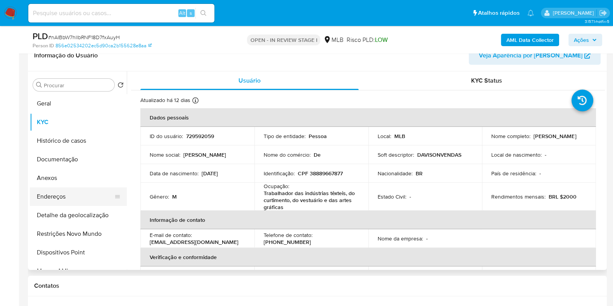
click at [81, 201] on button "Endereços" at bounding box center [75, 196] width 91 height 19
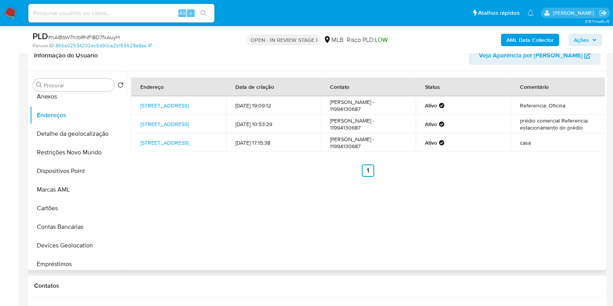
scroll to position [83, 0]
click at [81, 136] on button "Detalhe da geolocalização" at bounding box center [75, 132] width 91 height 19
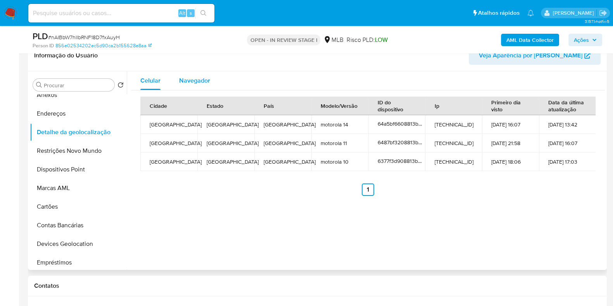
click at [208, 83] on span "Navegador" at bounding box center [194, 80] width 31 height 9
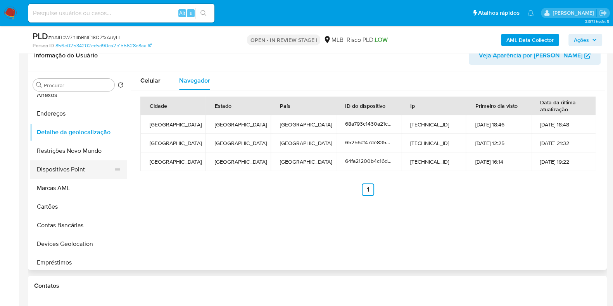
click at [79, 170] on button "Dispositivos Point" at bounding box center [75, 169] width 91 height 19
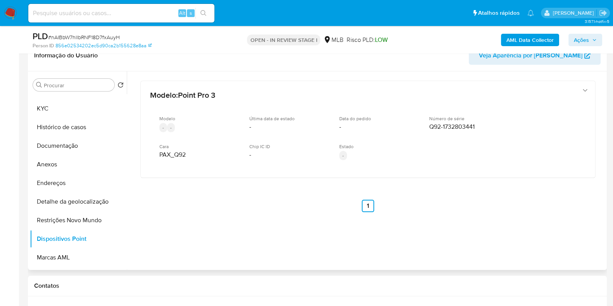
scroll to position [0, 0]
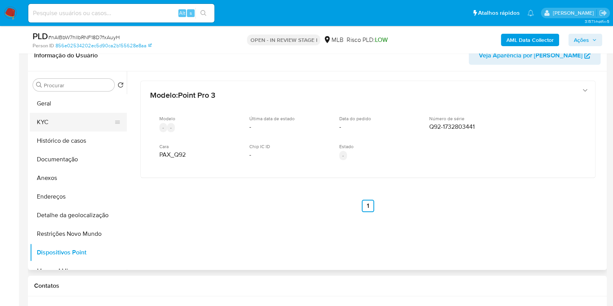
click at [92, 119] on button "KYC" at bounding box center [75, 122] width 91 height 19
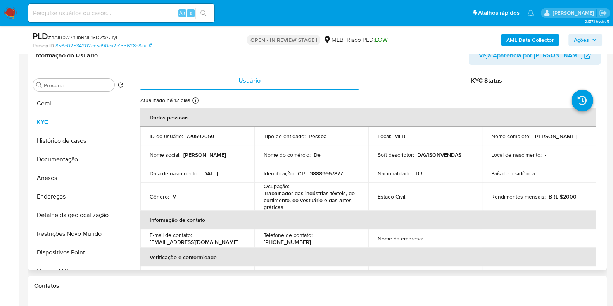
drag, startPoint x: 604, startPoint y: 102, endPoint x: 604, endPoint y: 179, distance: 77.1
click at [604, 179] on div "Procurar Retornar ao pedido padrão Geral KYC Histórico de casos Documentação An…" at bounding box center [317, 170] width 579 height 198
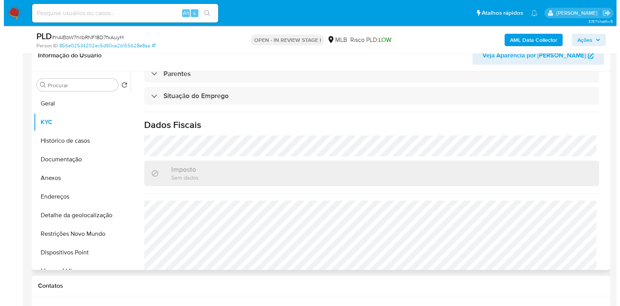
scroll to position [346, 0]
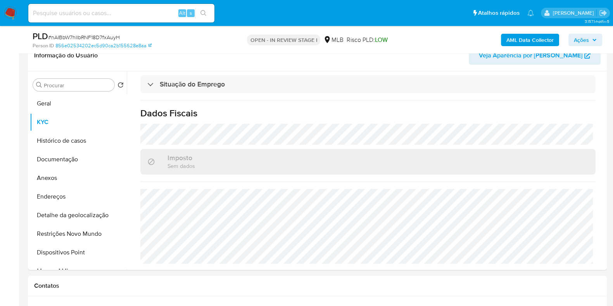
click at [531, 40] on b "AML Data Collector" at bounding box center [529, 40] width 47 height 12
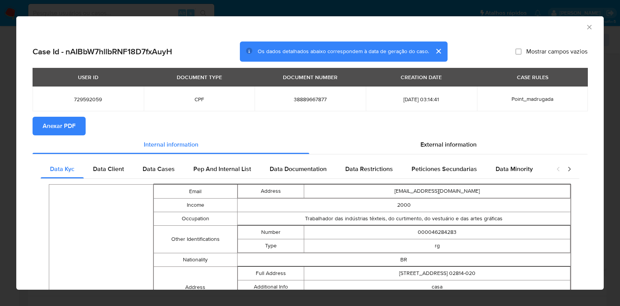
click at [51, 119] on span "Anexar PDF" at bounding box center [59, 125] width 33 height 17
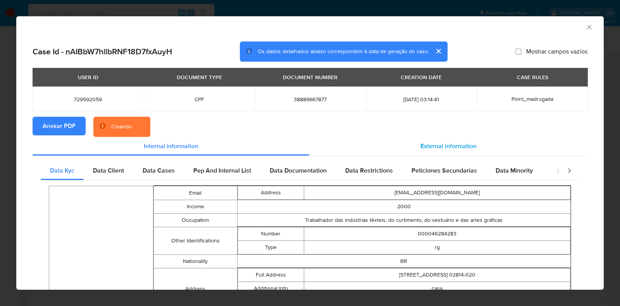
click at [443, 147] on span "External information" at bounding box center [448, 145] width 56 height 9
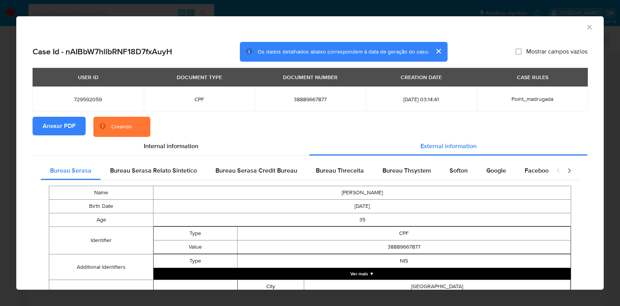
click at [407, 272] on button "Ver mais ▼" at bounding box center [361, 274] width 417 height 12
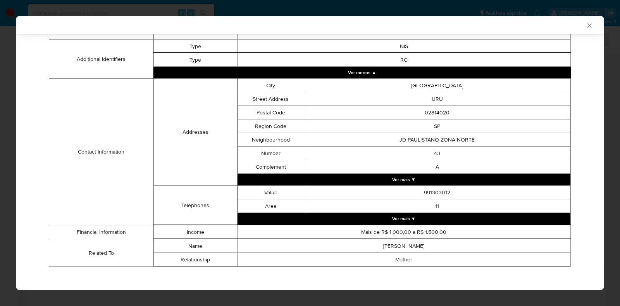
scroll to position [218, 0]
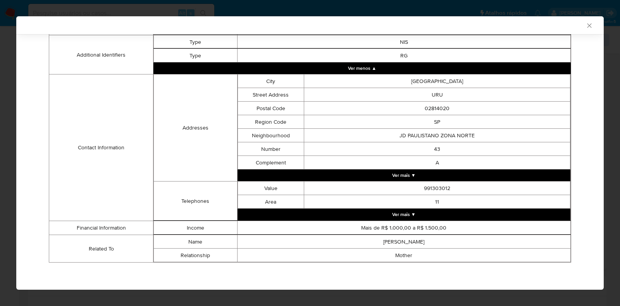
click at [419, 215] on button "Ver mais ▼" at bounding box center [404, 214] width 333 height 12
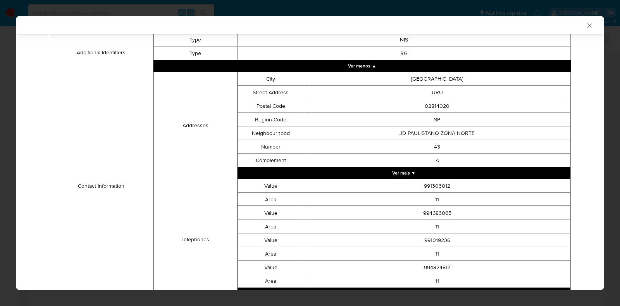
click at [413, 172] on button "Ver mais ▼" at bounding box center [404, 173] width 333 height 12
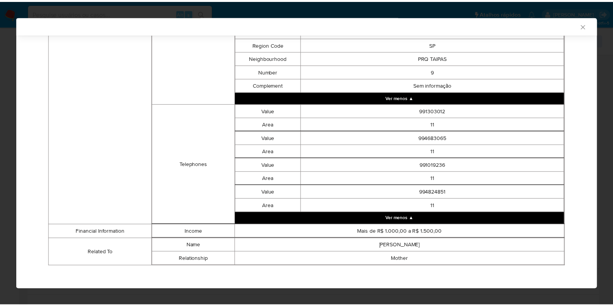
scroll to position [872, 0]
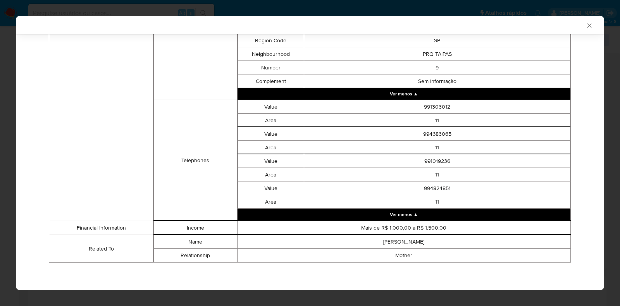
click at [587, 26] on icon "Fechar a janela" at bounding box center [589, 25] width 4 height 4
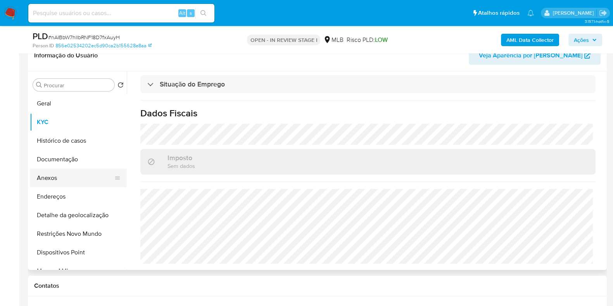
click at [77, 179] on button "Anexos" at bounding box center [75, 178] width 91 height 19
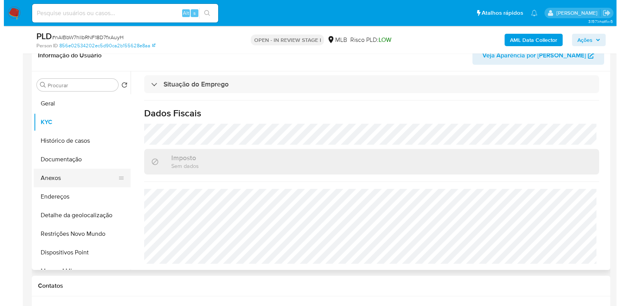
scroll to position [0, 0]
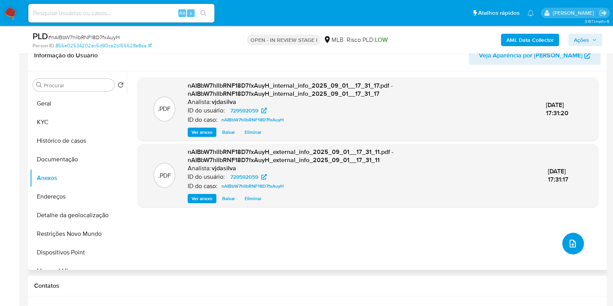
click at [577, 246] on button "upload-file" at bounding box center [573, 243] width 22 height 22
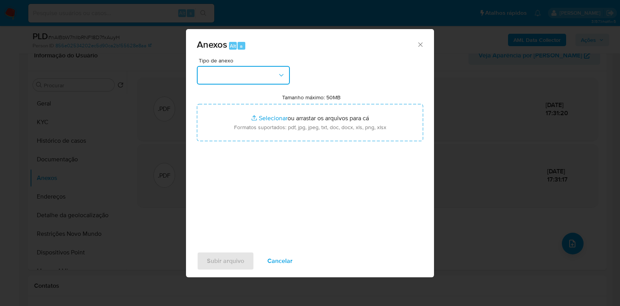
click at [282, 73] on icon "button" at bounding box center [281, 75] width 8 height 8
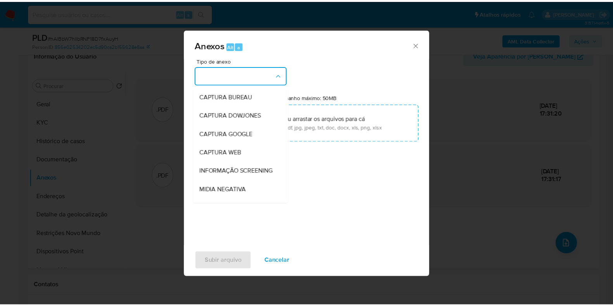
scroll to position [119, 0]
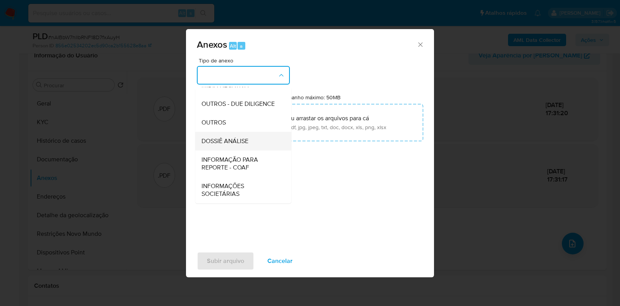
click at [253, 136] on div "DOSSIÊ ANÁLISE" at bounding box center [240, 141] width 79 height 19
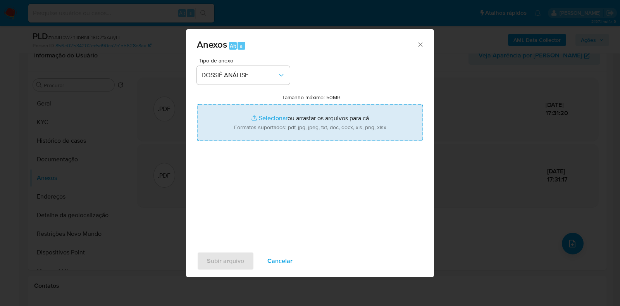
type input "C:\fakepath\SAR - XXXX - CPF 38889667877 - DAVISON DE SOUZA SILVA.pdf"
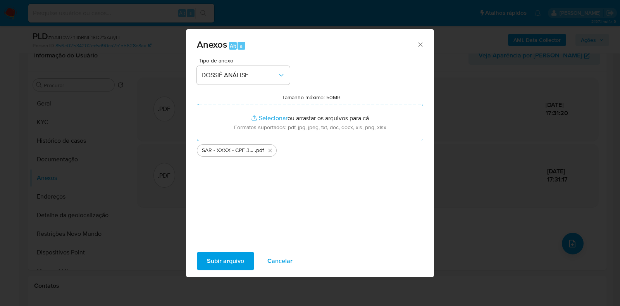
click at [215, 260] on span "Subir arquivo" at bounding box center [225, 260] width 37 height 17
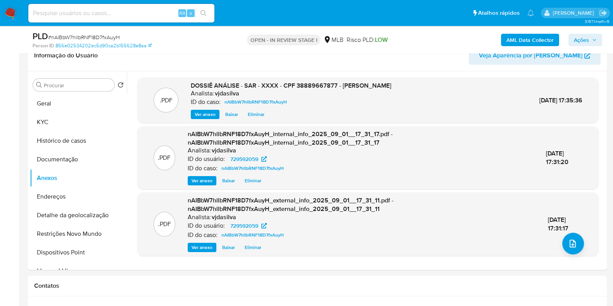
click at [578, 35] on span "Ações" at bounding box center [580, 40] width 15 height 12
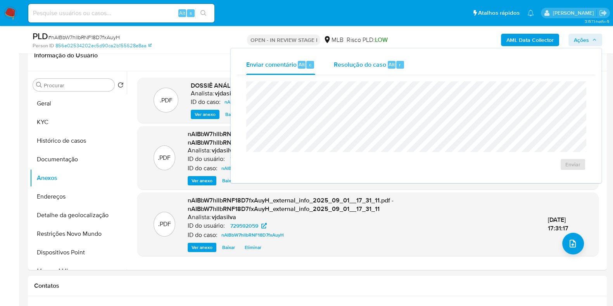
click at [376, 67] on span "Resolução do caso" at bounding box center [360, 64] width 52 height 9
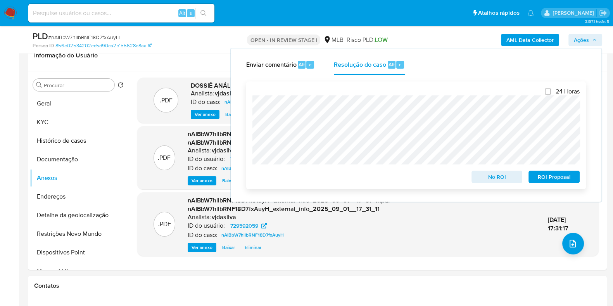
click at [534, 179] on span "ROI Proposal" at bounding box center [554, 176] width 40 height 11
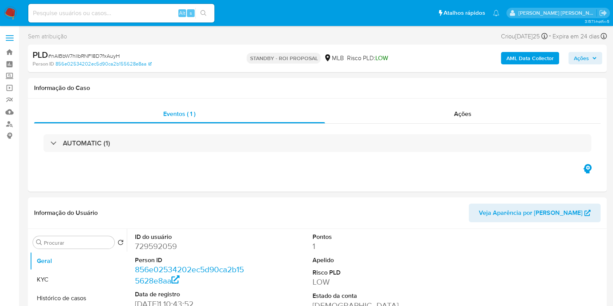
select select "10"
click at [84, 24] on nav "Pausado Ver notificaciones Alt s Atalhos rápidos Presiona las siguientes teclas…" at bounding box center [306, 13] width 613 height 26
click at [79, 20] on div "Alt s" at bounding box center [121, 13] width 186 height 19
click at [77, 17] on input at bounding box center [121, 13] width 186 height 10
paste input "9oTWfwShMNr73AV2eGqxo4Su"
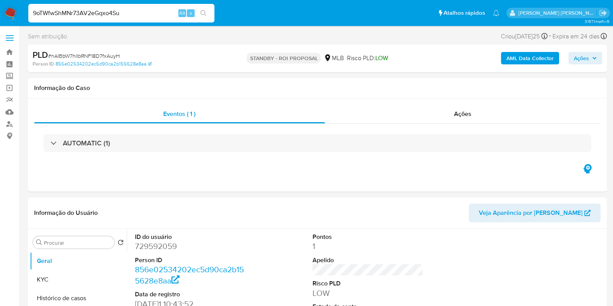
type input "9oTWfwShMNr73AV2eGqxo4Su"
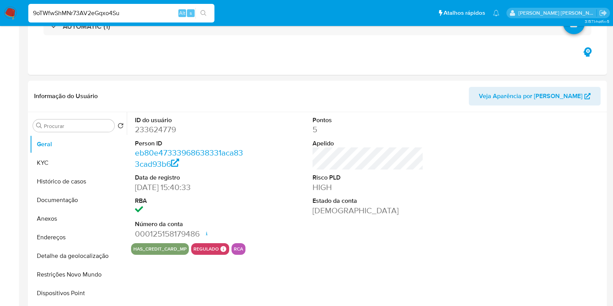
select select "10"
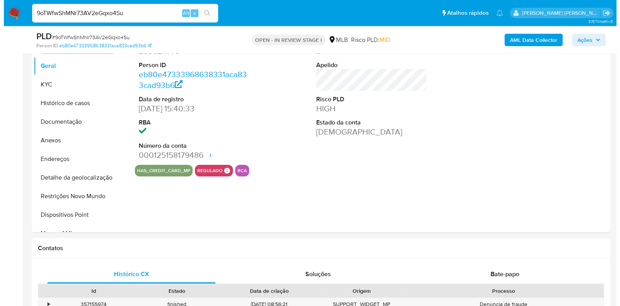
scroll to position [174, 0]
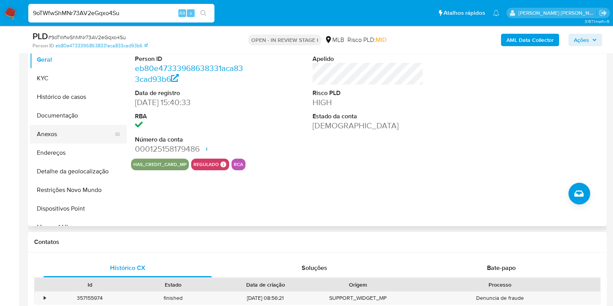
click at [95, 133] on button "Anexos" at bounding box center [75, 134] width 91 height 19
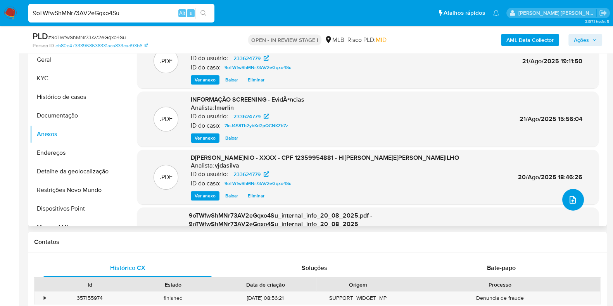
click at [570, 200] on icon "upload-file" at bounding box center [572, 199] width 9 height 9
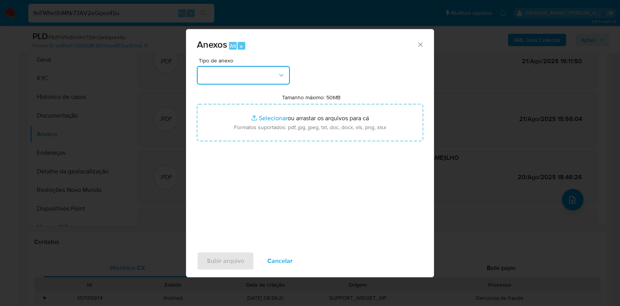
click at [281, 76] on icon "button" at bounding box center [281, 75] width 4 height 2
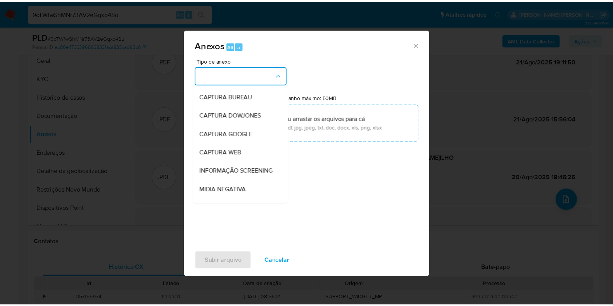
scroll to position [119, 0]
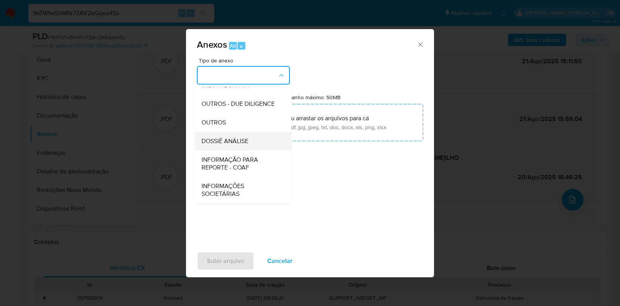
click at [250, 144] on div "DOSSIÊ ANÁLISE" at bounding box center [240, 141] width 79 height 19
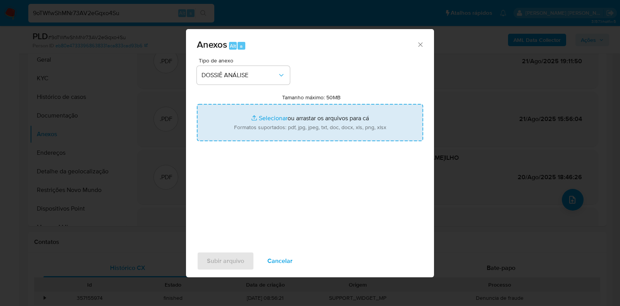
type input "C:\fakepath\DECLÍNIO - CPF 12359954881 - HIRAN SEBASTIAO MENEGHELLI FILHO.pdf"
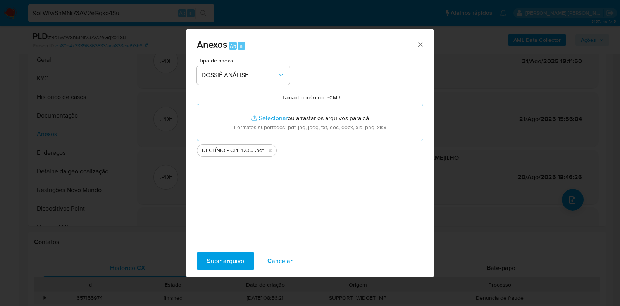
click at [212, 267] on span "Subir arquivo" at bounding box center [225, 260] width 37 height 17
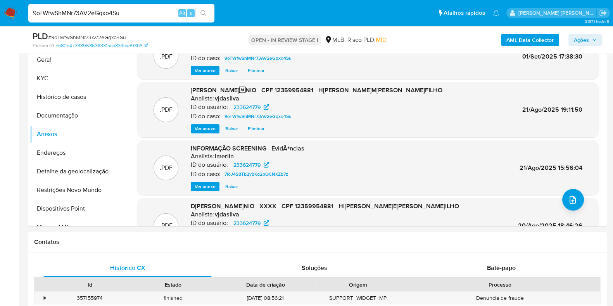
click at [585, 37] on span "Ações" at bounding box center [580, 40] width 15 height 12
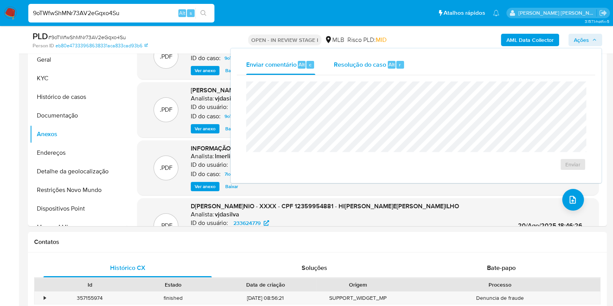
click at [372, 72] on div "Resolução do caso Alt r" at bounding box center [369, 65] width 71 height 20
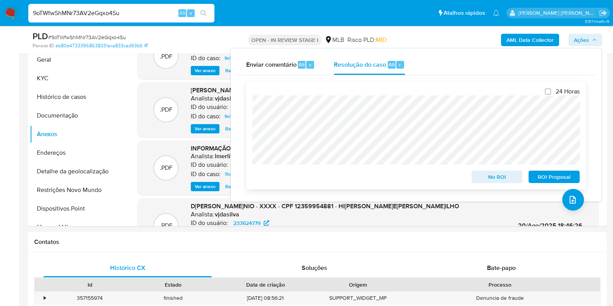
click at [497, 176] on span "No ROI" at bounding box center [497, 176] width 40 height 11
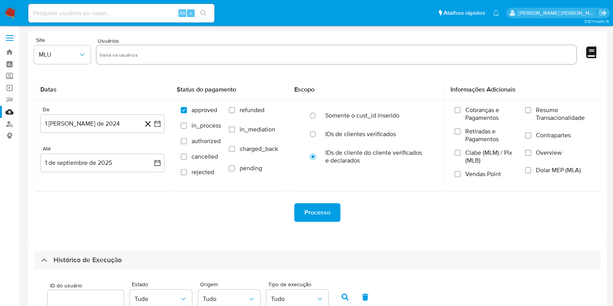
select select "10"
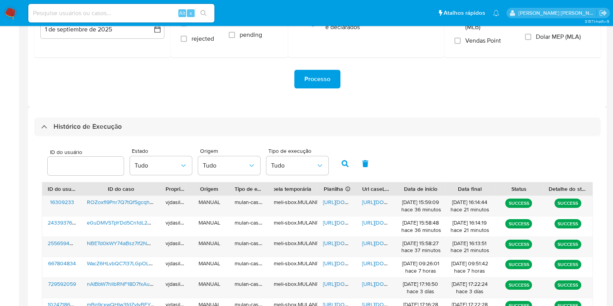
click at [109, 16] on input at bounding box center [121, 13] width 186 height 10
paste input "NBETd0kWY74aBsz7lf2NwJL1"
type input "NBETd0kWY74aBsz7lf2NwJL1"
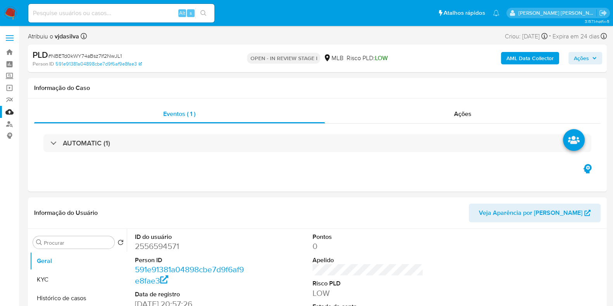
select select "10"
click at [12, 111] on link "Mulan" at bounding box center [46, 112] width 92 height 12
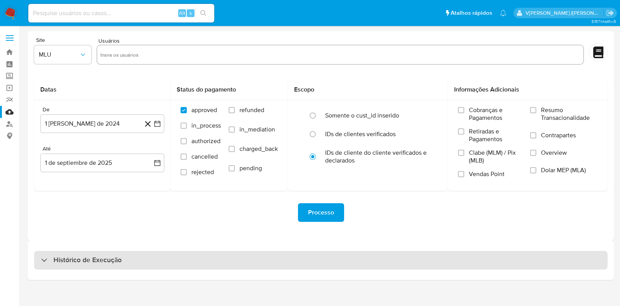
click at [74, 257] on h3 "Histórico de Execução" at bounding box center [87, 259] width 68 height 9
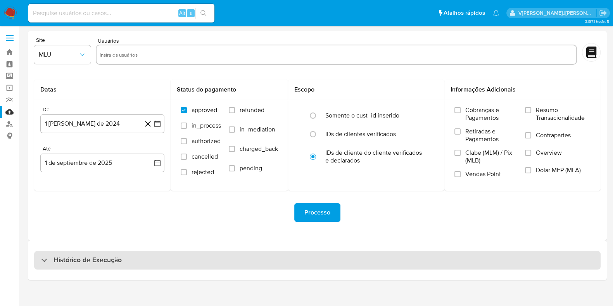
select select "10"
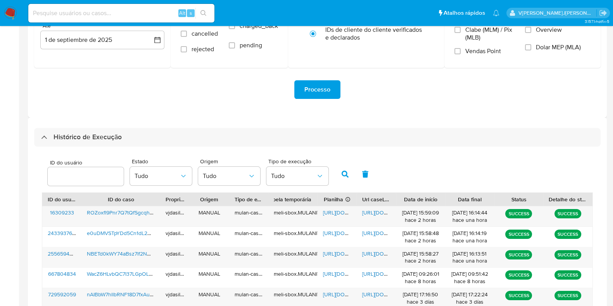
scroll to position [132, 0]
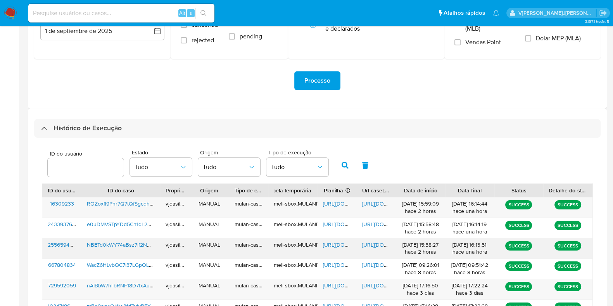
click at [381, 242] on span "[URL][DOMAIN_NAME]" at bounding box center [388, 245] width 53 height 8
click at [332, 243] on span "[URL][DOMAIN_NAME]" at bounding box center [349, 245] width 53 height 8
click at [119, 244] on span "NBETd0kWY74aBsz7lf2NwJL1" at bounding box center [122, 245] width 71 height 8
click at [152, 20] on div "Alt s" at bounding box center [121, 13] width 186 height 19
click at [148, 12] on input at bounding box center [121, 13] width 186 height 10
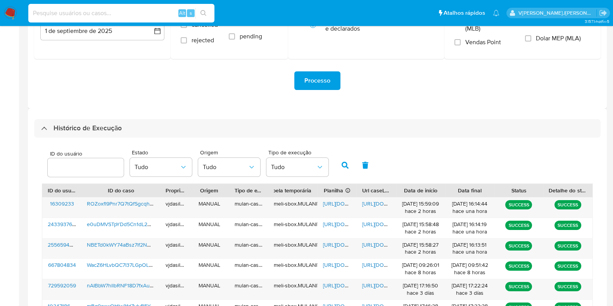
paste input "OcIGQb1NDtyIOc18KCybmjQ6"
type input "OcIGQb1NDtyIOc18KCybmjQ6"
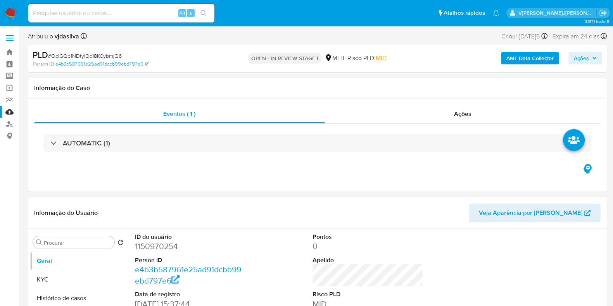
select select "10"
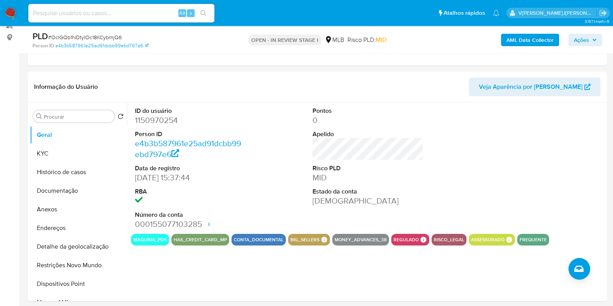
scroll to position [109, 0]
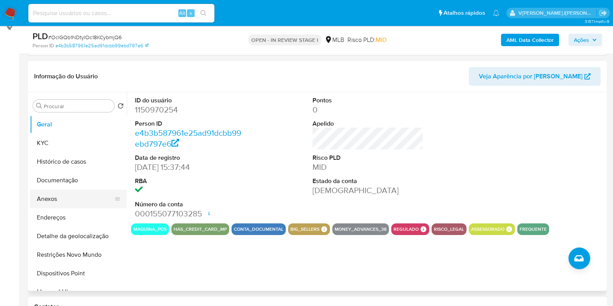
click at [91, 196] on button "Anexos" at bounding box center [75, 198] width 91 height 19
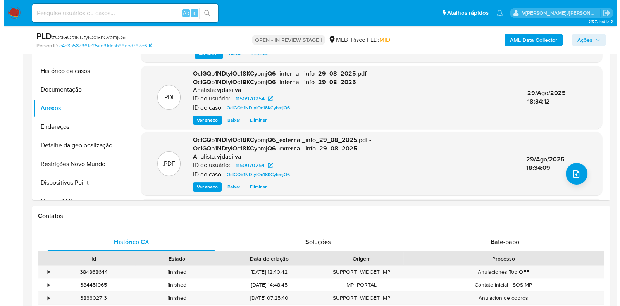
scroll to position [203, 0]
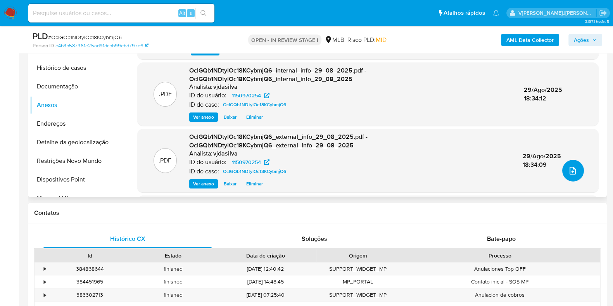
click at [575, 168] on button "upload-file" at bounding box center [573, 171] width 22 height 22
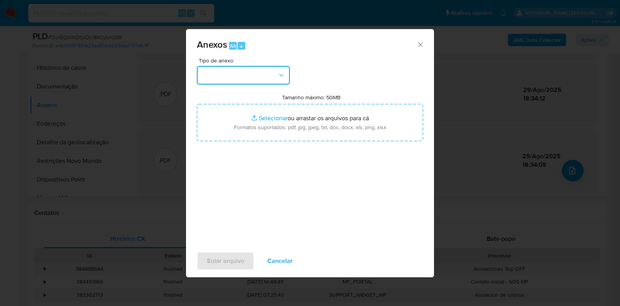
click at [267, 80] on button "button" at bounding box center [243, 75] width 93 height 19
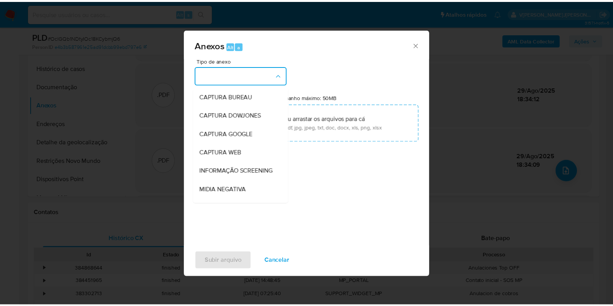
scroll to position [119, 0]
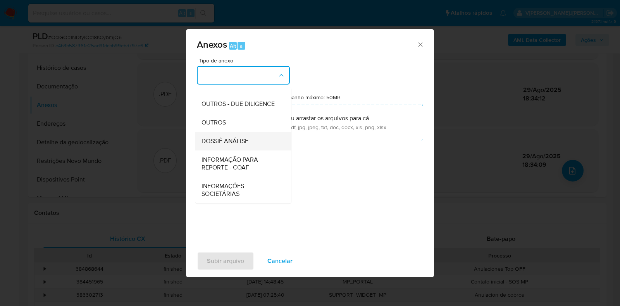
click at [256, 142] on div "DOSSIÊ ANÁLISE" at bounding box center [240, 141] width 79 height 19
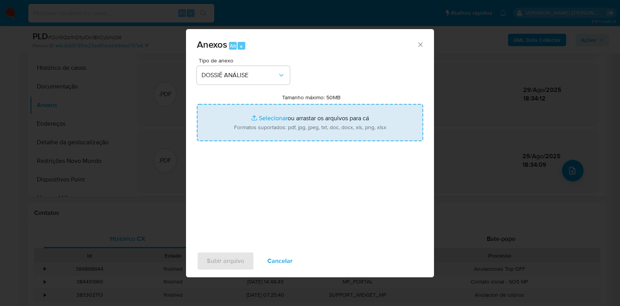
type input "C:\fakepath\DECLÍNIO - CNPJ 22265797000434 - BARRIGAO COMERCIAL LTDA.pdf"
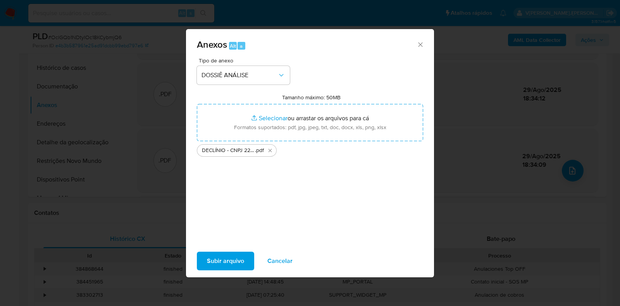
click at [241, 257] on span "Subir arquivo" at bounding box center [225, 260] width 37 height 17
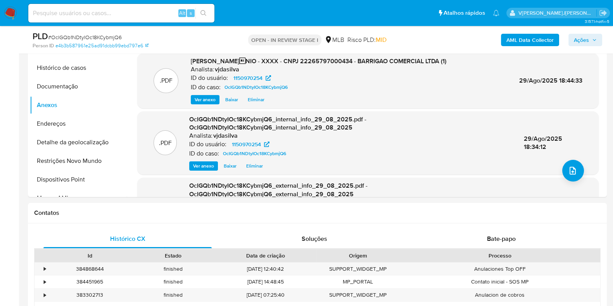
click at [583, 40] on span "Ações" at bounding box center [580, 40] width 15 height 12
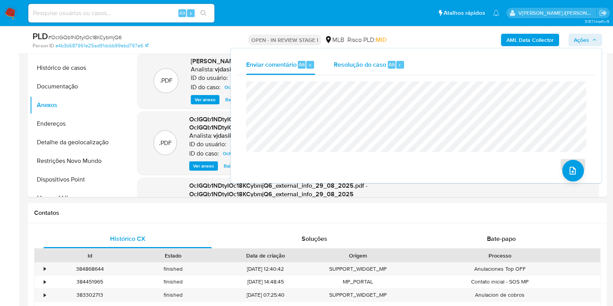
click at [377, 63] on span "Resolução do caso" at bounding box center [360, 64] width 52 height 9
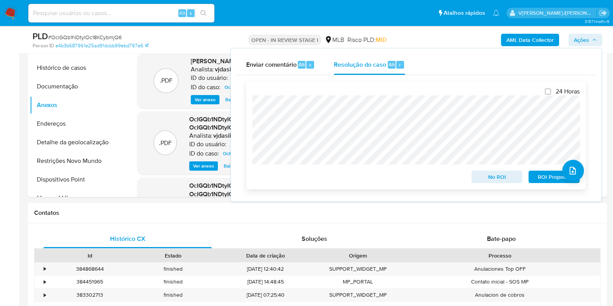
click at [499, 177] on span "No ROI" at bounding box center [497, 176] width 40 height 11
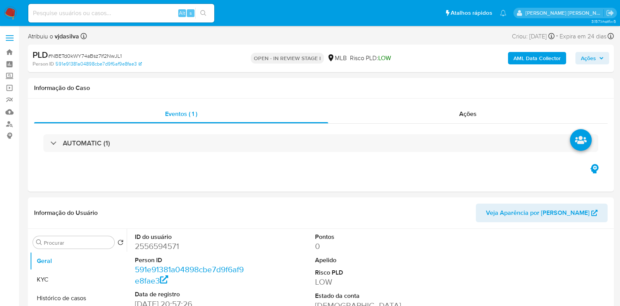
select select "10"
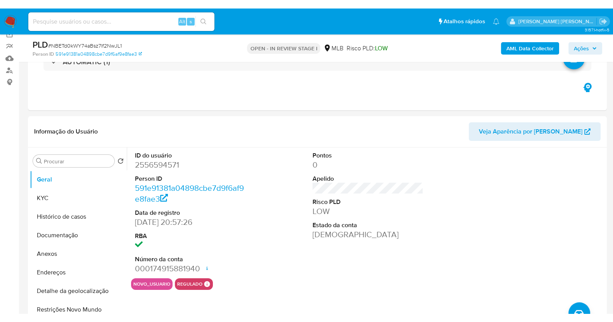
scroll to position [64, 0]
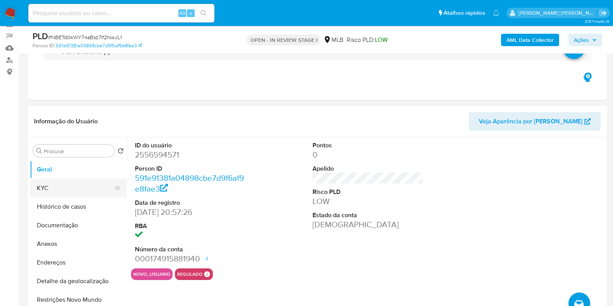
click at [69, 190] on button "KYC" at bounding box center [75, 188] width 91 height 19
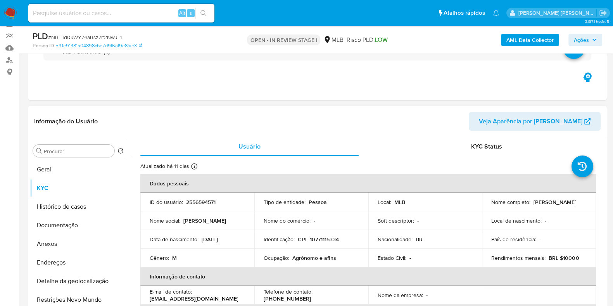
click at [290, 260] on div "Ocupação : Agrônomo e afins" at bounding box center [310, 257] width 95 height 7
copy div "Ocupação : Agrônomo e afins"
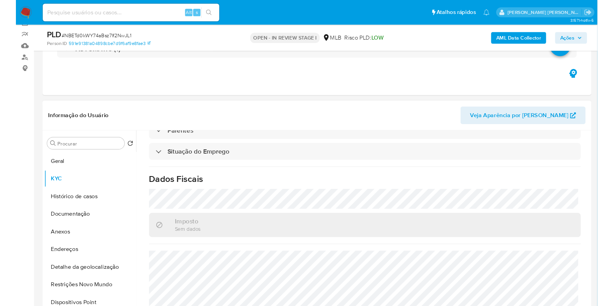
scroll to position [337, 0]
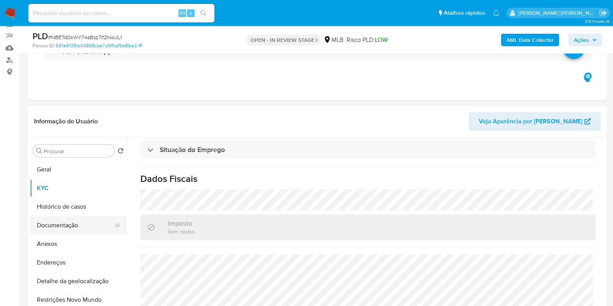
click at [85, 229] on button "Documentação" at bounding box center [75, 225] width 91 height 19
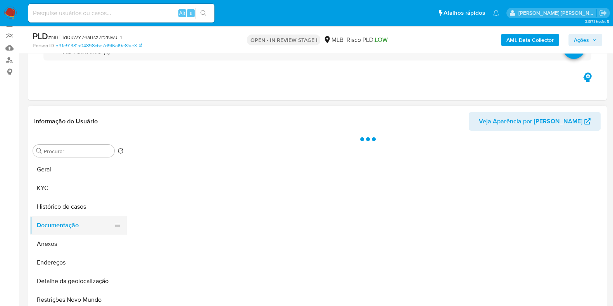
scroll to position [0, 0]
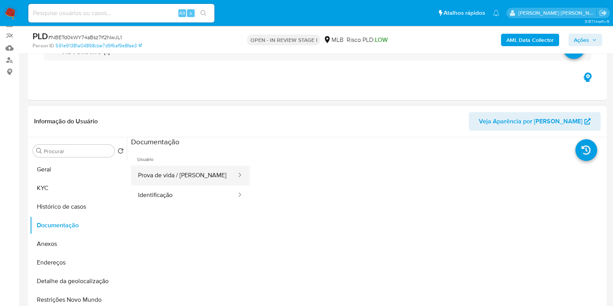
click at [200, 179] on button "Prova de vida / Selfie" at bounding box center [184, 175] width 106 height 20
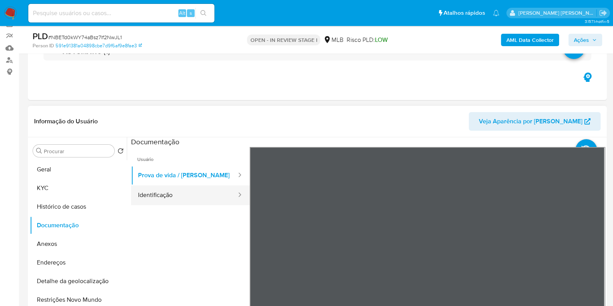
click at [200, 192] on button "Identificação" at bounding box center [184, 195] width 106 height 20
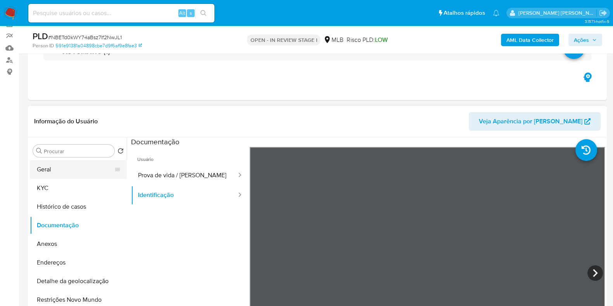
click at [89, 162] on button "Geral" at bounding box center [75, 169] width 91 height 19
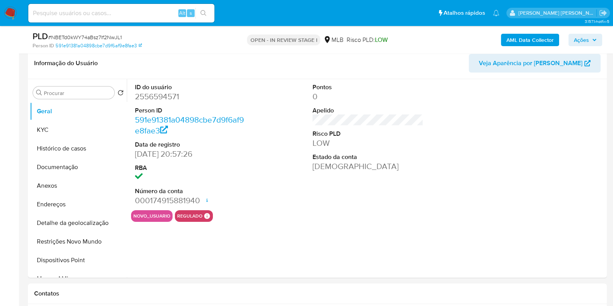
scroll to position [126, 0]
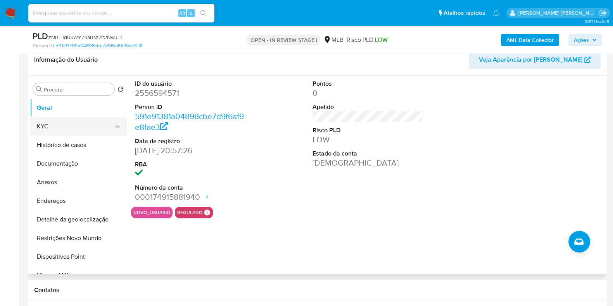
click at [89, 129] on button "KYC" at bounding box center [75, 126] width 91 height 19
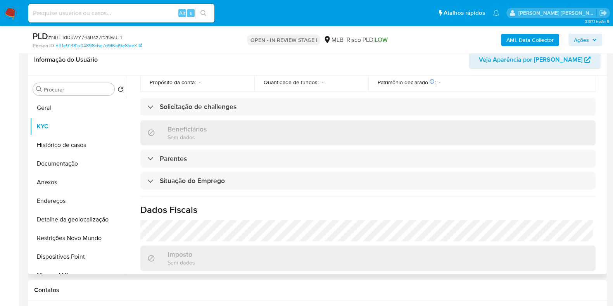
scroll to position [337, 0]
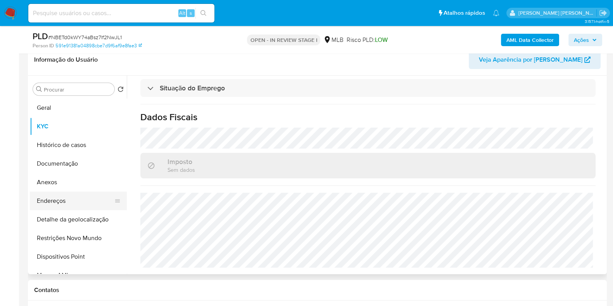
click at [84, 197] on button "Endereços" at bounding box center [75, 200] width 91 height 19
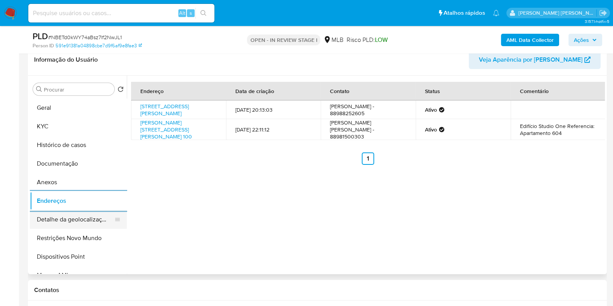
click at [73, 214] on button "Detalhe da geolocalização" at bounding box center [75, 219] width 91 height 19
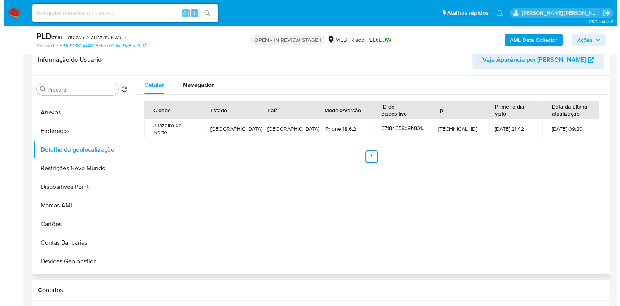
scroll to position [71, 0]
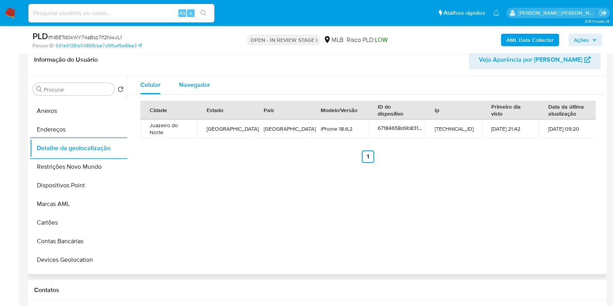
click at [209, 88] on span "Navegador" at bounding box center [194, 84] width 31 height 9
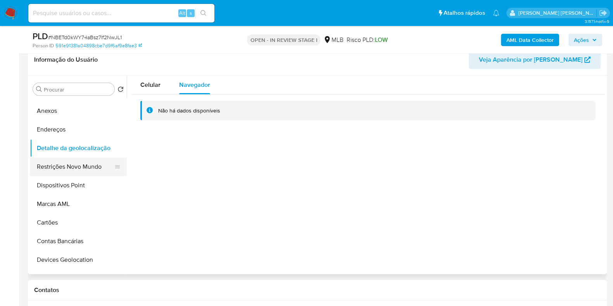
click at [95, 173] on button "Restrições Novo Mundo" at bounding box center [75, 166] width 91 height 19
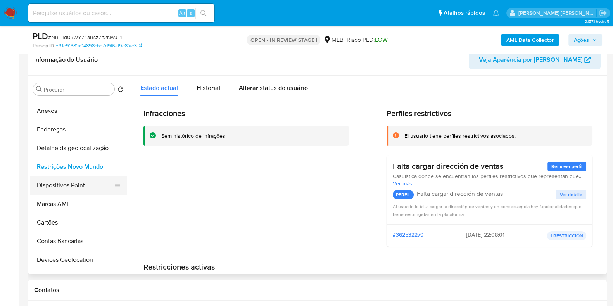
click at [81, 185] on button "Dispositivos Point" at bounding box center [75, 185] width 91 height 19
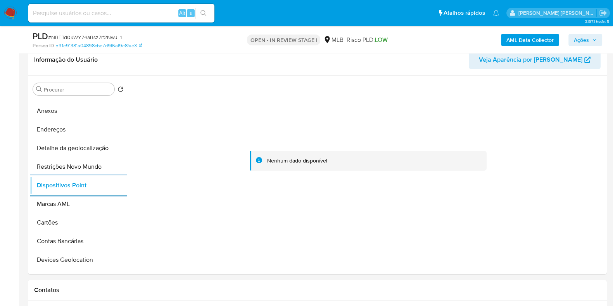
click at [534, 34] on b "AML Data Collector" at bounding box center [529, 40] width 47 height 12
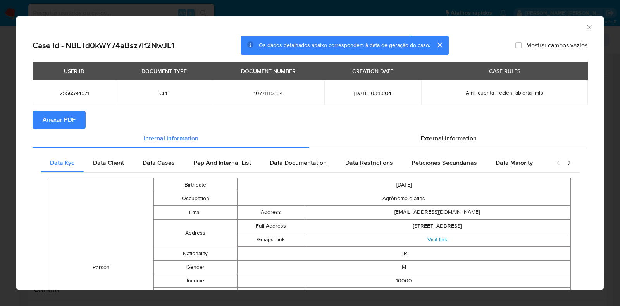
click at [66, 120] on span "Anexar PDF" at bounding box center [59, 119] width 33 height 17
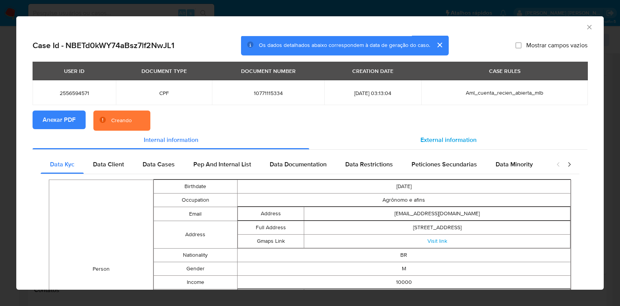
click at [458, 134] on div "External information" at bounding box center [448, 140] width 278 height 19
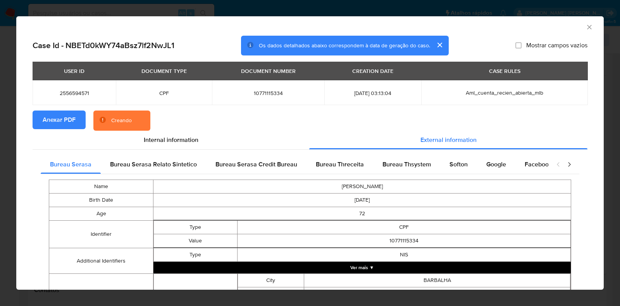
click at [340, 274] on td "BARBALHA" at bounding box center [437, 281] width 266 height 14
click at [343, 265] on button "Ver mais ▼" at bounding box center [361, 268] width 417 height 12
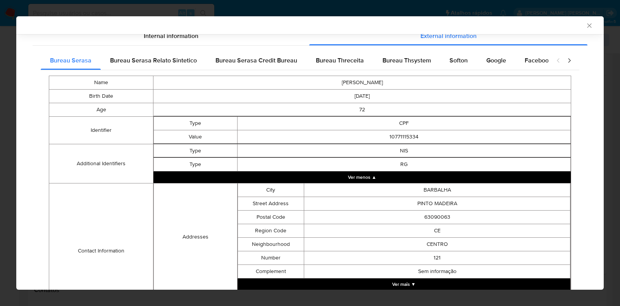
scroll to position [103, 0]
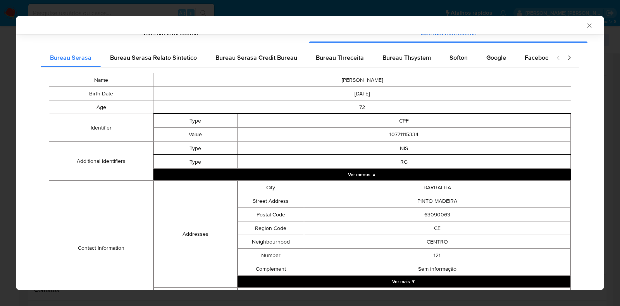
click at [417, 284] on button "Ver mais ▼" at bounding box center [404, 282] width 333 height 12
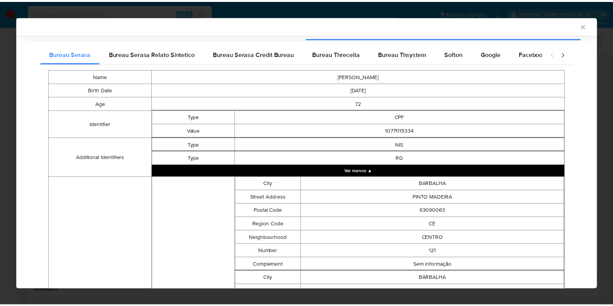
scroll to position [391, 0]
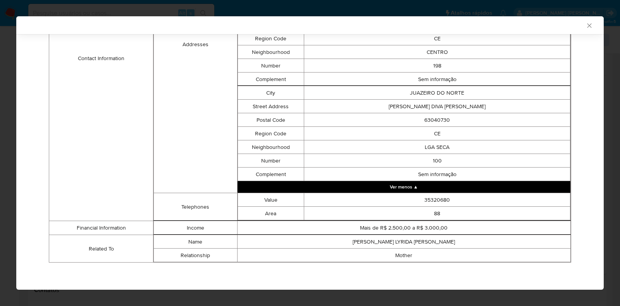
click at [586, 26] on icon "Fechar a janela" at bounding box center [590, 26] width 8 height 8
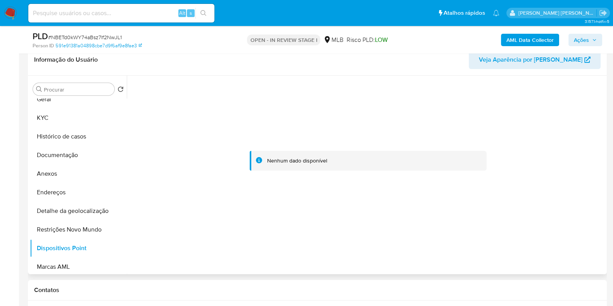
scroll to position [0, 0]
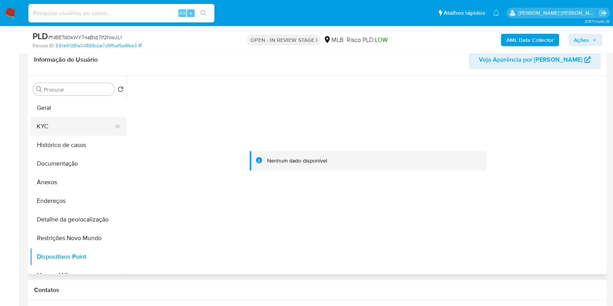
click at [96, 129] on button "KYC" at bounding box center [75, 126] width 91 height 19
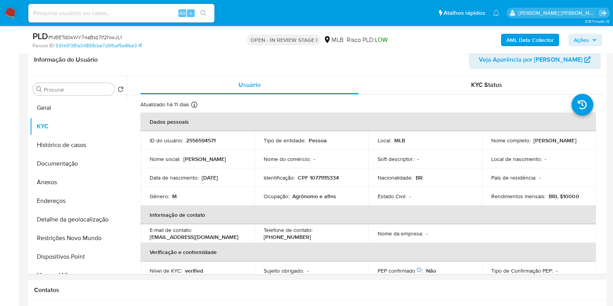
drag, startPoint x: 601, startPoint y: 122, endPoint x: 611, endPoint y: 216, distance: 94.7
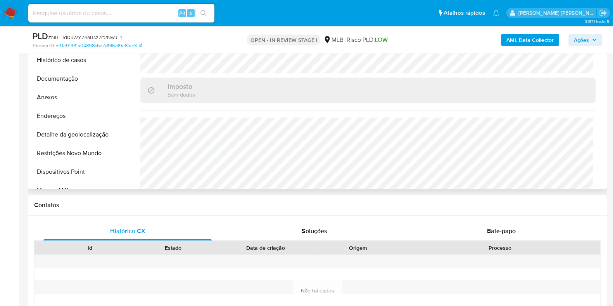
scroll to position [337, 0]
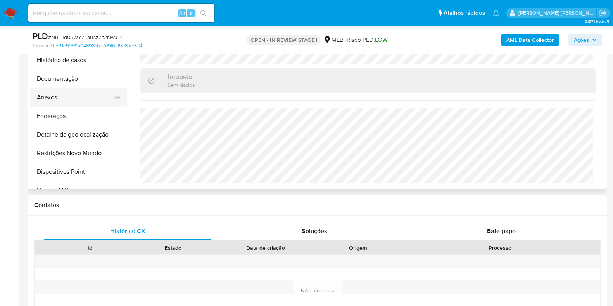
click at [65, 97] on button "Anexos" at bounding box center [75, 97] width 91 height 19
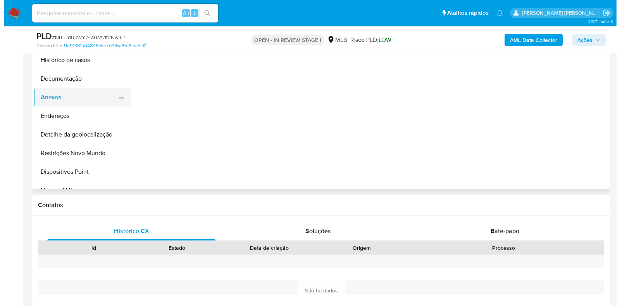
scroll to position [0, 0]
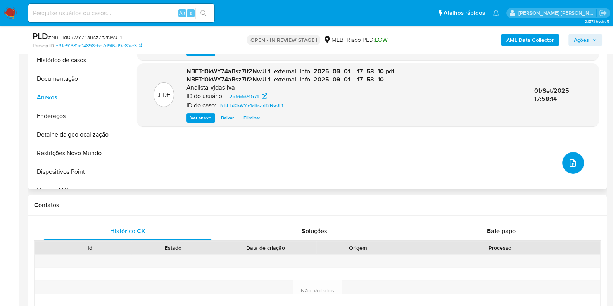
click at [571, 162] on icon "upload-file" at bounding box center [572, 162] width 9 height 9
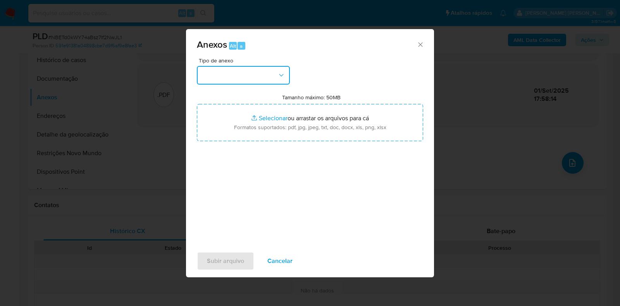
click at [281, 78] on icon "button" at bounding box center [281, 75] width 8 height 8
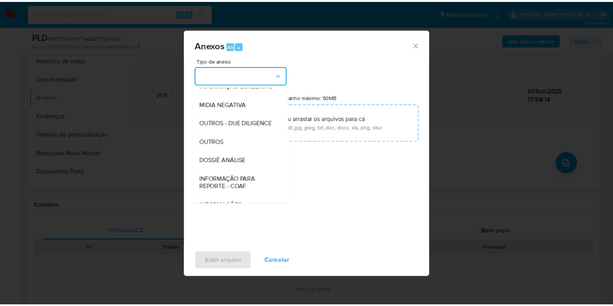
scroll to position [119, 0]
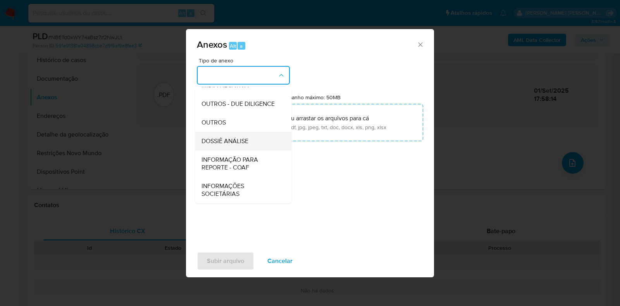
click at [252, 140] on div "DOSSIÊ ANÁLISE" at bounding box center [240, 141] width 79 height 19
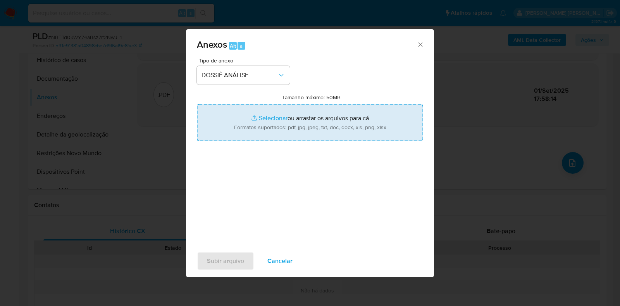
type input "C:\fakepath\SAR - XXXX - CPF 10771115334 - NICANOR ARGEMIRO SAMPAIO.pdf"
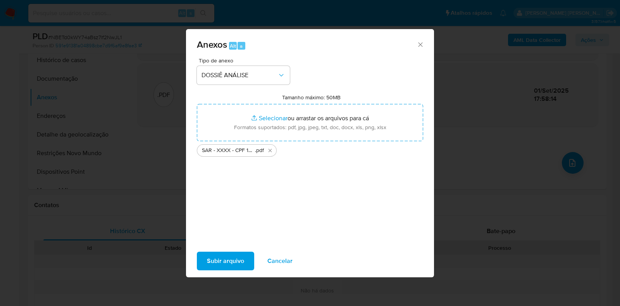
click at [216, 259] on span "Subir arquivo" at bounding box center [225, 260] width 37 height 17
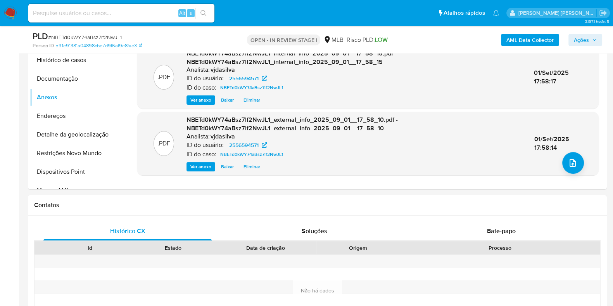
click at [584, 40] on span "Ações" at bounding box center [580, 40] width 15 height 12
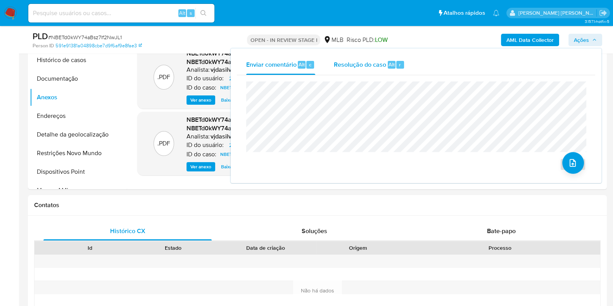
click at [371, 69] on div "Resolução do caso Alt r" at bounding box center [369, 65] width 71 height 20
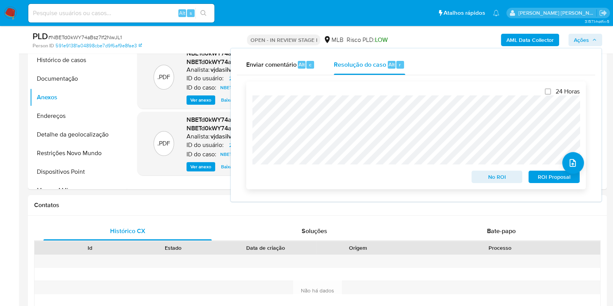
click at [558, 174] on span "ROI Proposal" at bounding box center [554, 176] width 40 height 11
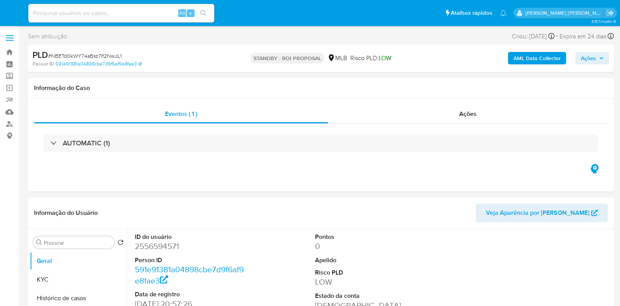
select select "10"
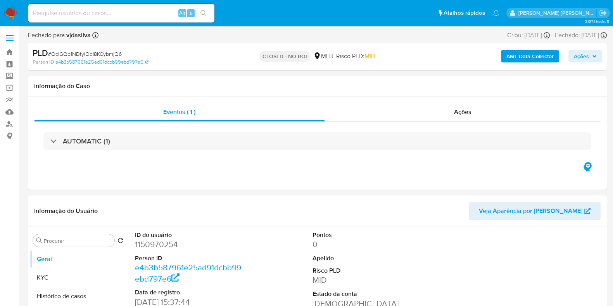
select select "10"
click at [117, 12] on input at bounding box center [121, 13] width 186 height 10
paste input "Ymc3oayRdB7LlHXacdTiGBl2"
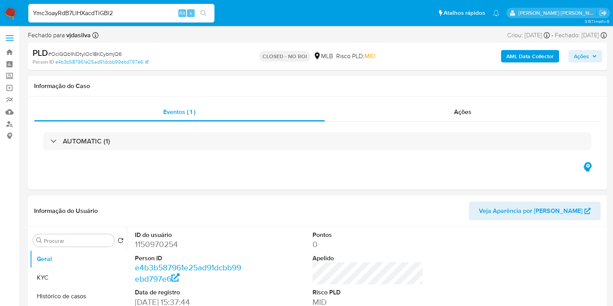
type input "Ymc3oayRdB7LlHXacdTiGBl2"
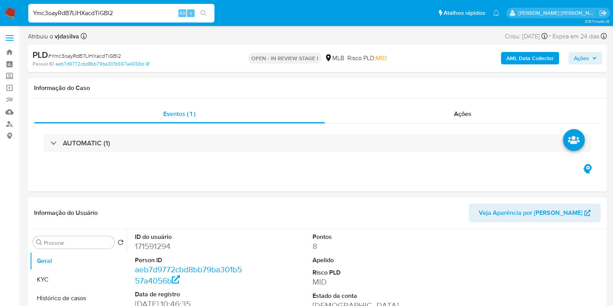
select select "10"
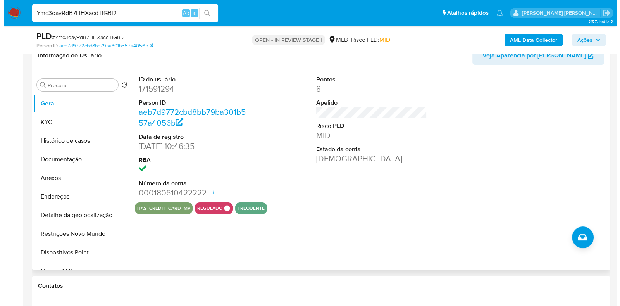
scroll to position [128, 0]
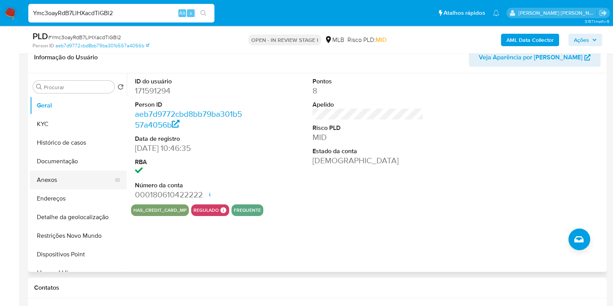
click at [73, 181] on button "Anexos" at bounding box center [75, 179] width 91 height 19
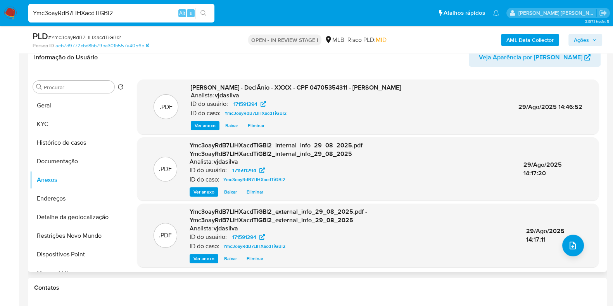
click at [558, 246] on div ".PDF Ymc3oayRdB7LlHXacdTiGBl2_external_info_29_08_2025.pdf - Ymc3oayRdB7LlHXacd…" at bounding box center [367, 234] width 453 height 55
click at [563, 246] on button "upload-file" at bounding box center [573, 245] width 22 height 22
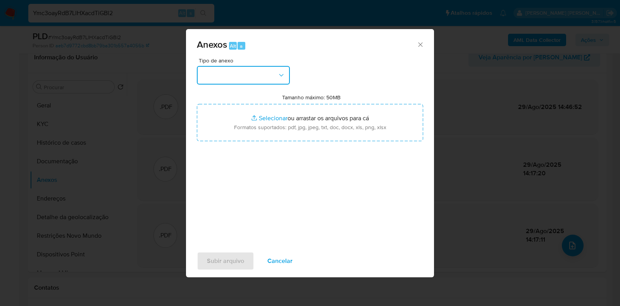
click at [288, 74] on button "button" at bounding box center [243, 75] width 93 height 19
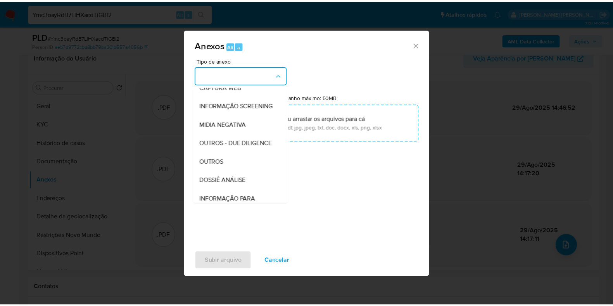
scroll to position [119, 0]
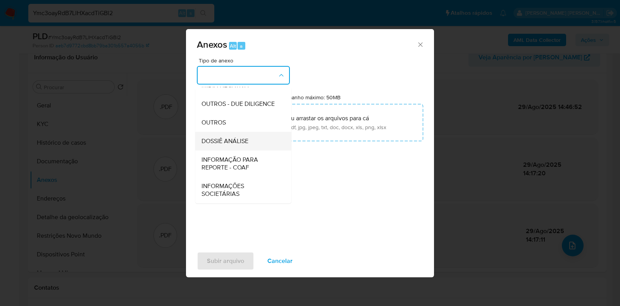
click at [250, 139] on div "DOSSIÊ ANÁLISE" at bounding box center [240, 141] width 79 height 19
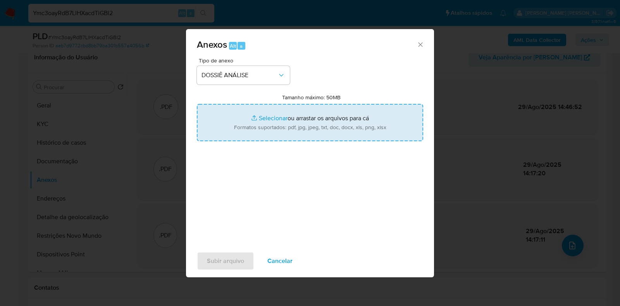
type input "C:\fakepath\DECLÍNIO - CPF 04705354311 - [PERSON_NAME].pdf"
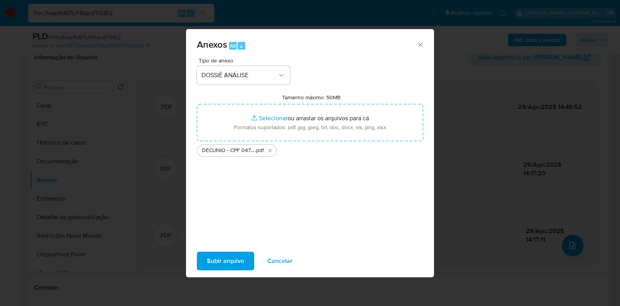
click at [223, 258] on span "Subir arquivo" at bounding box center [225, 260] width 37 height 17
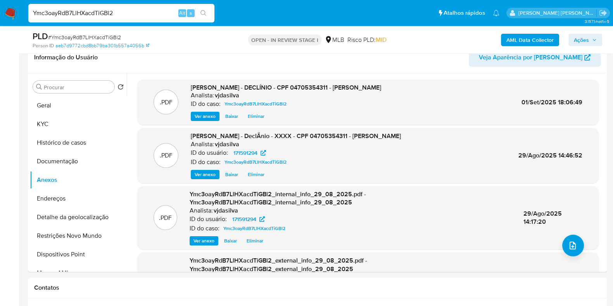
click at [585, 34] on span "Ações" at bounding box center [580, 40] width 15 height 12
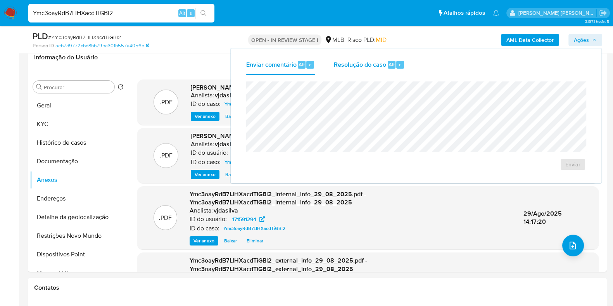
click at [366, 59] on div "Resolução do caso Alt r" at bounding box center [369, 65] width 71 height 20
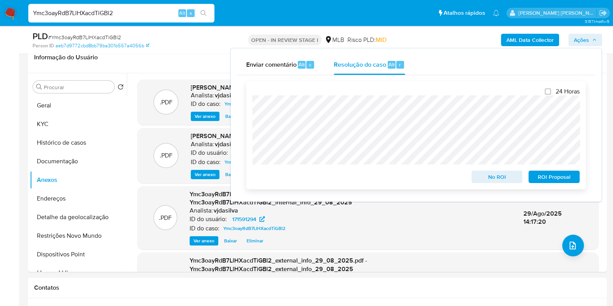
click at [479, 175] on span "No ROI" at bounding box center [497, 176] width 40 height 11
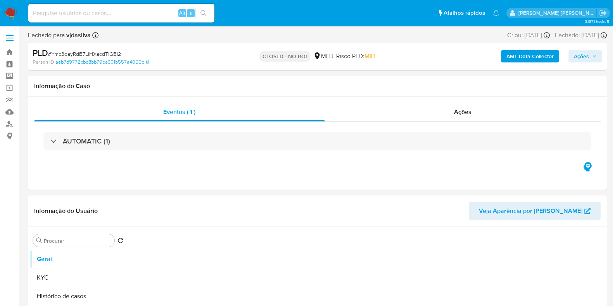
select select "10"
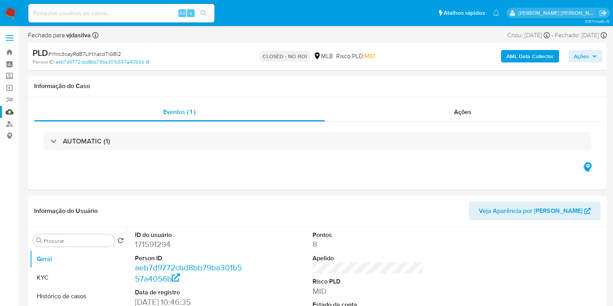
click at [10, 111] on link "Mulan" at bounding box center [46, 112] width 92 height 12
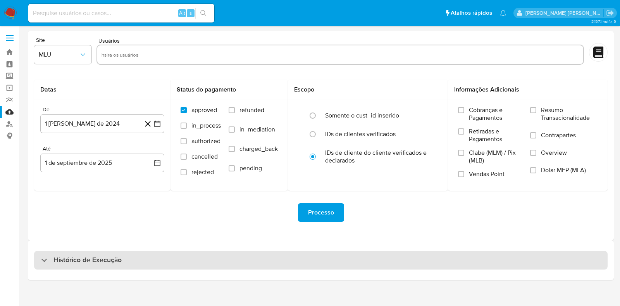
click at [85, 260] on h3 "Histórico de Execução" at bounding box center [87, 259] width 68 height 9
select select "10"
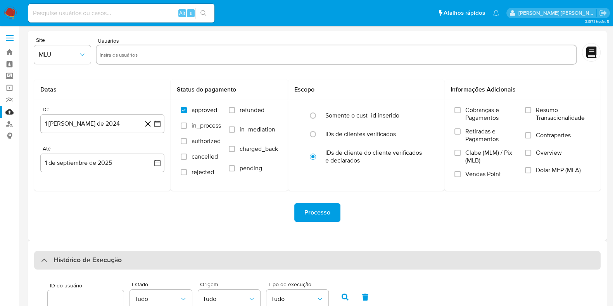
scroll to position [202, 0]
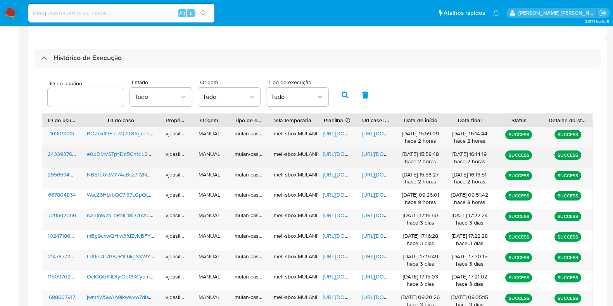
click at [370, 153] on span "[URL][DOMAIN_NAME]" at bounding box center [388, 154] width 53 height 8
click at [339, 154] on span "[URL][DOMAIN_NAME]" at bounding box center [349, 154] width 53 height 8
click at [134, 152] on span "e0uDMVSTpYDd5Cn1dL2CGV2l" at bounding box center [125, 154] width 76 height 8
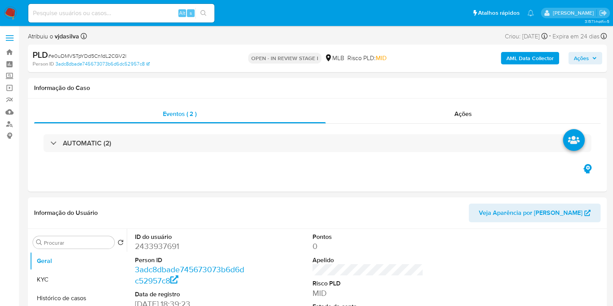
select select "10"
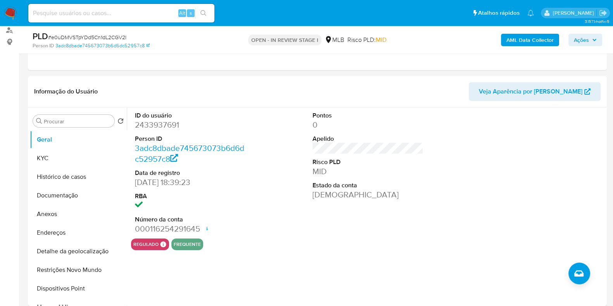
scroll to position [106, 0]
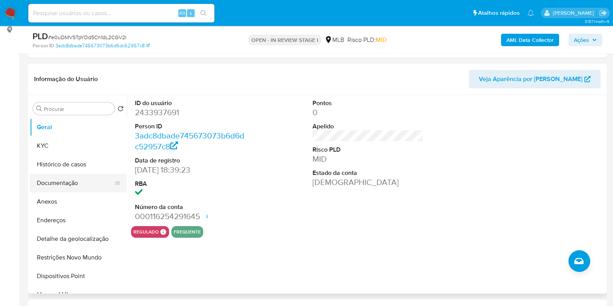
click at [77, 183] on button "Documentação" at bounding box center [75, 183] width 91 height 19
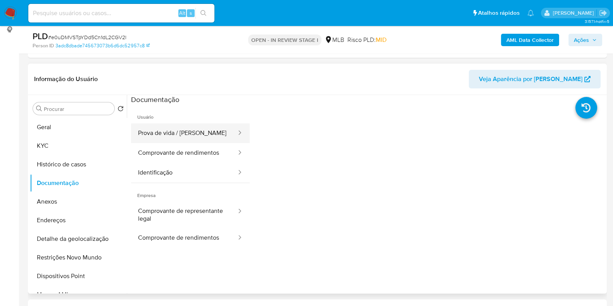
click at [190, 133] on button "Prova de vida / [PERSON_NAME]" at bounding box center [184, 133] width 106 height 20
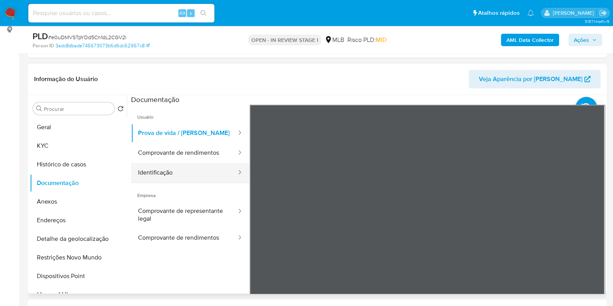
click at [192, 172] on button "Identificação" at bounding box center [184, 173] width 106 height 20
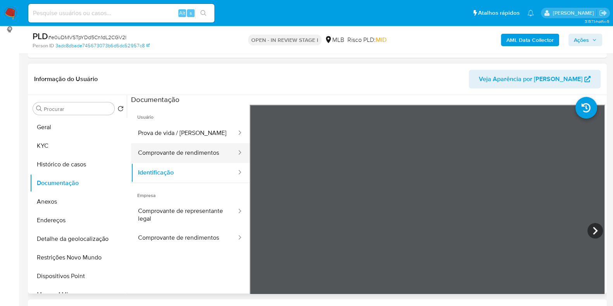
click at [190, 156] on button "Comprovante de rendimentos" at bounding box center [184, 153] width 106 height 20
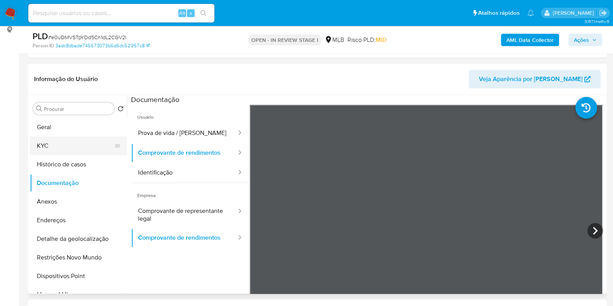
click at [105, 138] on button "KYC" at bounding box center [75, 145] width 91 height 19
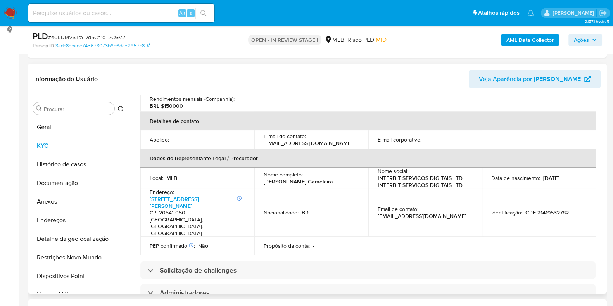
scroll to position [201, 0]
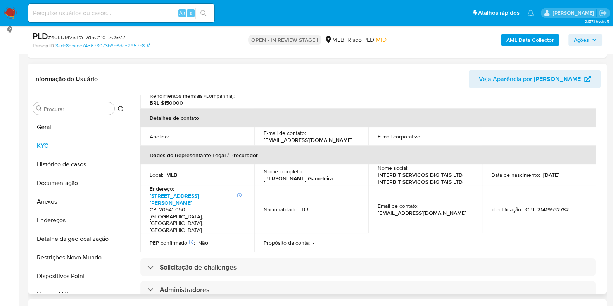
click at [312, 175] on p "[PERSON_NAME] Gameleira" at bounding box center [297, 178] width 69 height 7
click at [344, 168] on div "Nome completo : [PERSON_NAME]" at bounding box center [310, 175] width 95 height 14
drag, startPoint x: 344, startPoint y: 159, endPoint x: 262, endPoint y: 159, distance: 82.2
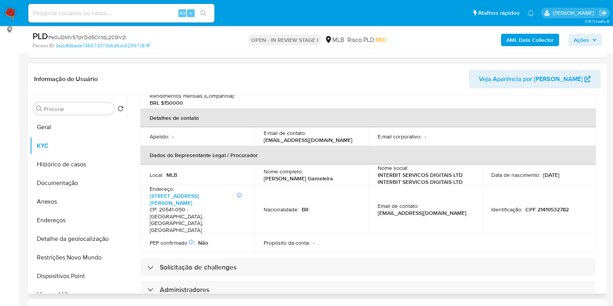
click at [262, 164] on td "Nome completo : [PERSON_NAME]" at bounding box center [311, 174] width 114 height 21
drag, startPoint x: 569, startPoint y: 179, endPoint x: 534, endPoint y: 176, distance: 34.7
click at [534, 206] on div "Identificação : CPF 21419532782" at bounding box center [538, 209] width 95 height 7
copy p "21419532782"
click at [59, 126] on button "Geral" at bounding box center [75, 127] width 91 height 19
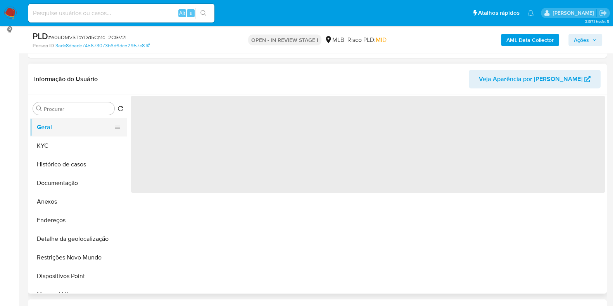
scroll to position [0, 0]
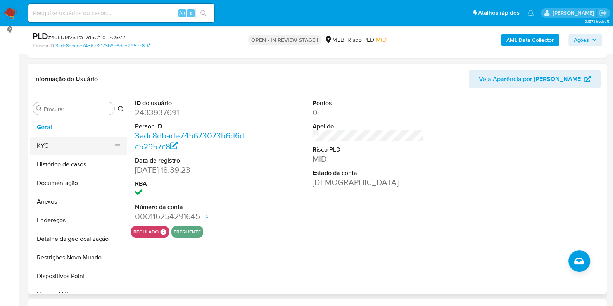
click at [36, 153] on button "KYC" at bounding box center [75, 145] width 91 height 19
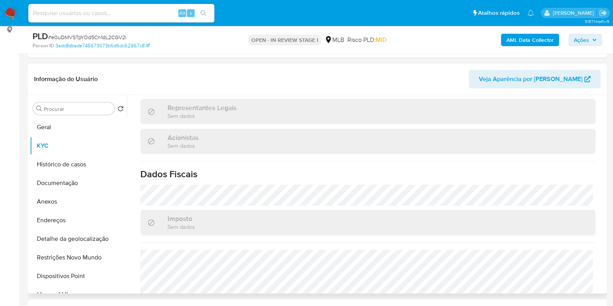
scroll to position [471, 0]
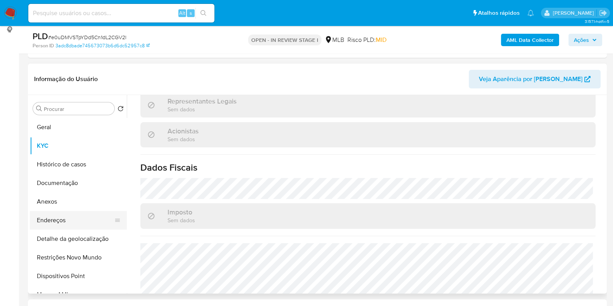
click at [81, 220] on button "Endereços" at bounding box center [75, 220] width 91 height 19
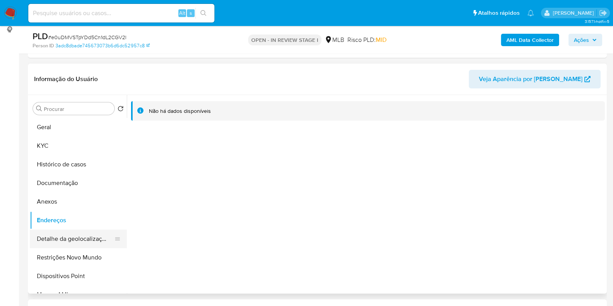
click at [100, 238] on button "Detalhe da geolocalização" at bounding box center [75, 238] width 91 height 19
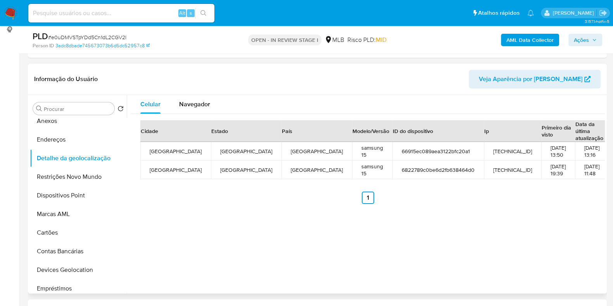
scroll to position [83, 0]
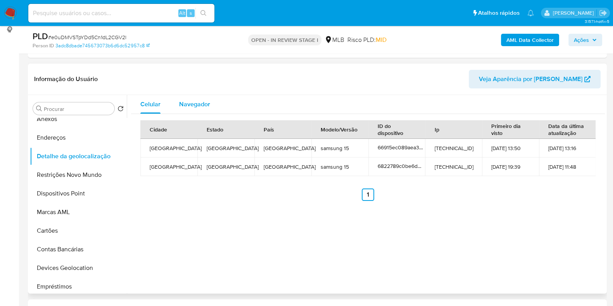
click at [191, 103] on span "Navegador" at bounding box center [194, 104] width 31 height 9
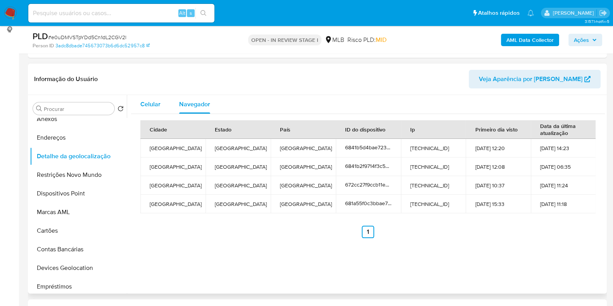
click at [156, 103] on span "Celular" at bounding box center [150, 104] width 20 height 9
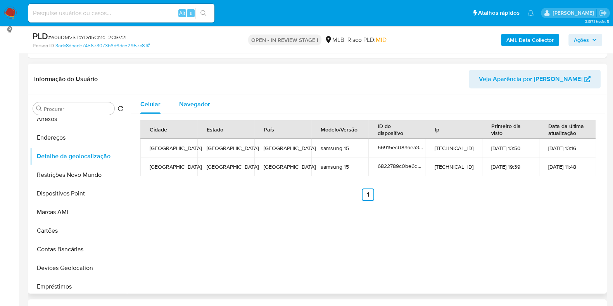
click at [180, 103] on span "Navegador" at bounding box center [194, 104] width 31 height 9
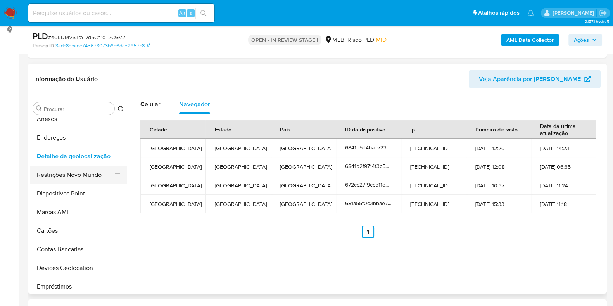
click at [80, 179] on button "Restrições Novo Mundo" at bounding box center [75, 174] width 91 height 19
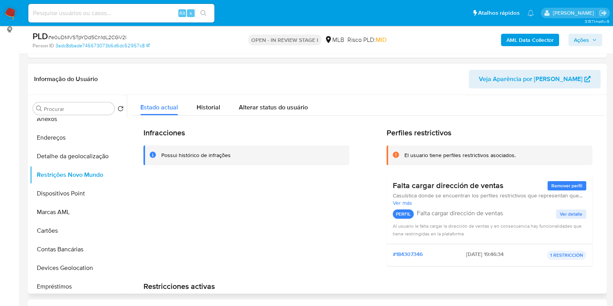
drag, startPoint x: 403, startPoint y: 155, endPoint x: 502, endPoint y: 183, distance: 102.2
click at [502, 183] on div "Perfiles restrictivos El usuario tiene perfiles restrictivos asociados. Falta c…" at bounding box center [489, 200] width 206 height 144
click at [73, 194] on button "Dispositivos Point" at bounding box center [75, 193] width 91 height 19
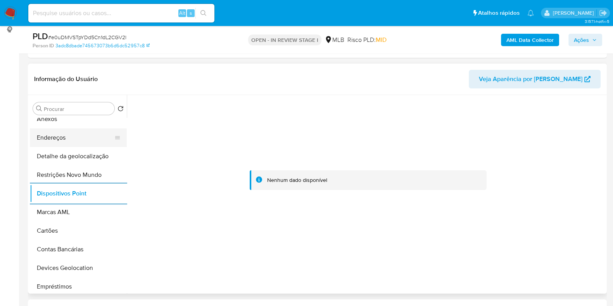
click at [89, 136] on button "Endereços" at bounding box center [75, 137] width 91 height 19
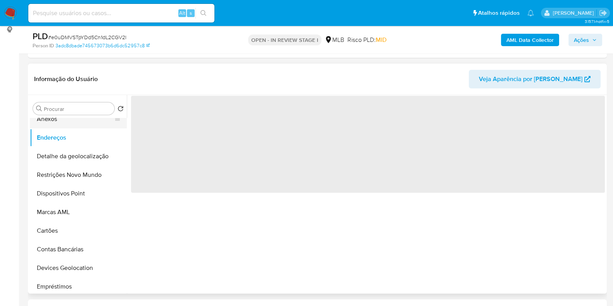
click at [81, 121] on button "Anexos" at bounding box center [75, 119] width 91 height 19
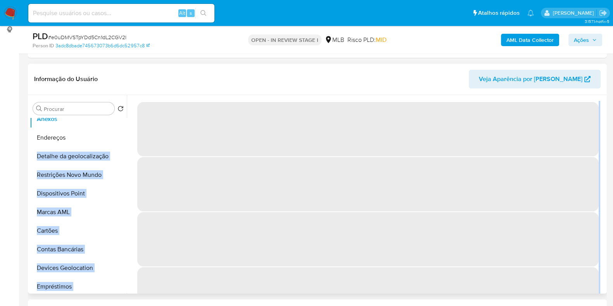
drag, startPoint x: 126, startPoint y: 158, endPoint x: 126, endPoint y: 143, distance: 15.5
click at [126, 143] on div "Procurar Retornar ao pedido padrão Geral KYC Histórico de casos Documentação An…" at bounding box center [317, 194] width 575 height 198
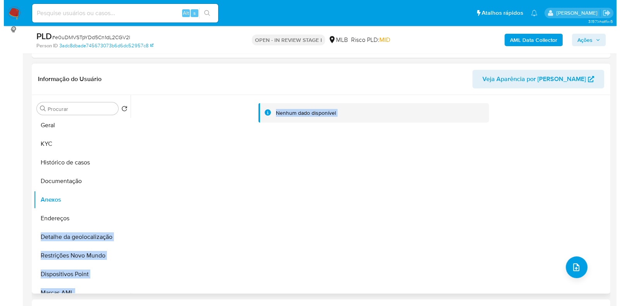
scroll to position [1, 0]
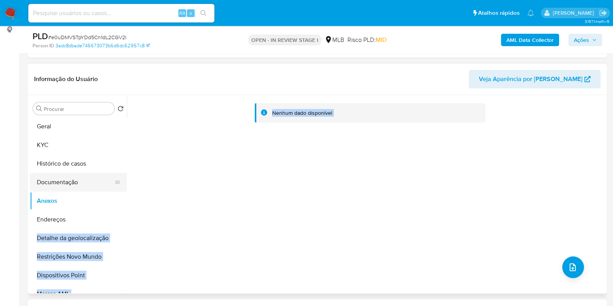
click at [88, 178] on button "Documentação" at bounding box center [75, 182] width 91 height 19
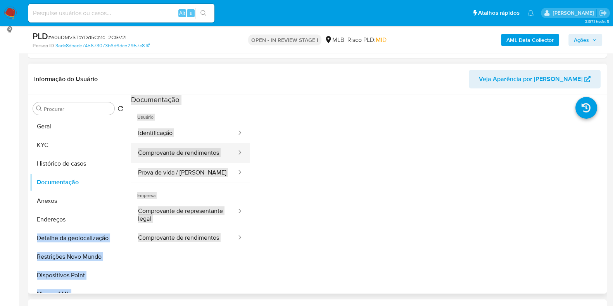
click at [214, 154] on button "Comprovante de rendimentos" at bounding box center [184, 153] width 106 height 20
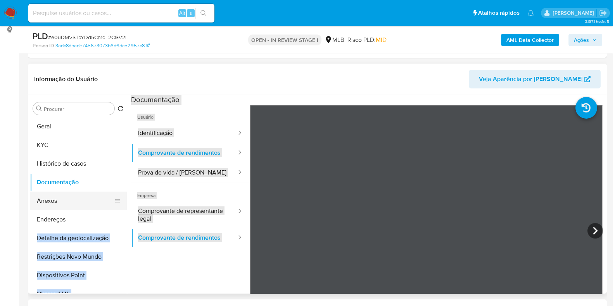
click at [67, 202] on button "Anexos" at bounding box center [75, 200] width 91 height 19
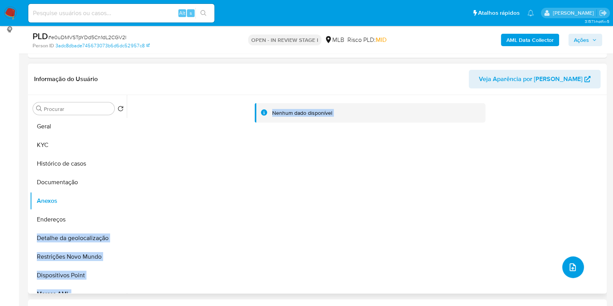
click at [572, 268] on icon "upload-file" at bounding box center [572, 266] width 9 height 9
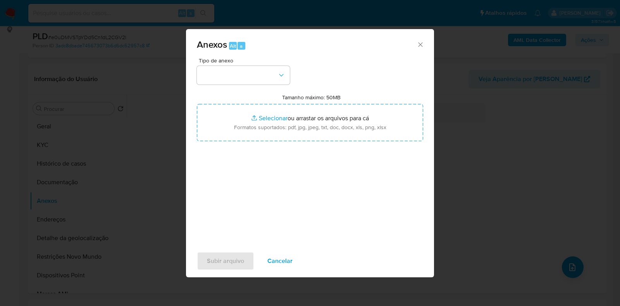
click at [426, 41] on div "Anexos Alt a" at bounding box center [310, 43] width 248 height 29
click at [421, 46] on icon "Fechar" at bounding box center [421, 45] width 8 height 8
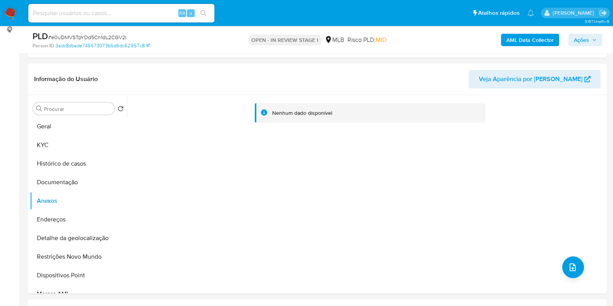
click at [521, 36] on b "AML Data Collector" at bounding box center [529, 40] width 47 height 12
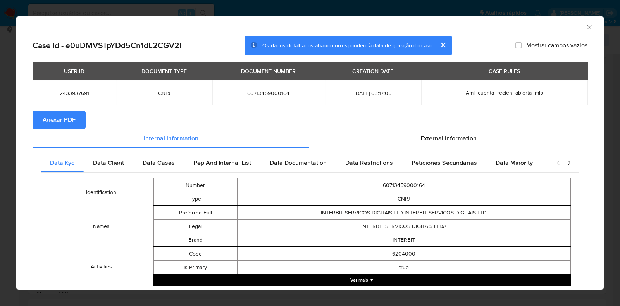
click at [76, 122] on button "Anexar PDF" at bounding box center [59, 119] width 53 height 19
click at [586, 27] on icon "Fechar a janela" at bounding box center [590, 27] width 8 height 8
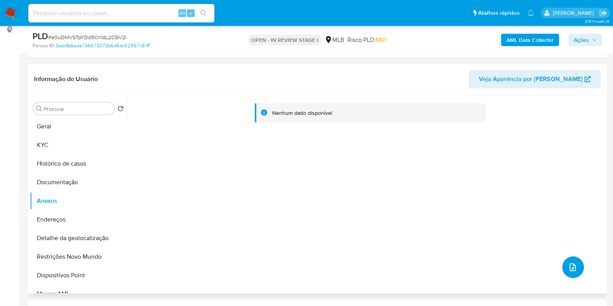
click at [574, 273] on button "upload-file" at bounding box center [573, 267] width 22 height 22
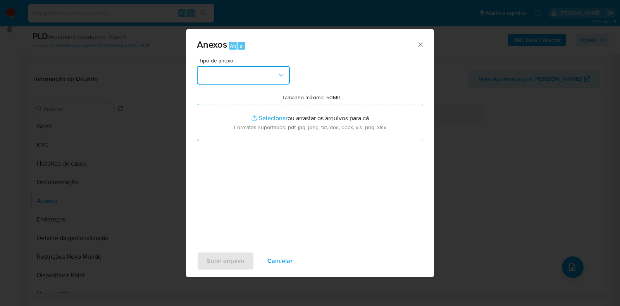
click at [279, 78] on icon "button" at bounding box center [281, 75] width 8 height 8
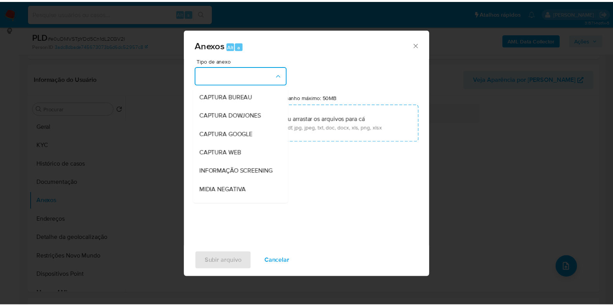
scroll to position [119, 0]
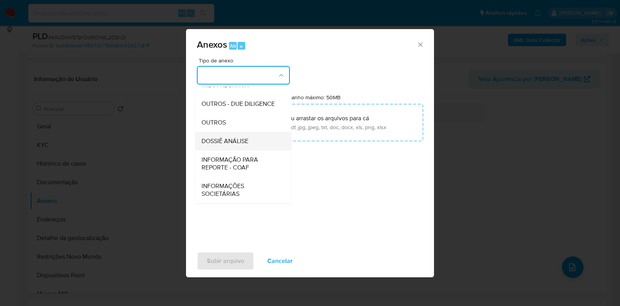
click at [247, 142] on span "DOSSIÊ ANÁLISE" at bounding box center [224, 141] width 47 height 8
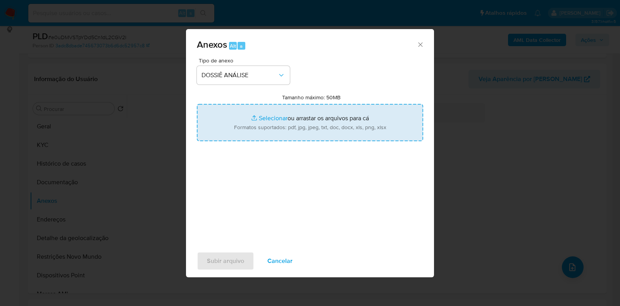
type input "C:\fakepath\SAR - XXXX - CNPJ 60713459000164 - INTERBIT SERVICOS DIGITAIS LTDA …"
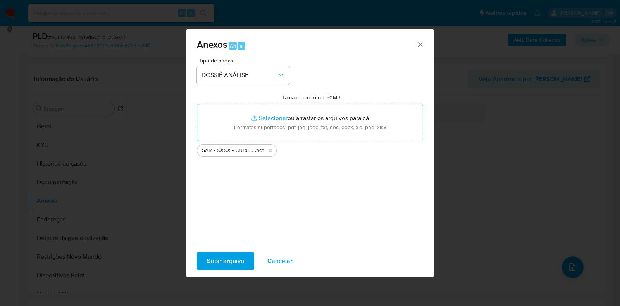
click at [222, 269] on span "Subir arquivo" at bounding box center [225, 260] width 37 height 17
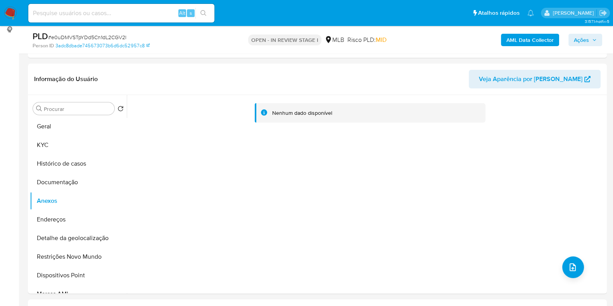
click at [578, 40] on span "Ações" at bounding box center [580, 40] width 15 height 12
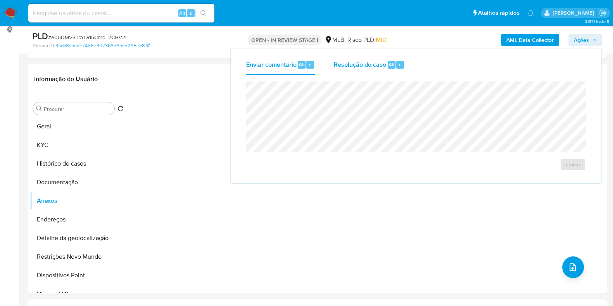
click at [343, 70] on div "Resolução do caso Alt r" at bounding box center [369, 65] width 71 height 20
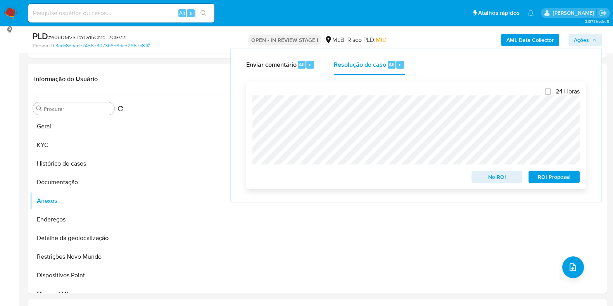
click at [545, 176] on span "ROI Proposal" at bounding box center [554, 176] width 40 height 11
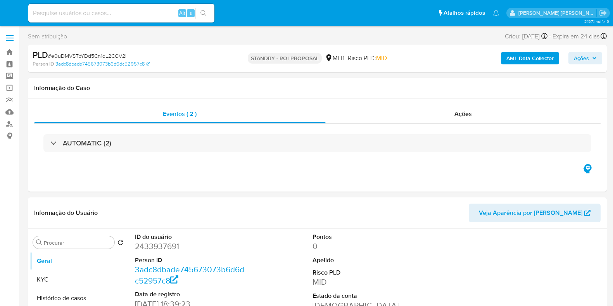
select select "10"
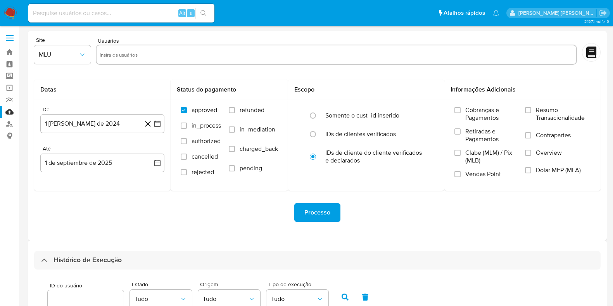
select select "10"
click at [10, 52] on link "Bandeja" at bounding box center [46, 52] width 92 height 12
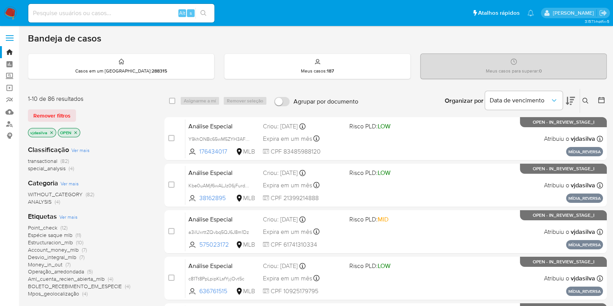
click at [74, 214] on span "Ver mais" at bounding box center [68, 216] width 18 height 7
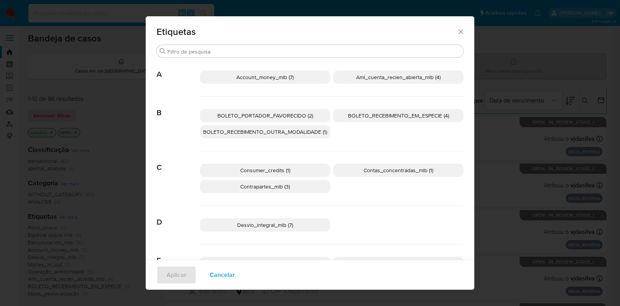
click at [434, 76] on span "Aml_cuenta_recien_abierta_mlb (4)" at bounding box center [398, 77] width 84 height 8
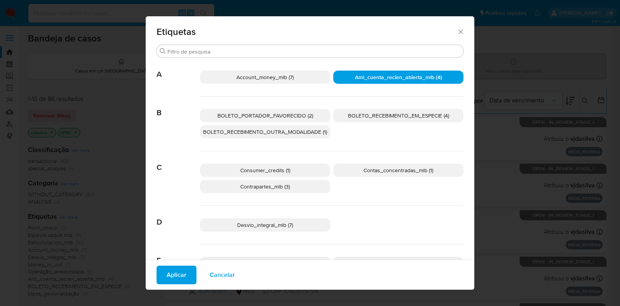
click at [170, 278] on span "Aplicar" at bounding box center [177, 274] width 20 height 17
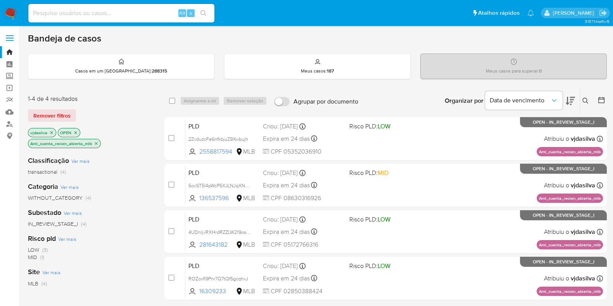
click at [569, 98] on icon at bounding box center [569, 100] width 9 height 9
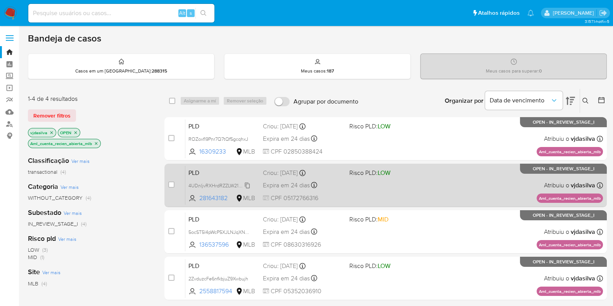
click at [246, 183] on span "4UDnljvRXHrdRZZLW219os5R" at bounding box center [220, 185] width 64 height 9
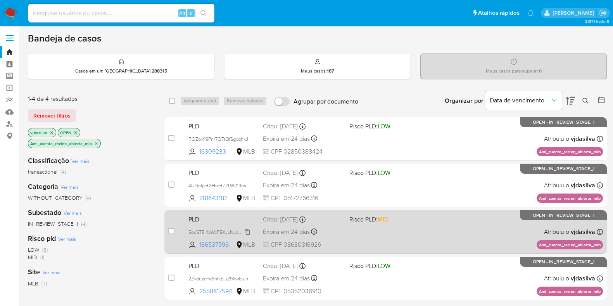
click at [249, 230] on span "5ocST5l4pWcP5XJLNJqXNdrp" at bounding box center [220, 231] width 64 height 9
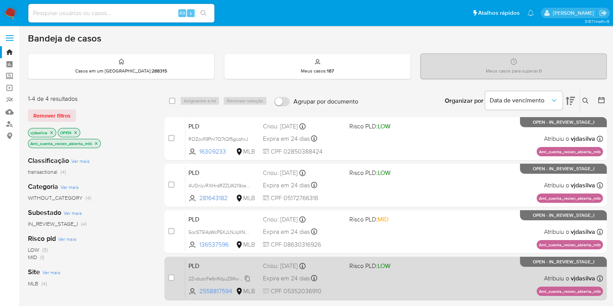
click at [248, 276] on span "2ZvduzcFe6nfkbjuZ9Xwbujh" at bounding box center [218, 278] width 60 height 9
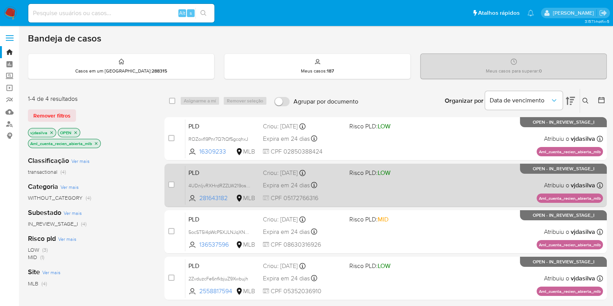
click at [449, 175] on div "PLD 4UDnljvRXHrdRZZLW219os5R 281643182 MLB Risco PLD: LOW Criou: 12/08/2025 Cri…" at bounding box center [393, 184] width 417 height 39
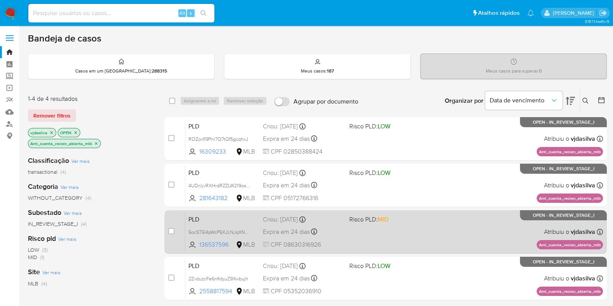
click at [454, 234] on div "PLD 5ocST5l4pWcP5XJLNJqXNdrp 136537596 MLB Risco PLD: MID Criou: 12/08/2025 Cri…" at bounding box center [393, 231] width 417 height 39
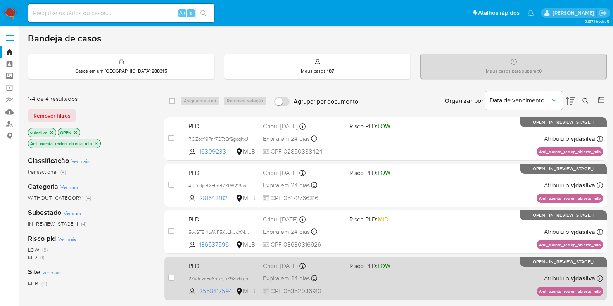
click at [455, 274] on div "PLD 2ZvduzcFe6nfkbjuZ9Xwbujh 2558817594 MLB Risco PLD: LOW Criou: 12/08/2025 Cr…" at bounding box center [393, 277] width 417 height 39
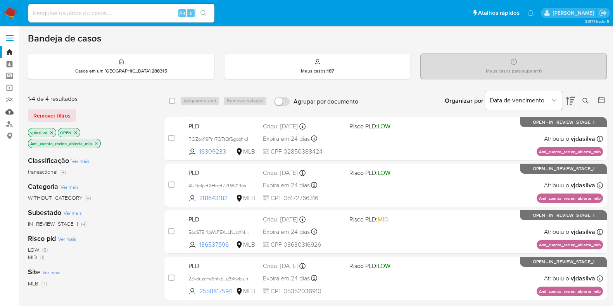
click at [8, 113] on link "Mulan" at bounding box center [46, 112] width 92 height 12
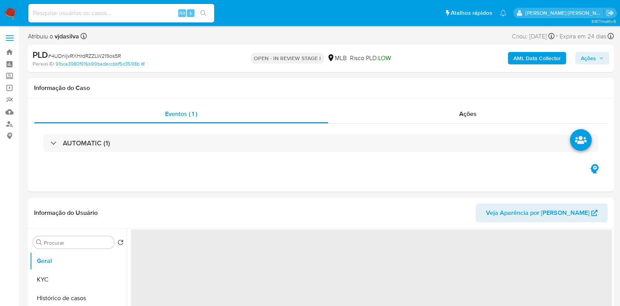
select select "10"
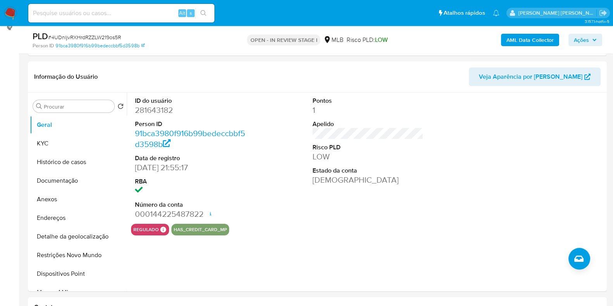
scroll to position [105, 0]
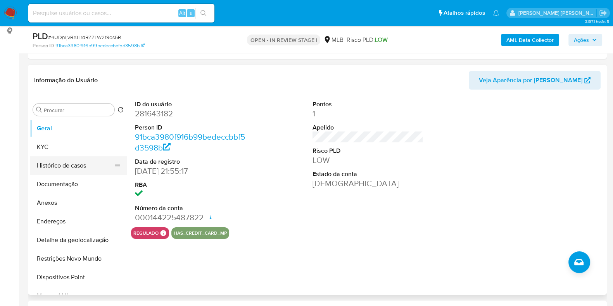
click at [91, 162] on button "Histórico de casos" at bounding box center [75, 165] width 91 height 19
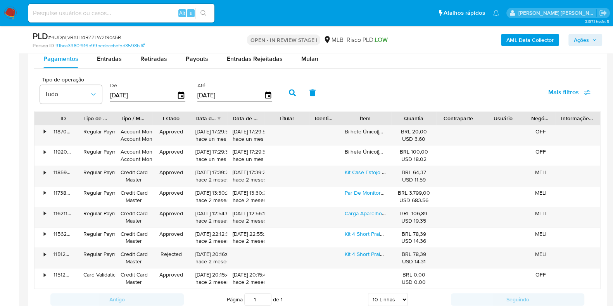
scroll to position [860, 0]
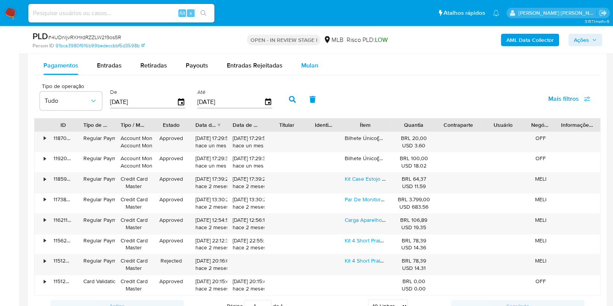
click at [305, 71] on div "Mulan" at bounding box center [309, 65] width 17 height 19
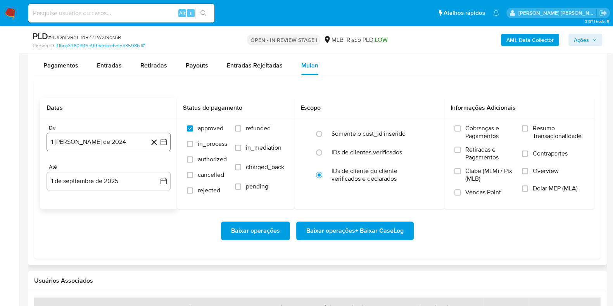
click at [113, 144] on button "1 [PERSON_NAME] de 2024" at bounding box center [108, 142] width 124 height 19
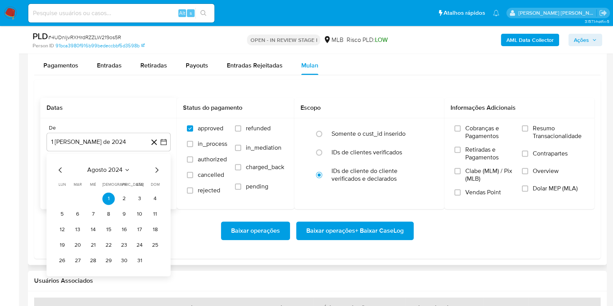
click at [108, 166] on span "agosto 2024" at bounding box center [104, 170] width 35 height 8
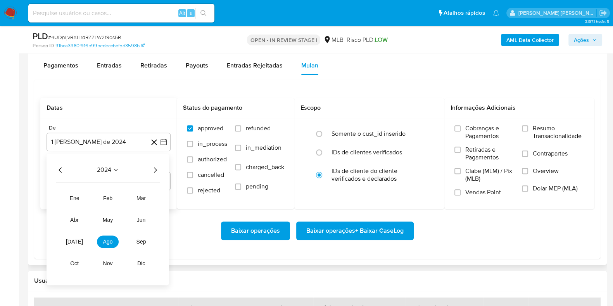
click at [159, 165] on icon "Año siguiente" at bounding box center [154, 169] width 9 height 9
click at [80, 238] on button "[DATE]" at bounding box center [75, 241] width 22 height 12
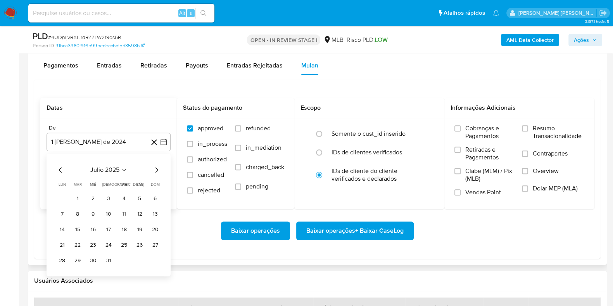
click at [83, 199] on td "1" at bounding box center [77, 198] width 12 height 12
click at [80, 199] on button "1" at bounding box center [77, 198] width 12 height 12
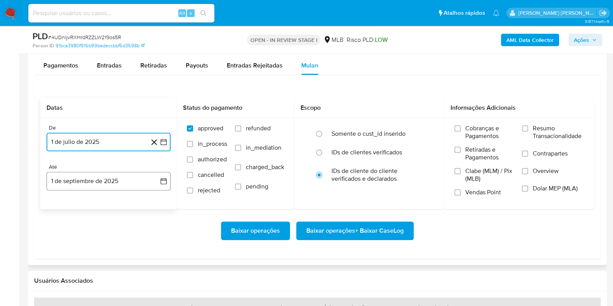
click at [95, 183] on button "1 de septiembre de 2025" at bounding box center [108, 181] width 124 height 19
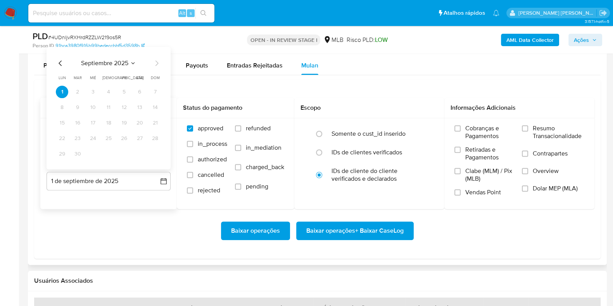
click at [59, 61] on icon "Mes anterior" at bounding box center [60, 62] width 9 height 9
click at [154, 152] on button "31" at bounding box center [155, 153] width 12 height 12
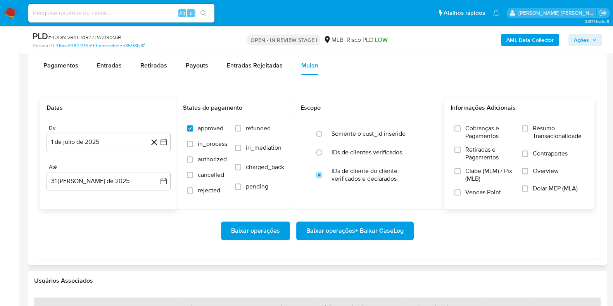
click at [544, 132] on span "Resumo Transacionalidade" at bounding box center [558, 131] width 52 height 15
click at [528, 131] on input "Resumo Transacionalidade" at bounding box center [525, 128] width 6 height 6
click at [539, 155] on span "Contrapartes" at bounding box center [549, 154] width 35 height 8
click at [528, 155] on input "Contrapartes" at bounding box center [525, 153] width 6 height 6
click at [398, 230] on span "Baixar operações + Baixar CaseLog" at bounding box center [354, 230] width 97 height 17
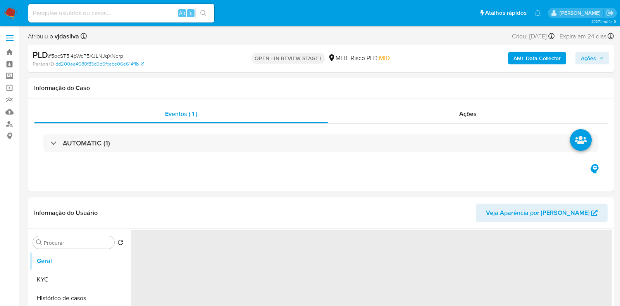
select select "10"
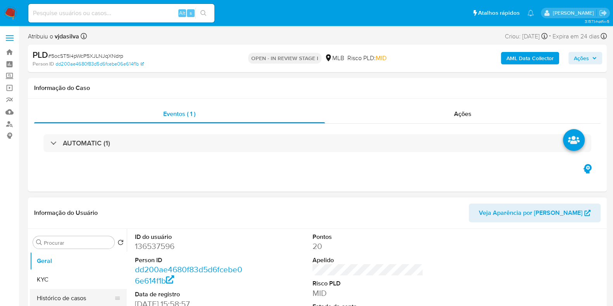
click at [88, 297] on button "Histórico de casos" at bounding box center [75, 298] width 91 height 19
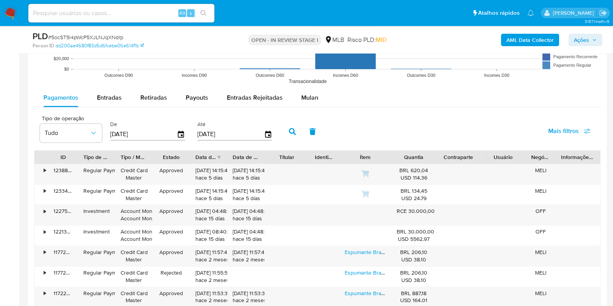
scroll to position [803, 0]
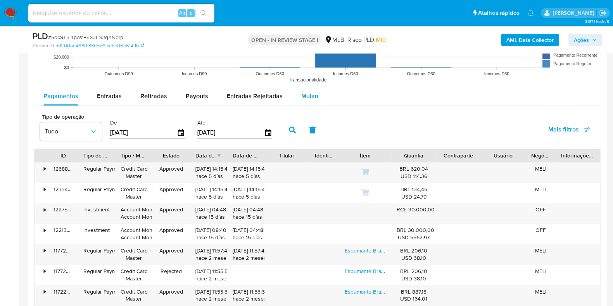
click at [303, 95] on span "Mulan" at bounding box center [309, 95] width 17 height 9
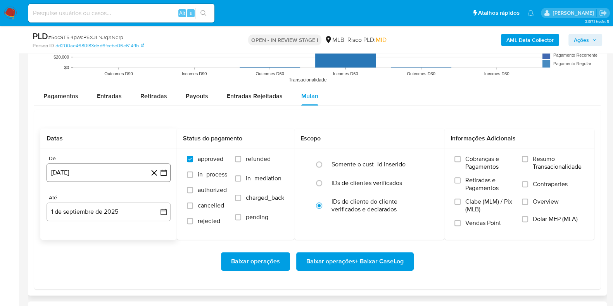
click at [98, 171] on button "[DATE]" at bounding box center [108, 172] width 124 height 19
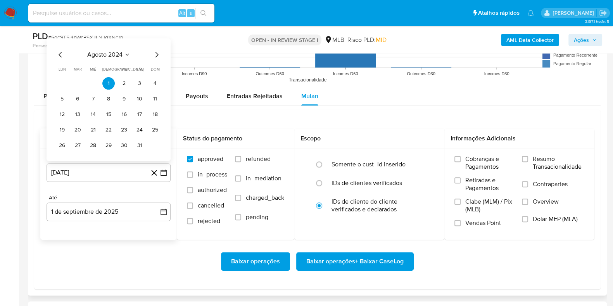
click at [111, 53] on span "agosto 2024" at bounding box center [104, 55] width 35 height 8
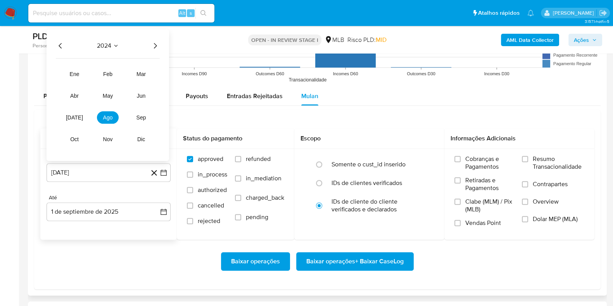
click at [153, 51] on div "2024 [DATE] feb mar abr may jun [DATE] ago sep oct nov dic" at bounding box center [107, 94] width 122 height 131
click at [153, 49] on icon "Año siguiente" at bounding box center [154, 45] width 9 height 9
click at [75, 116] on span "[DATE]" at bounding box center [74, 117] width 17 height 6
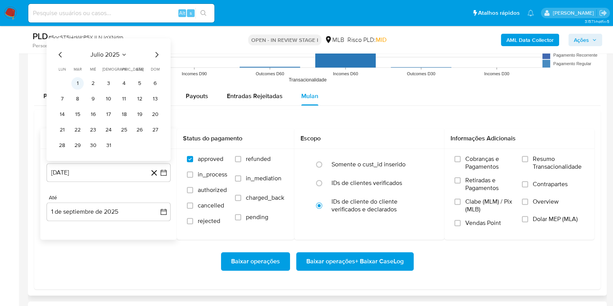
click at [77, 82] on button "1" at bounding box center [77, 83] width 12 height 12
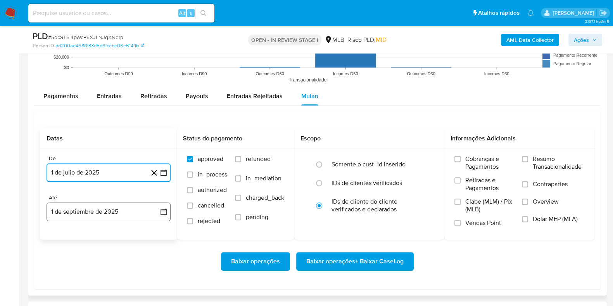
click at [86, 210] on button "1 de septiembre de 2025" at bounding box center [108, 211] width 124 height 19
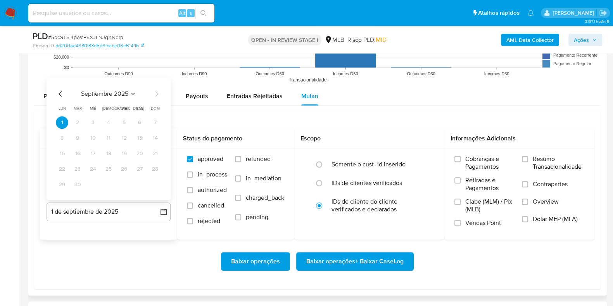
click at [64, 99] on div "septiembre 2025 septiembre 2025 lun lunes mar martes mié miércoles jue jueves v…" at bounding box center [108, 140] width 105 height 102
click at [60, 91] on icon "Mes anterior" at bounding box center [60, 93] width 9 height 9
click at [155, 184] on button "31" at bounding box center [155, 184] width 12 height 12
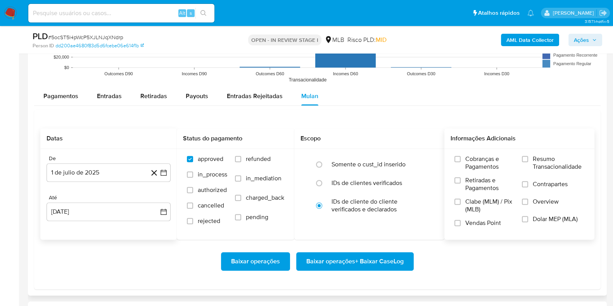
click at [553, 156] on span "Resumo Transacionalidade" at bounding box center [558, 162] width 52 height 15
click at [528, 156] on input "Resumo Transacionalidade" at bounding box center [525, 159] width 6 height 6
click at [542, 180] on span "Contrapartes" at bounding box center [549, 184] width 35 height 8
click at [528, 181] on input "Contrapartes" at bounding box center [525, 184] width 6 height 6
click at [390, 262] on span "Baixar operações + Baixar CaseLog" at bounding box center [354, 261] width 97 height 17
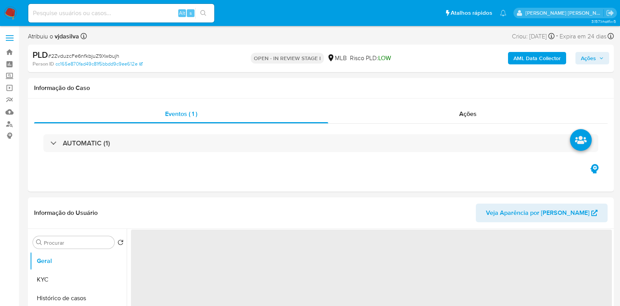
select select "10"
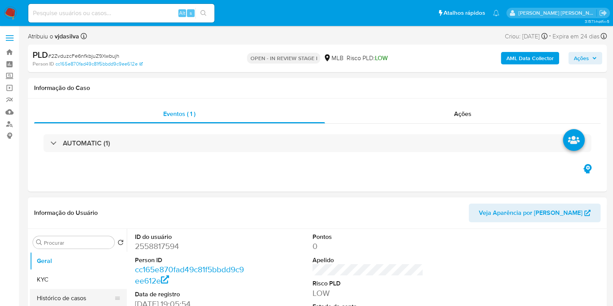
click at [98, 299] on button "Histórico de casos" at bounding box center [75, 298] width 91 height 19
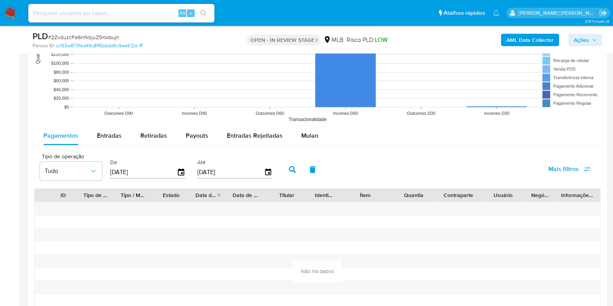
scroll to position [795, 0]
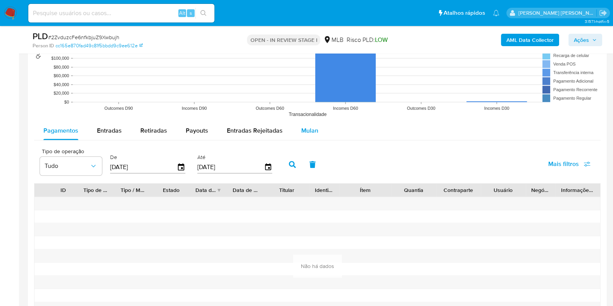
click at [301, 133] on span "Mulan" at bounding box center [309, 130] width 17 height 9
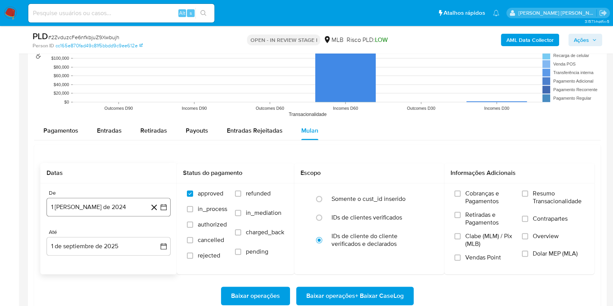
click at [81, 207] on button "1 de agosto de 2024" at bounding box center [108, 207] width 124 height 19
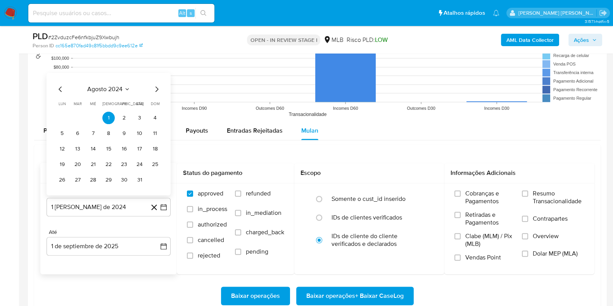
click at [108, 88] on span "agosto 2024" at bounding box center [104, 89] width 35 height 8
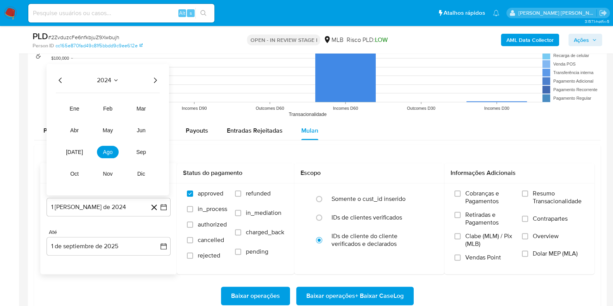
click at [157, 78] on icon "Año siguiente" at bounding box center [154, 79] width 9 height 9
click at [76, 151] on span "jul" at bounding box center [74, 151] width 17 height 6
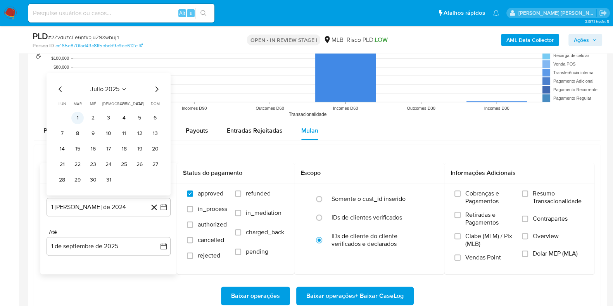
click at [79, 115] on button "1" at bounding box center [77, 117] width 12 height 12
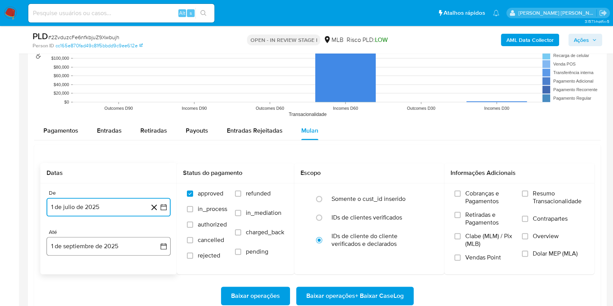
click at [119, 245] on button "1 de septiembre de 2025" at bounding box center [108, 246] width 124 height 19
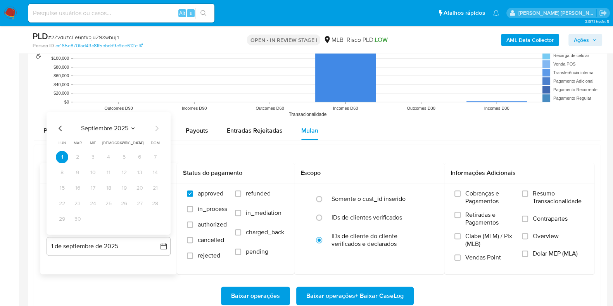
click at [58, 126] on icon "Mes anterior" at bounding box center [60, 127] width 9 height 9
click at [152, 218] on button "31" at bounding box center [155, 218] width 12 height 12
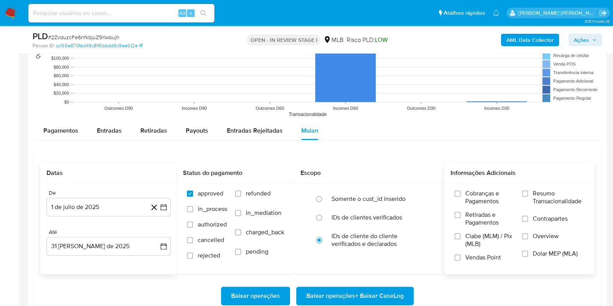
click at [533, 198] on span "Resumo Transacionalidade" at bounding box center [558, 196] width 52 height 15
click at [528, 196] on input "Resumo Transacionalidade" at bounding box center [525, 193] width 6 height 6
click at [533, 212] on label "Resumo Transacionalidade" at bounding box center [553, 201] width 62 height 25
click at [528, 196] on input "Resumo Transacionalidade" at bounding box center [525, 193] width 6 height 6
click at [533, 217] on span "Contrapartes" at bounding box center [549, 219] width 35 height 8
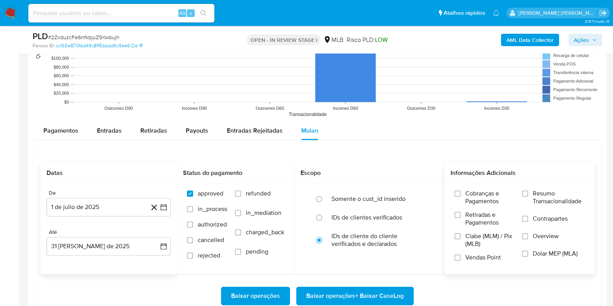
click at [528, 217] on input "Contrapartes" at bounding box center [525, 218] width 6 height 6
click at [531, 200] on label "Resumo Transacionalidade" at bounding box center [553, 201] width 62 height 25
click at [528, 196] on input "Resumo Transacionalidade" at bounding box center [525, 193] width 6 height 6
click at [388, 294] on span "Baixar operações + Baixar CaseLog" at bounding box center [354, 295] width 97 height 17
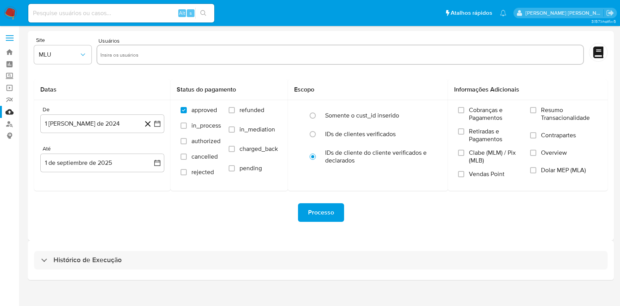
click at [157, 270] on div "Histórico de Execução" at bounding box center [321, 260] width 586 height 40
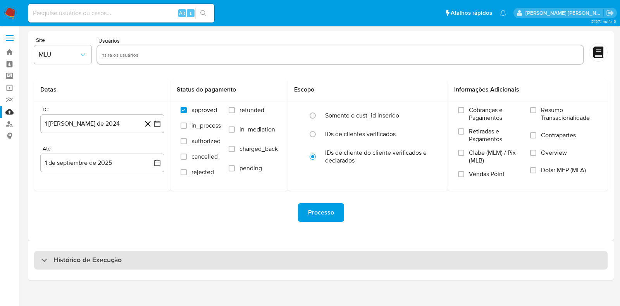
click at [173, 261] on div "Histórico de Execução" at bounding box center [320, 260] width 573 height 19
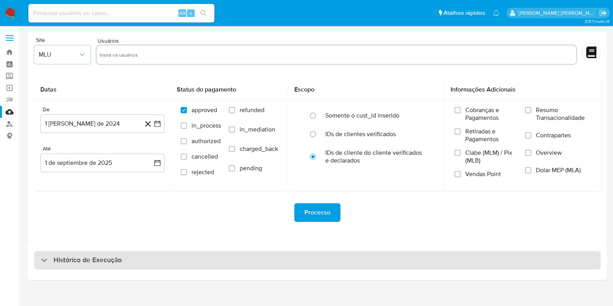
select select "10"
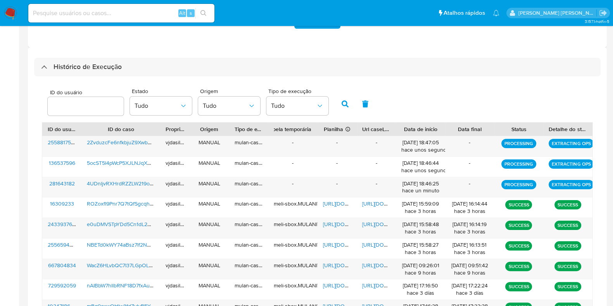
scroll to position [203, 0]
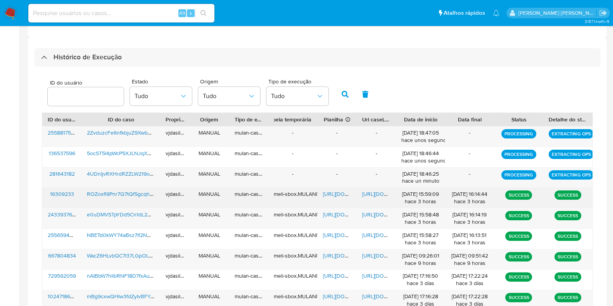
click at [373, 193] on span "https://docs.google.com/document/d/1R_b8S79xFoQgM47MUOzPzeXgBD6YrhIACdHLnQXrmS8…" at bounding box center [388, 194] width 53 height 8
click at [339, 191] on span "https://docs.google.com/spreadsheets/d/1U_YnCWW59kjoZcLmdxofpbBEZufkekSnwhhfgRJ…" at bounding box center [349, 194] width 53 height 8
click at [119, 195] on span "ROZoxfl9Pnr7Q7tQfSgcqhxJ" at bounding box center [121, 194] width 68 height 8
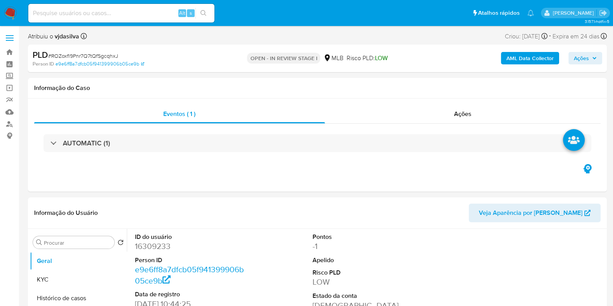
select select "10"
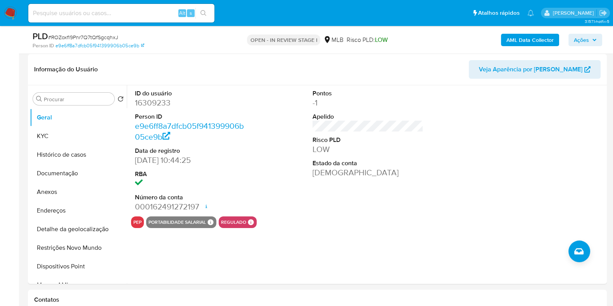
scroll to position [139, 0]
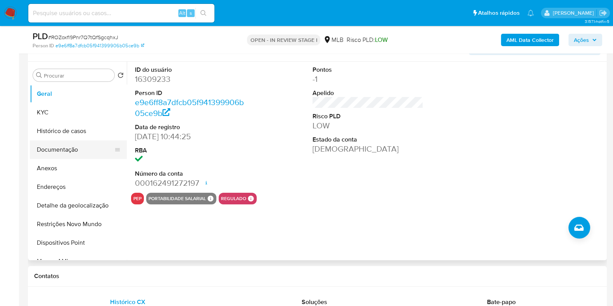
click at [75, 153] on button "Documentação" at bounding box center [75, 149] width 91 height 19
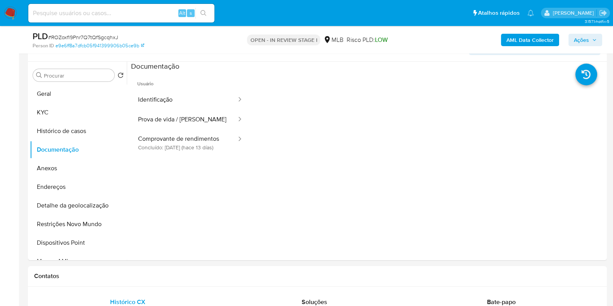
click at [186, 100] on button "Identificação" at bounding box center [184, 100] width 106 height 20
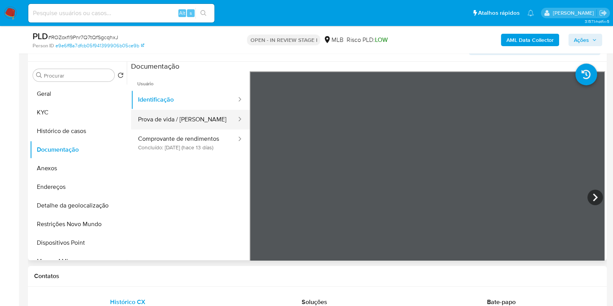
click at [191, 119] on button "Prova de vida / [PERSON_NAME]" at bounding box center [184, 120] width 106 height 20
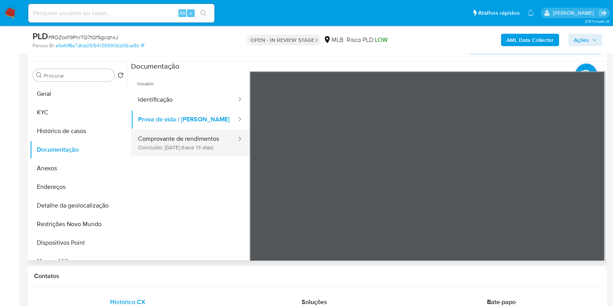
click at [191, 134] on button "Comprovante de rendimentos Concluído: 19/08/2025 (hace 13 días)" at bounding box center [184, 142] width 106 height 26
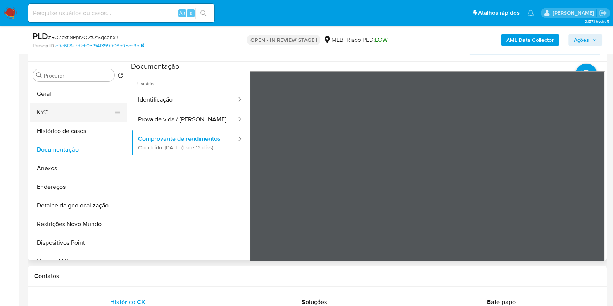
click at [81, 114] on button "KYC" at bounding box center [75, 112] width 91 height 19
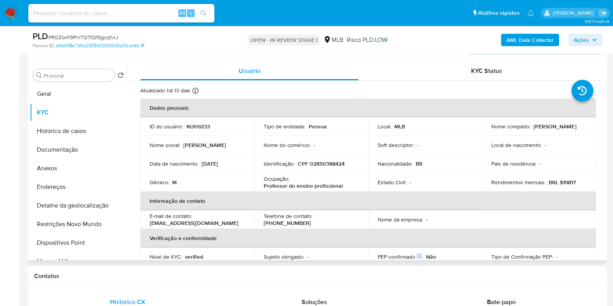
click at [313, 184] on p "Professor do ensino profissional" at bounding box center [302, 185] width 79 height 7
copy div "Ocupação : Professor do ensino profissional"
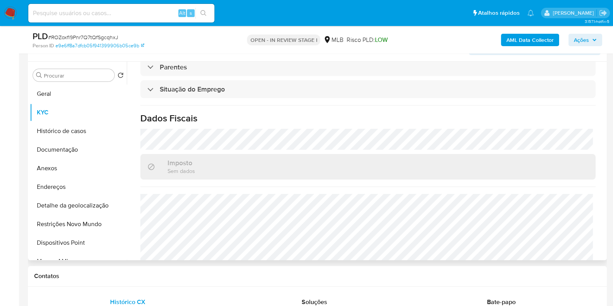
scroll to position [326, 0]
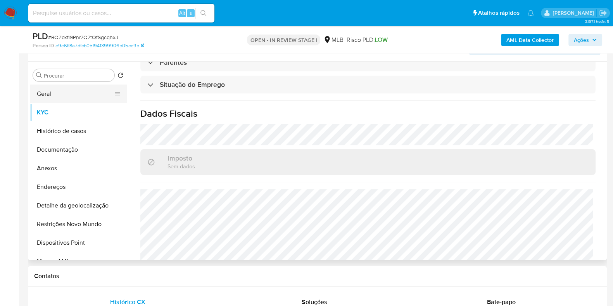
click at [56, 97] on button "Geral" at bounding box center [75, 93] width 91 height 19
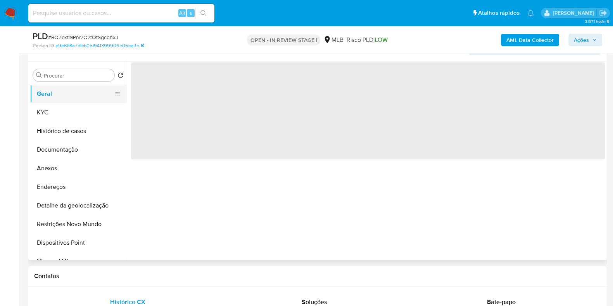
scroll to position [0, 0]
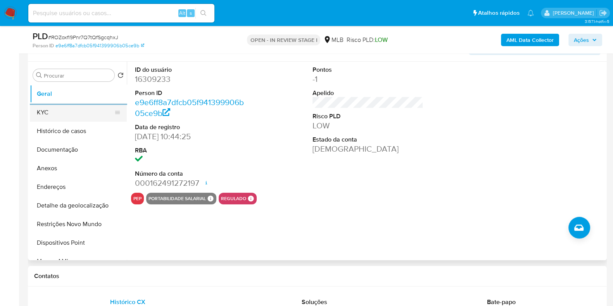
click at [50, 112] on button "KYC" at bounding box center [75, 112] width 91 height 19
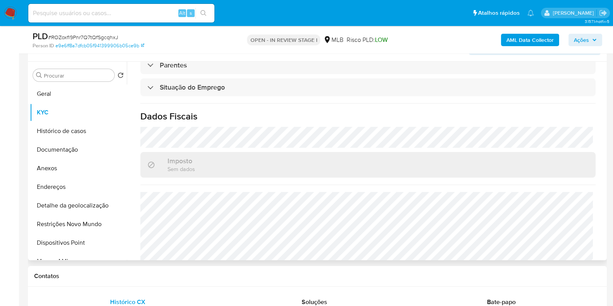
scroll to position [320, 0]
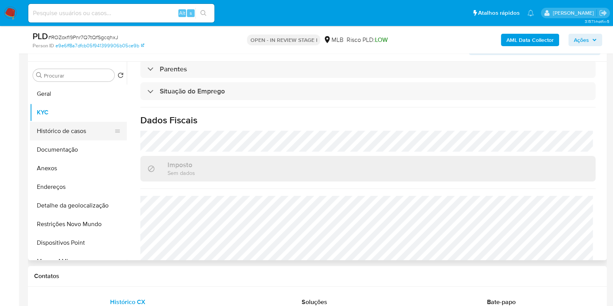
click at [92, 129] on button "Histórico de casos" at bounding box center [75, 131] width 91 height 19
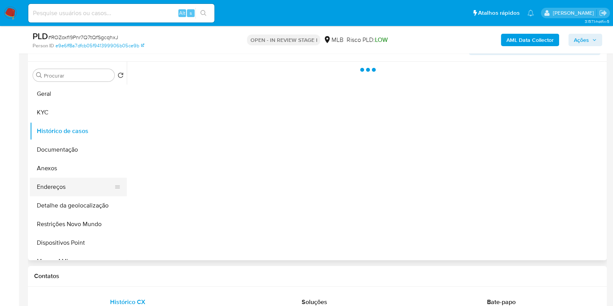
click at [83, 189] on button "Endereços" at bounding box center [75, 186] width 91 height 19
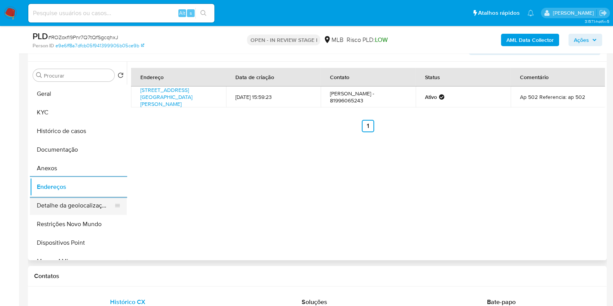
click at [83, 208] on button "Detalhe da geolocalização" at bounding box center [75, 205] width 91 height 19
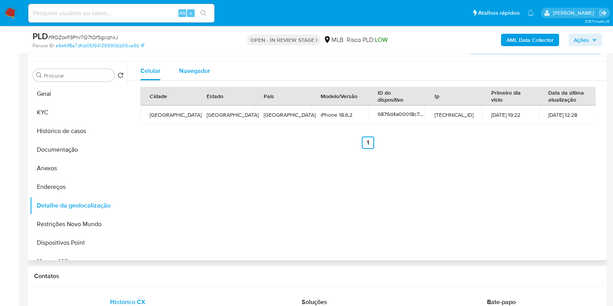
click at [182, 75] on div "Navegador" at bounding box center [194, 71] width 31 height 19
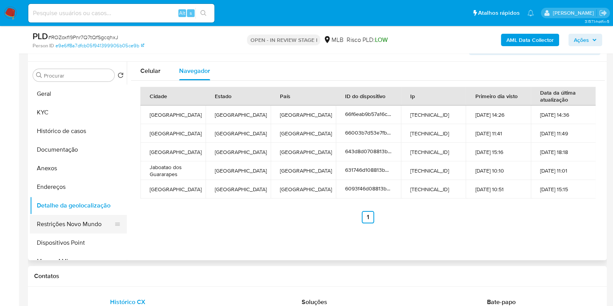
click at [65, 224] on button "Restrições Novo Mundo" at bounding box center [75, 224] width 91 height 19
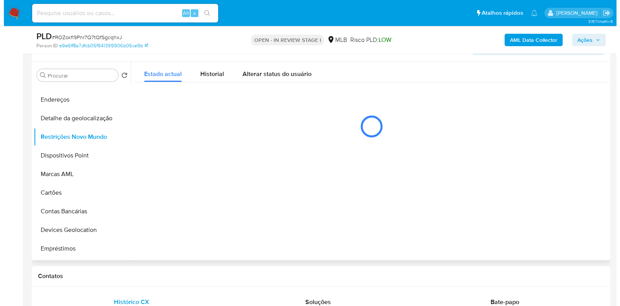
scroll to position [88, 0]
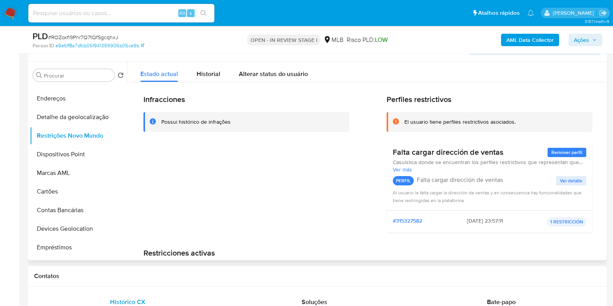
drag, startPoint x: 401, startPoint y: 122, endPoint x: 505, endPoint y: 152, distance: 107.9
click at [505, 152] on div "Perfiles restrictivos El usuario tiene perfiles restrictivos asociados. Falta c…" at bounding box center [489, 167] width 206 height 144
click at [77, 155] on button "Dispositivos Point" at bounding box center [75, 154] width 91 height 19
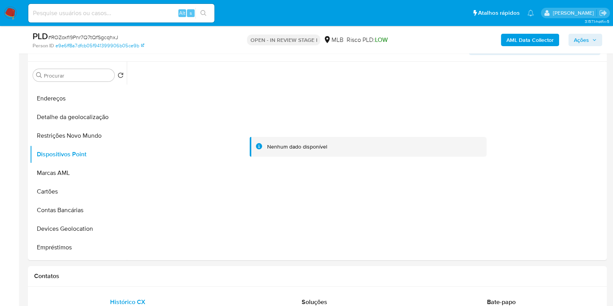
click at [537, 38] on b "AML Data Collector" at bounding box center [529, 40] width 47 height 12
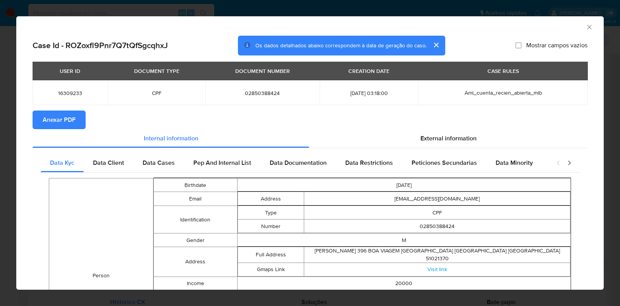
click at [68, 117] on span "Anexar PDF" at bounding box center [59, 119] width 33 height 17
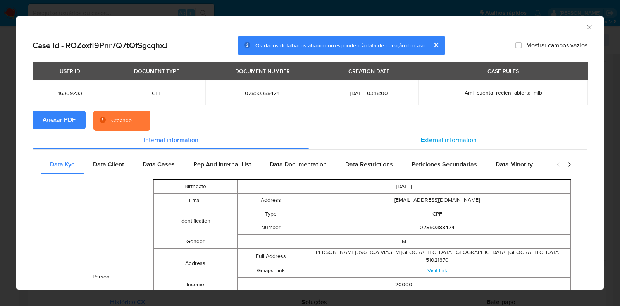
click at [454, 140] on span "External information" at bounding box center [448, 139] width 56 height 9
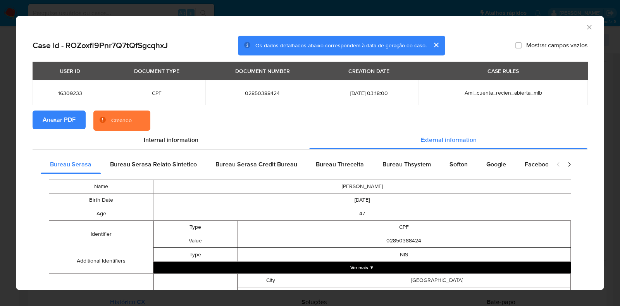
click at [399, 269] on button "Ver mais ▼" at bounding box center [361, 268] width 417 height 12
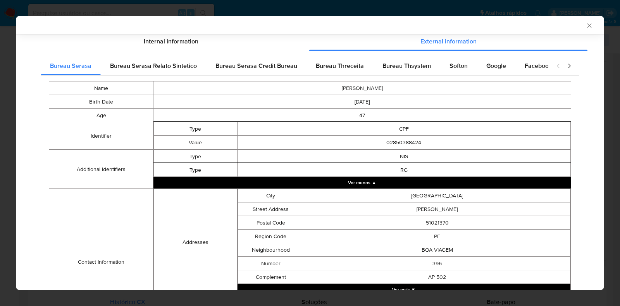
scroll to position [212, 0]
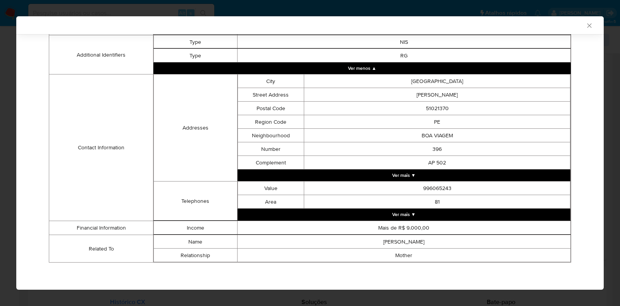
click at [431, 179] on button "Ver mais ▼" at bounding box center [404, 175] width 333 height 12
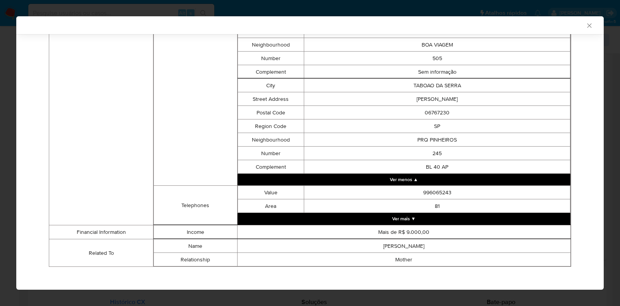
scroll to position [688, 0]
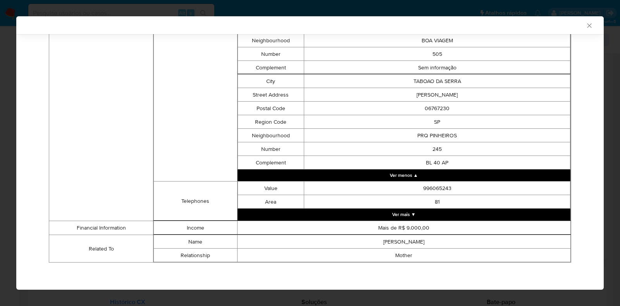
click at [484, 215] on button "Ver mais ▼" at bounding box center [404, 214] width 333 height 12
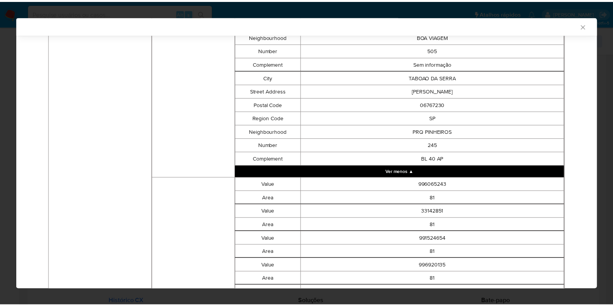
scroll to position [881, 0]
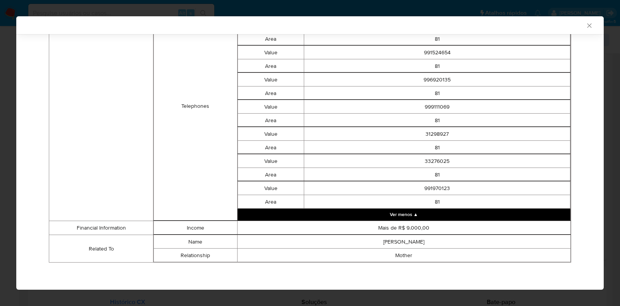
click at [586, 26] on icon "Fechar a janela" at bounding box center [590, 26] width 8 height 8
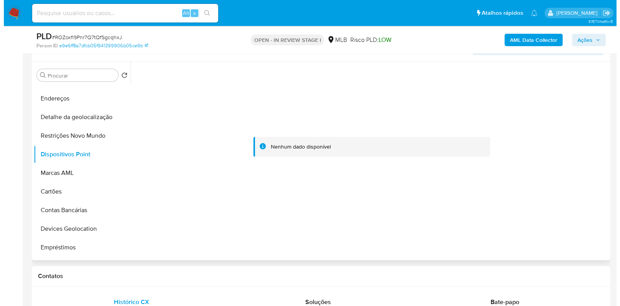
scroll to position [0, 0]
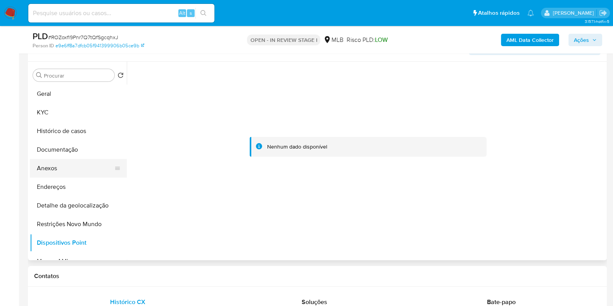
click at [80, 164] on button "Anexos" at bounding box center [75, 168] width 91 height 19
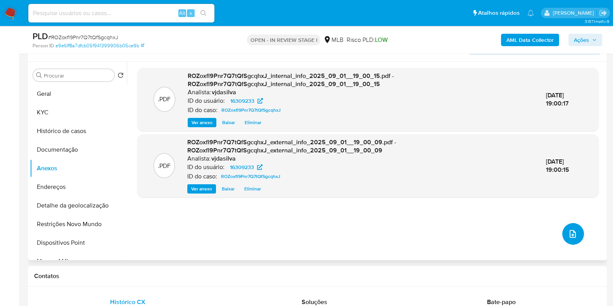
click at [562, 234] on button "upload-file" at bounding box center [573, 234] width 22 height 22
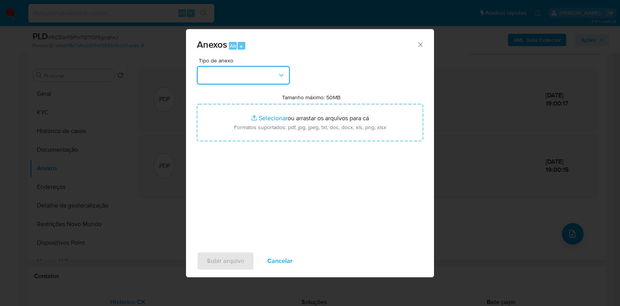
click at [279, 73] on icon "button" at bounding box center [281, 75] width 8 height 8
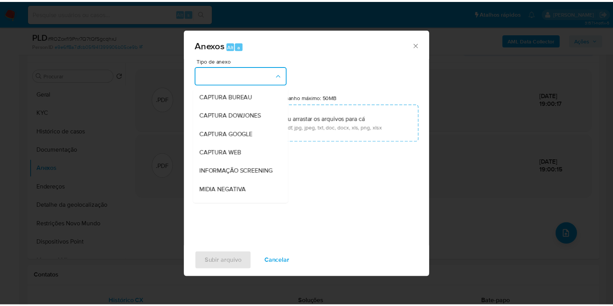
scroll to position [119, 0]
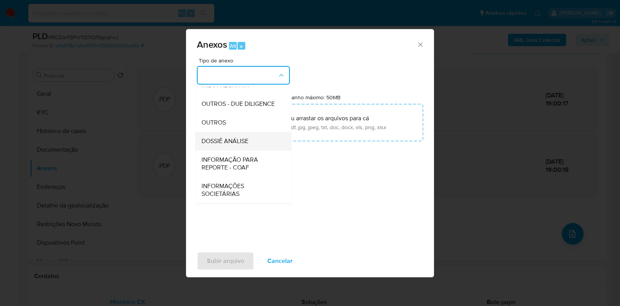
click at [245, 139] on span "DOSSIÊ ANÁLISE" at bounding box center [224, 141] width 47 height 8
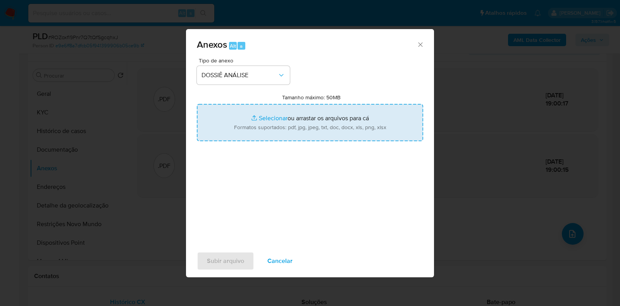
type input "C:\fakepath\SAR - XXXX - CPF 02850388424 - RODRIGO SACHA FLORENTINO CRUZ.pdf"
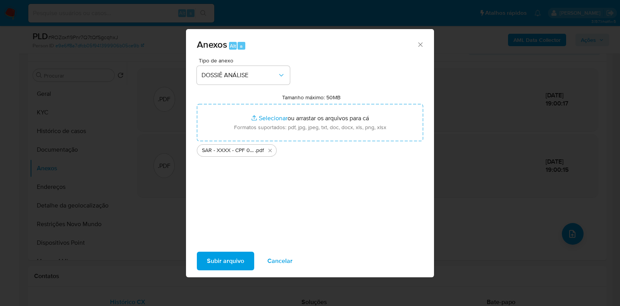
click at [238, 264] on span "Subir arquivo" at bounding box center [225, 260] width 37 height 17
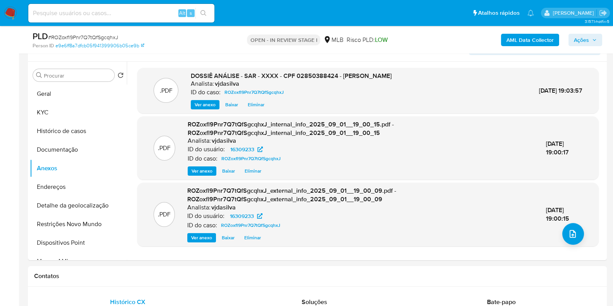
click at [586, 41] on span "Ações" at bounding box center [580, 40] width 15 height 12
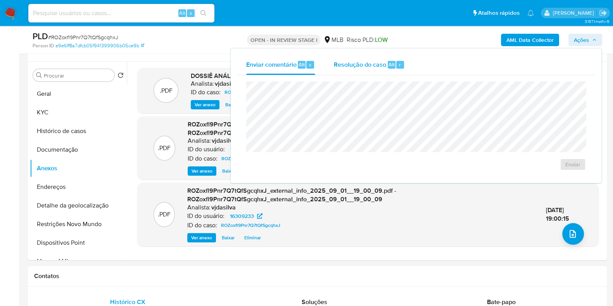
click at [359, 68] on span "Resolução do caso" at bounding box center [360, 64] width 52 height 9
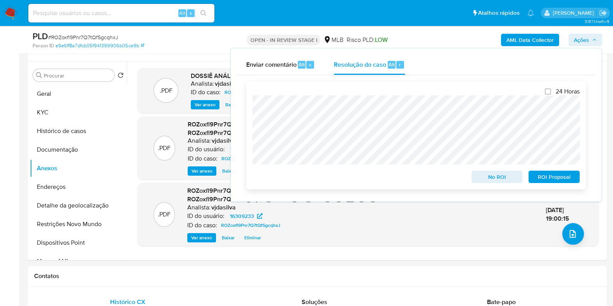
click at [552, 174] on span "ROI Proposal" at bounding box center [554, 176] width 40 height 11
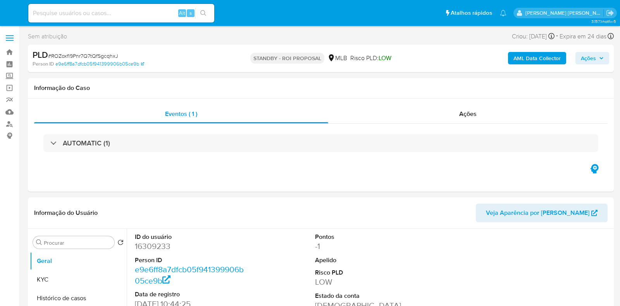
select select "10"
